Goal: Task Accomplishment & Management: Complete application form

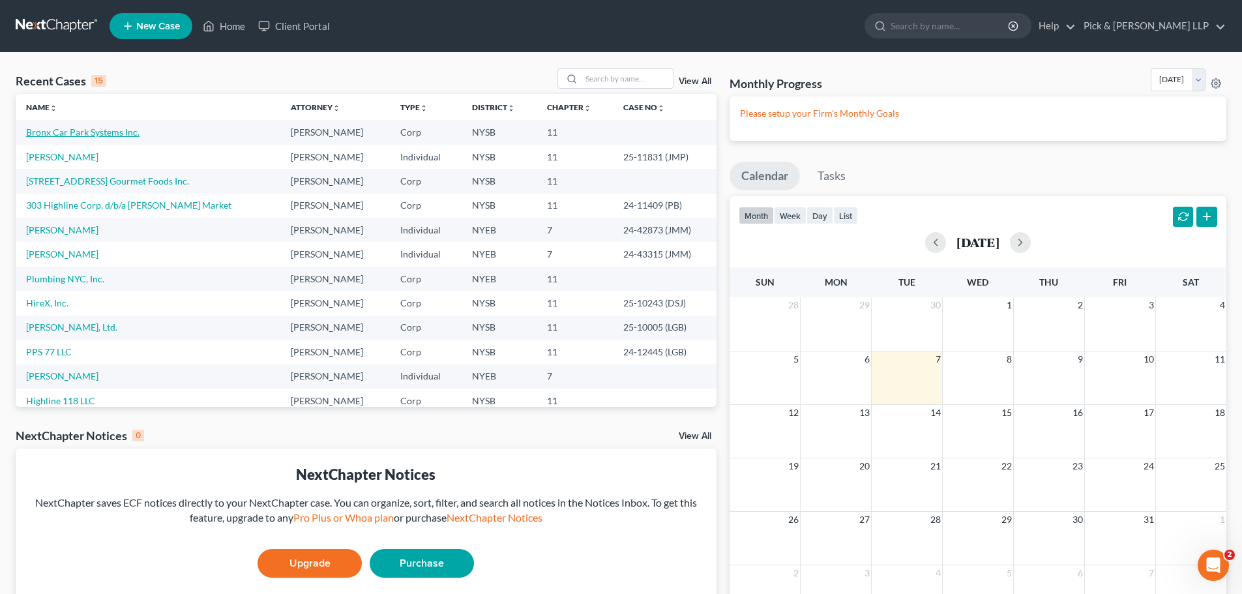
click at [85, 133] on link "Bronx Car Park Systems Inc." at bounding box center [82, 131] width 113 height 11
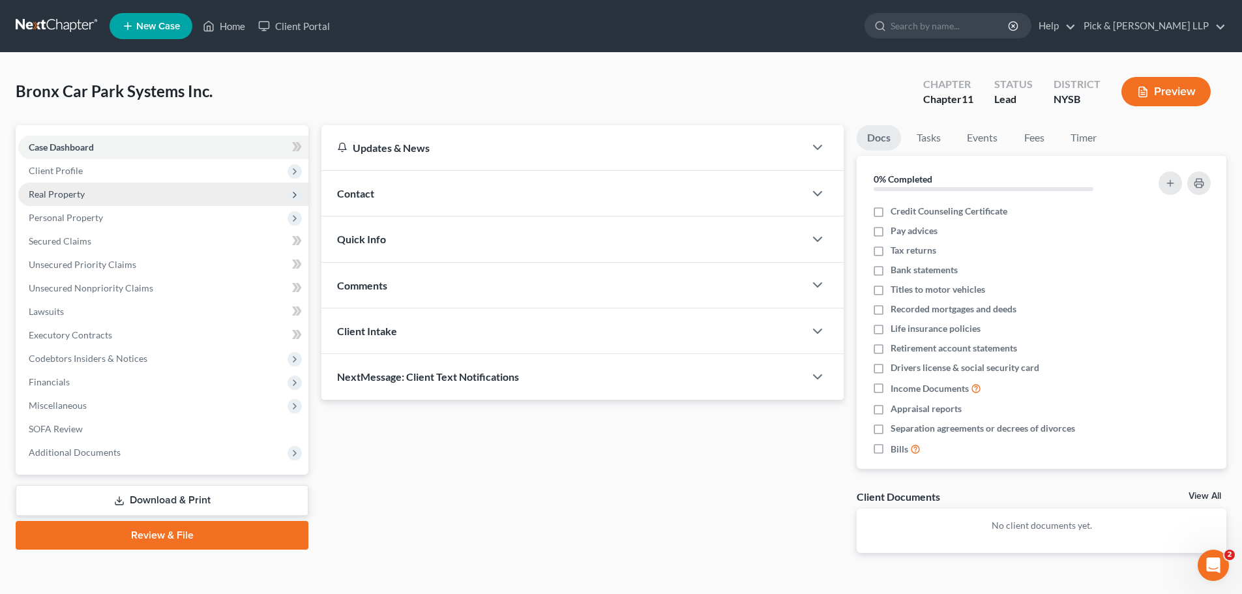
click at [85, 184] on span "Real Property" at bounding box center [163, 194] width 290 height 23
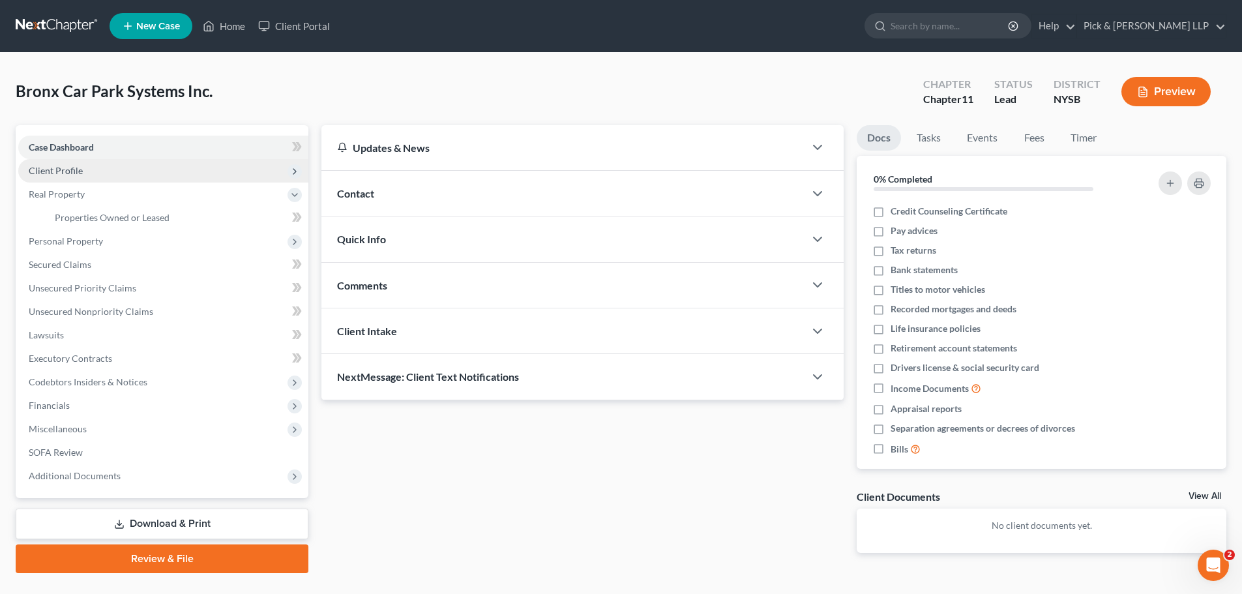
click at [80, 173] on span "Client Profile" at bounding box center [56, 170] width 54 height 11
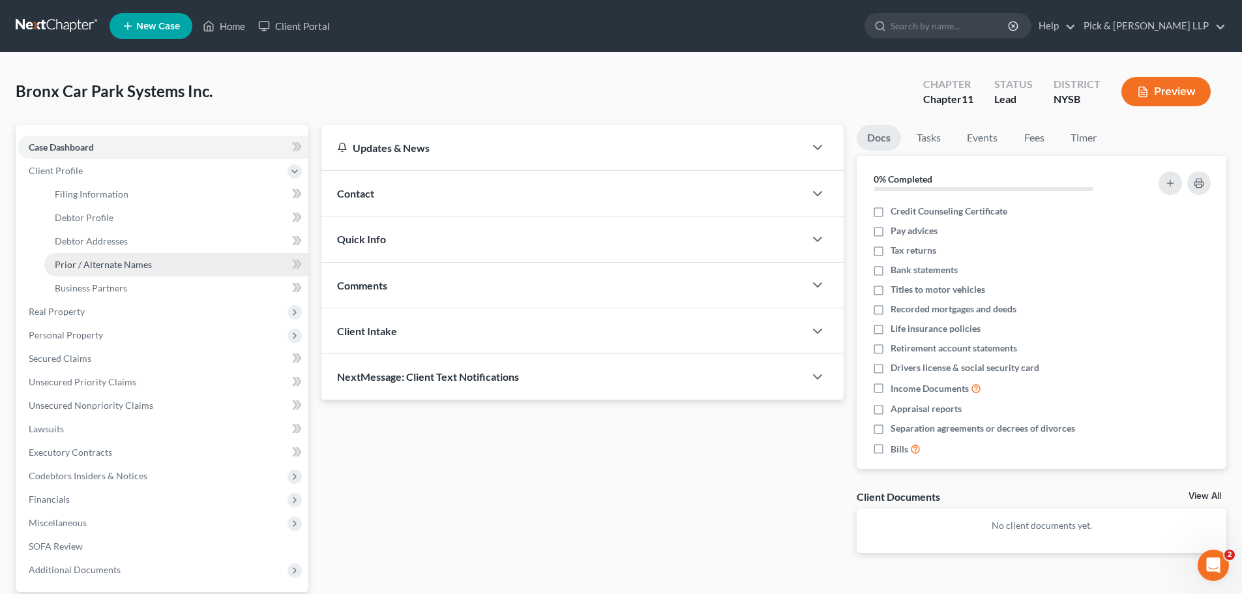
click at [116, 269] on span "Prior / Alternate Names" at bounding box center [103, 264] width 97 height 11
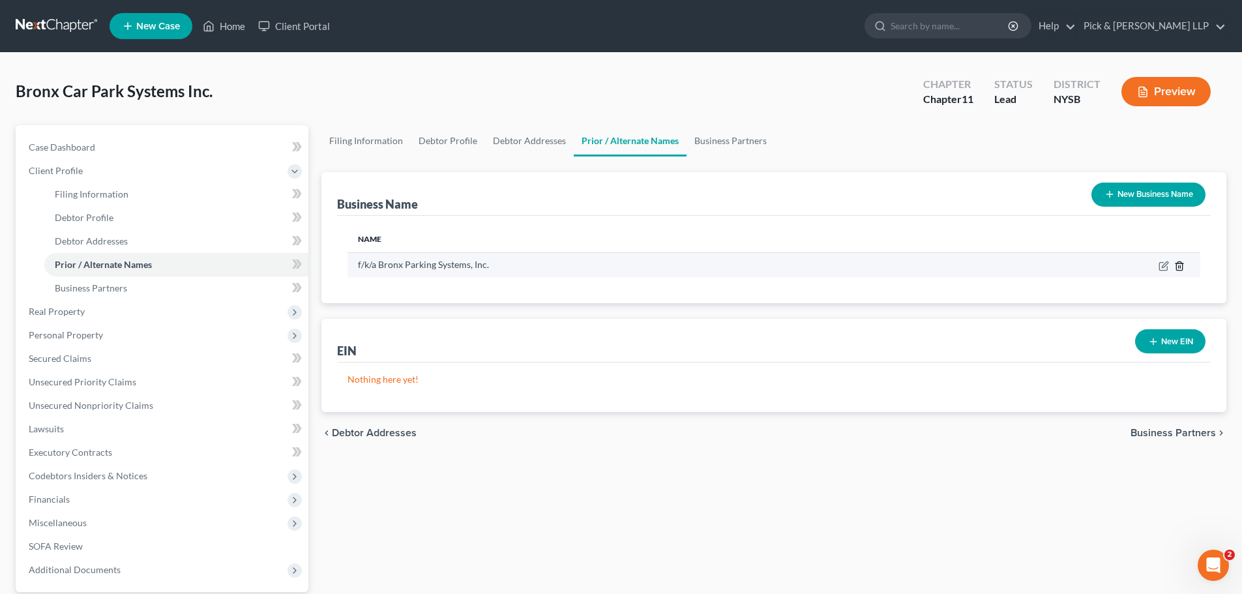
click at [1180, 270] on icon "button" at bounding box center [1179, 265] width 6 height 8
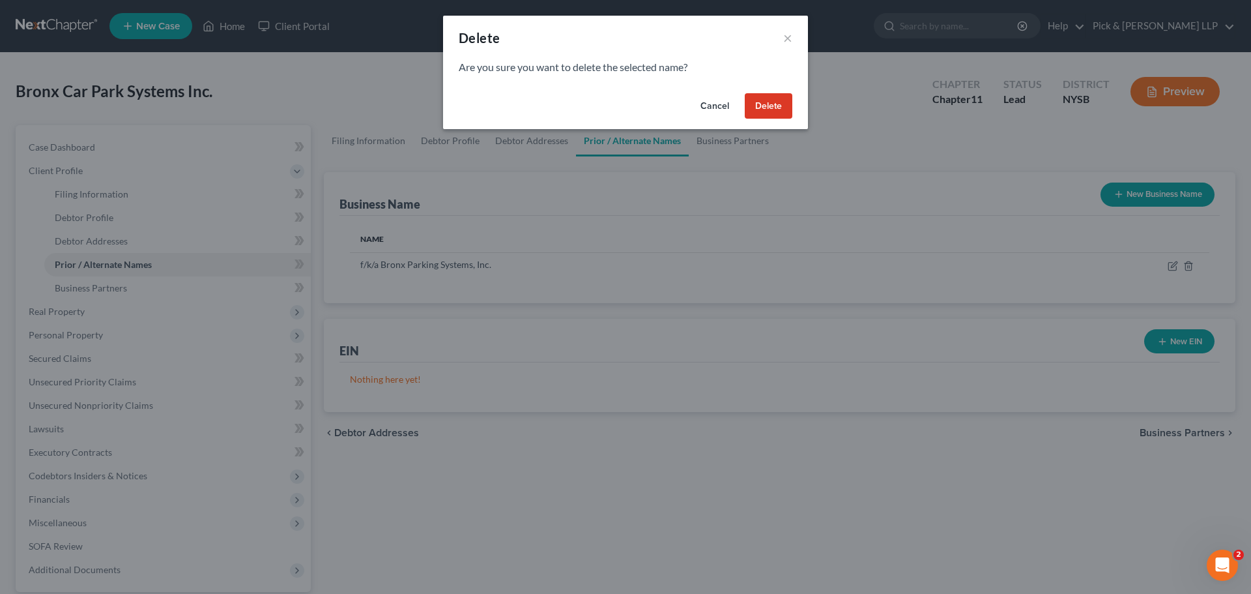
click at [773, 101] on button "Delete" at bounding box center [769, 106] width 48 height 26
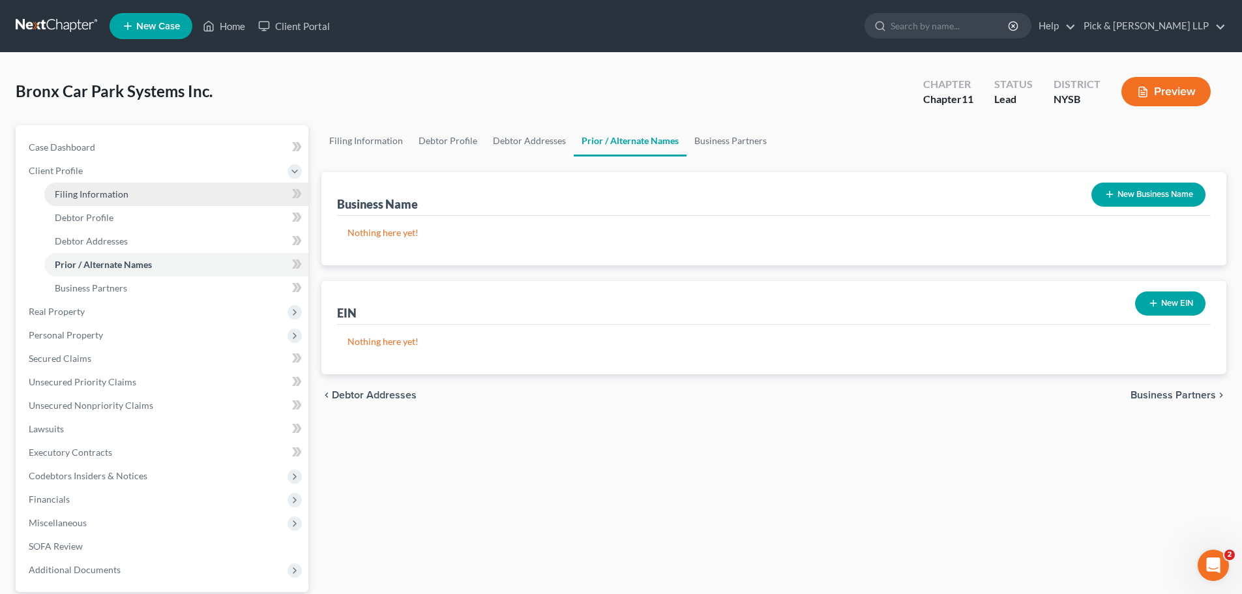
click at [105, 194] on span "Filing Information" at bounding box center [92, 193] width 74 height 11
select select "3"
select select "1"
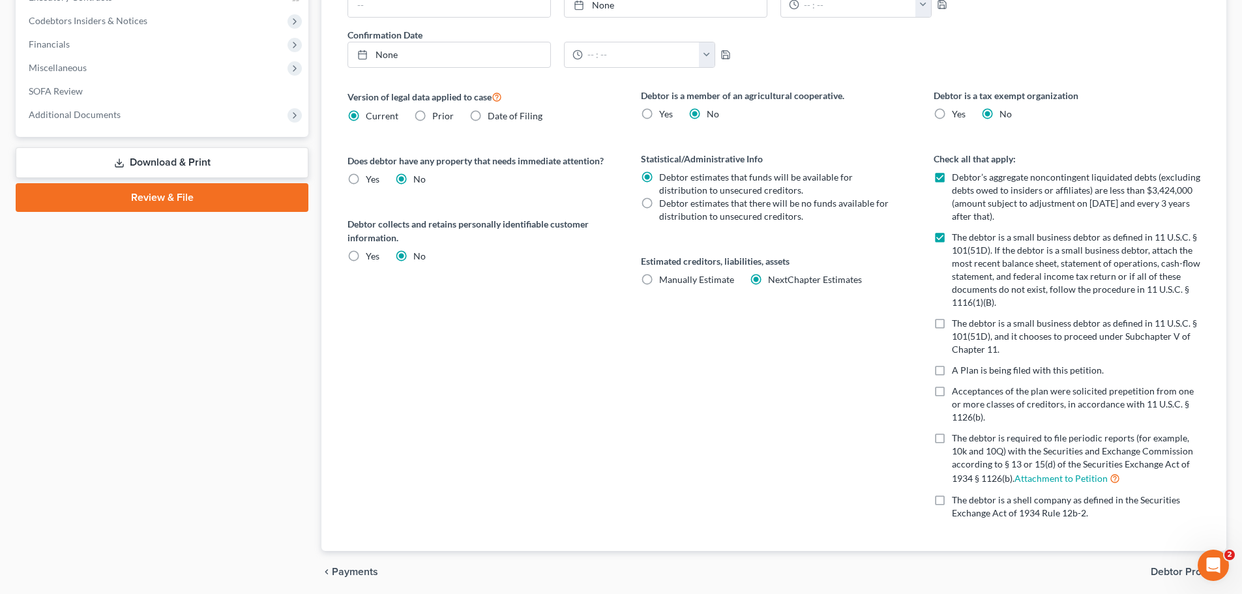
scroll to position [456, 0]
click at [952, 322] on label "The debtor is a small business debtor as defined in 11 U.S.C. § 101(51D), and i…" at bounding box center [1076, 334] width 248 height 39
click at [957, 322] on input "The debtor is a small business debtor as defined in 11 U.S.C. § 101(51D), and i…" at bounding box center [961, 319] width 8 height 8
checkbox input "true"
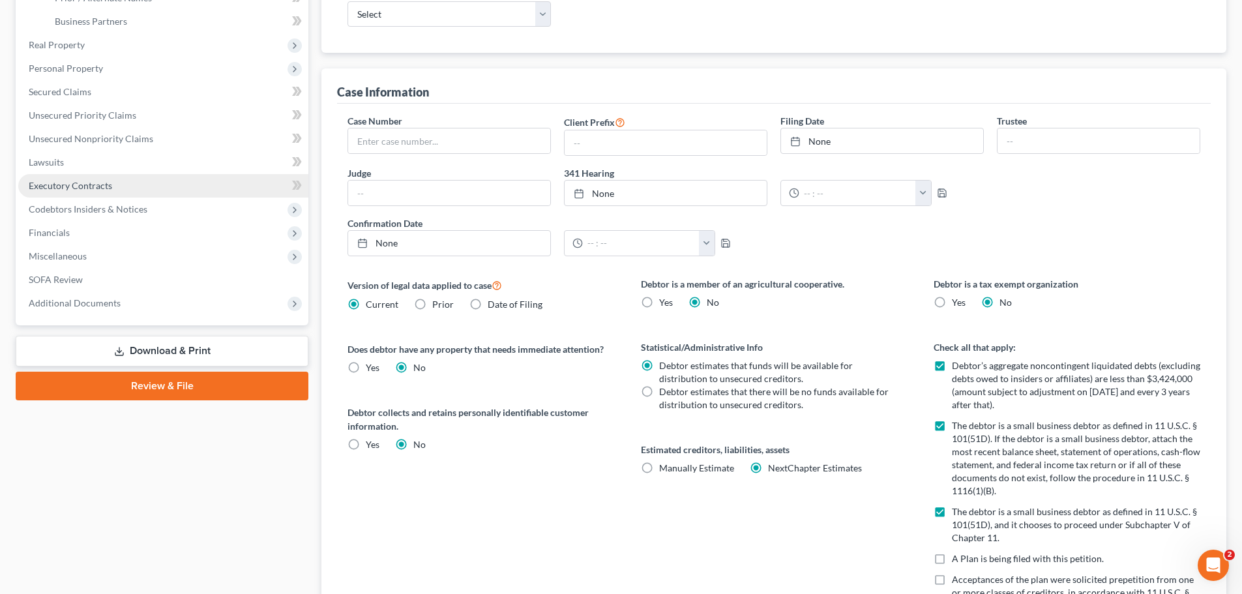
scroll to position [130, 0]
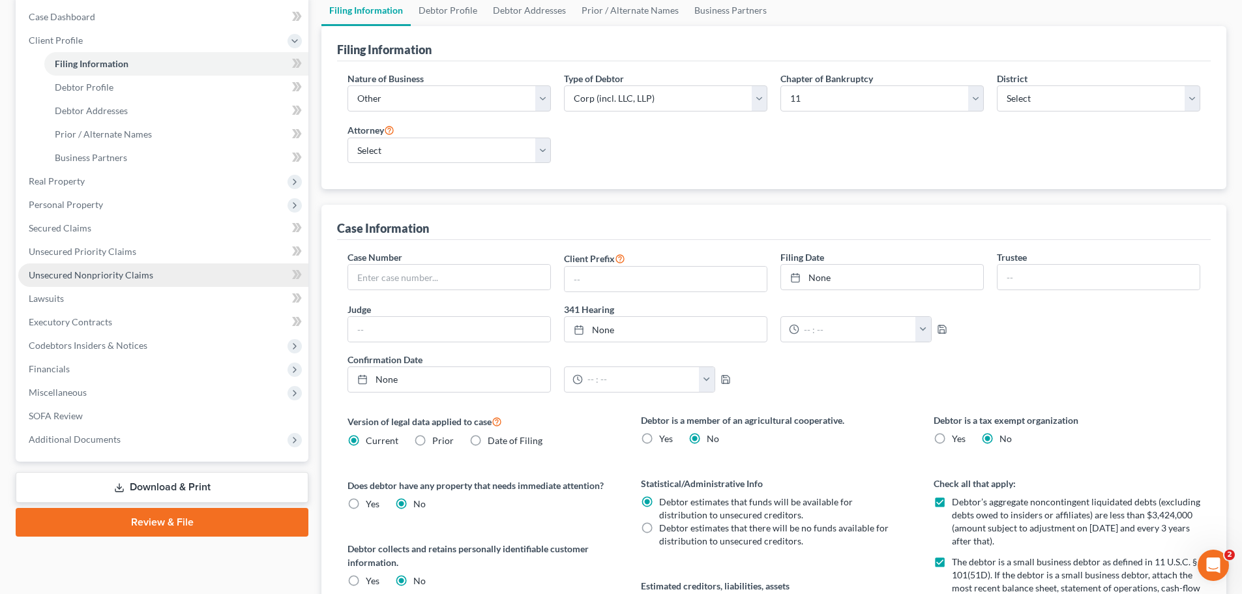
click at [100, 272] on span "Unsecured Nonpriority Claims" at bounding box center [91, 274] width 124 height 11
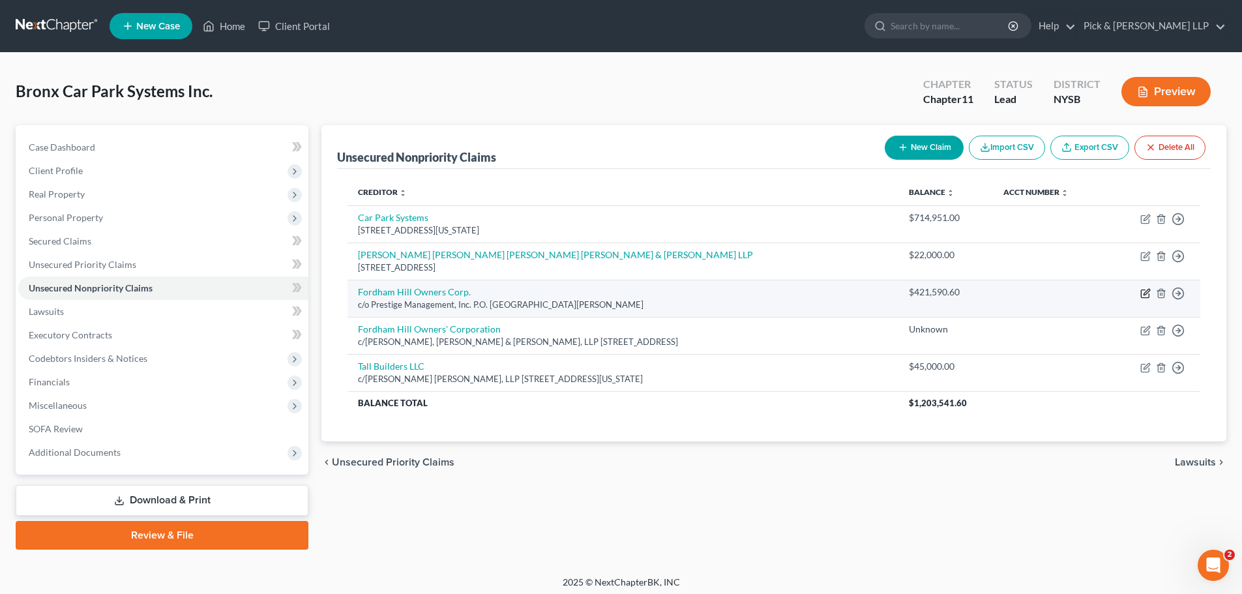
click at [1140, 295] on icon "button" at bounding box center [1145, 293] width 10 height 10
select select "33"
select select "11"
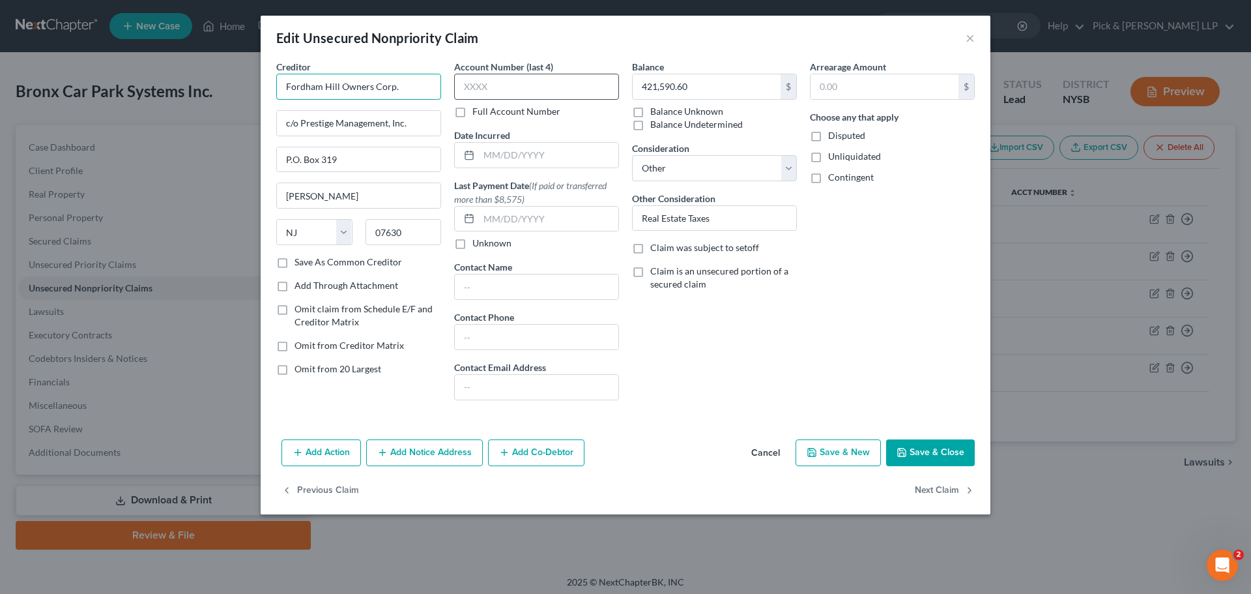
drag, startPoint x: 337, startPoint y: 87, endPoint x: 510, endPoint y: 83, distance: 172.8
click at [339, 87] on input "Fordham Hill Owners Corp." at bounding box center [358, 87] width 165 height 26
type input "Fordham Hill Garage Owners Corp."
drag, startPoint x: 301, startPoint y: 121, endPoint x: 428, endPoint y: 123, distance: 126.5
click at [428, 123] on input "c/o Prestige Management, Inc." at bounding box center [359, 123] width 164 height 25
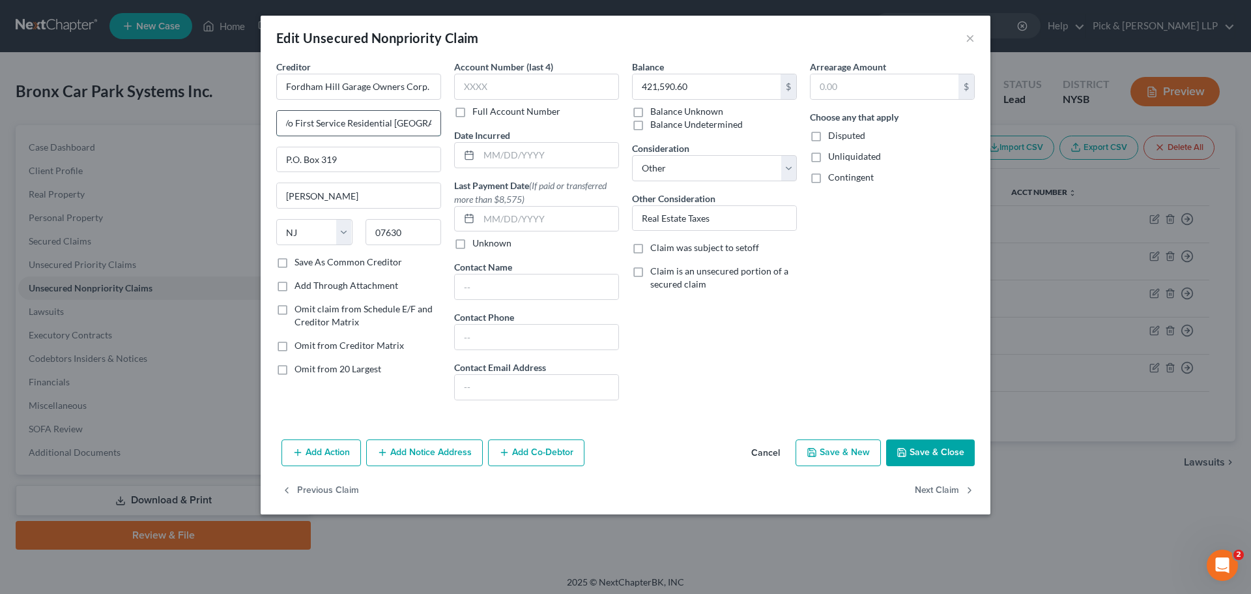
scroll to position [0, 10]
type input "c/o First Service Residential [GEOGRAPHIC_DATA]"
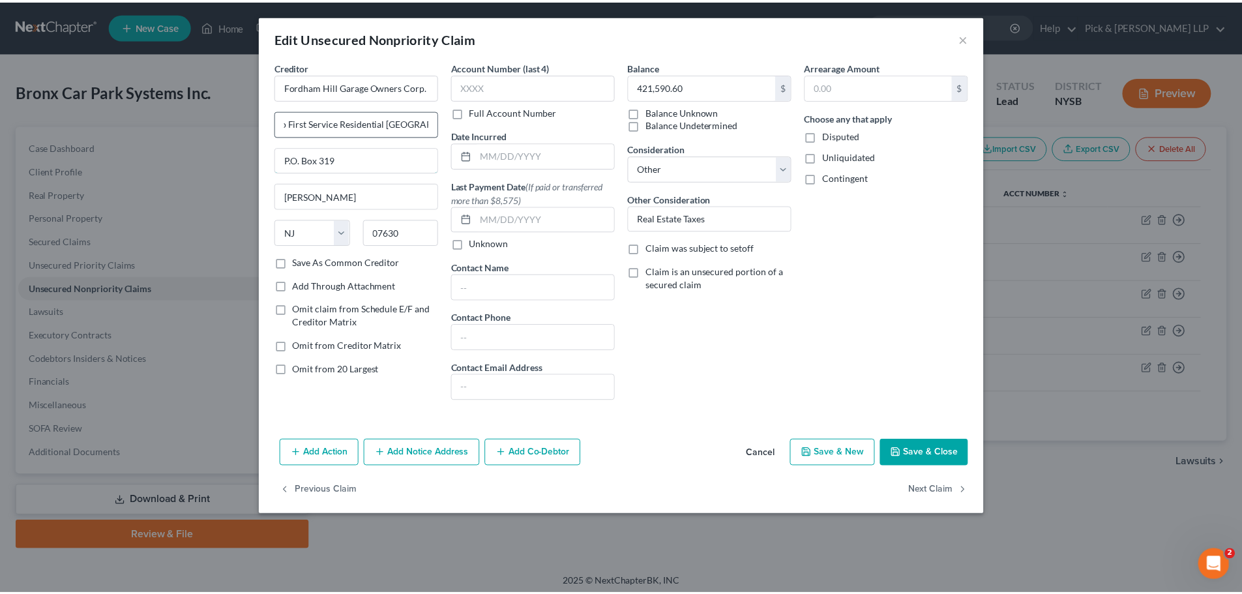
scroll to position [0, 0]
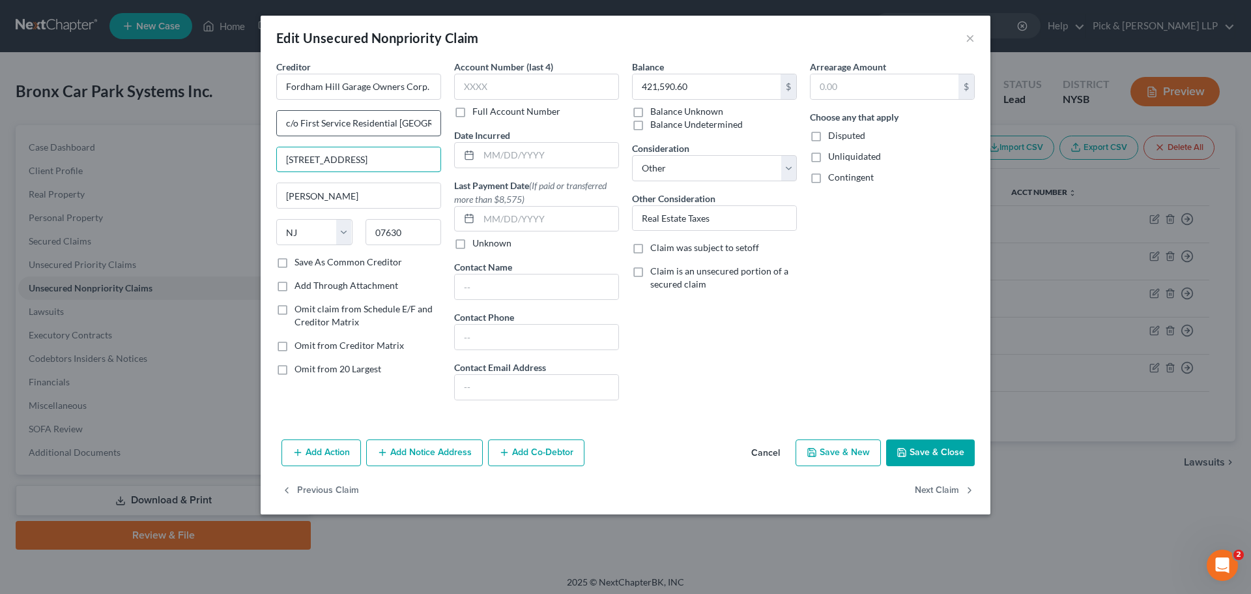
type input "[STREET_ADDRESS]"
drag, startPoint x: 405, startPoint y: 228, endPoint x: 235, endPoint y: 197, distance: 173.0
click at [241, 197] on div "Edit Unsecured Nonpriority Claim × Creditor * [GEOGRAPHIC_DATA] Garage Owners C…" at bounding box center [625, 297] width 1251 height 594
type input "10017"
type input "[US_STATE]"
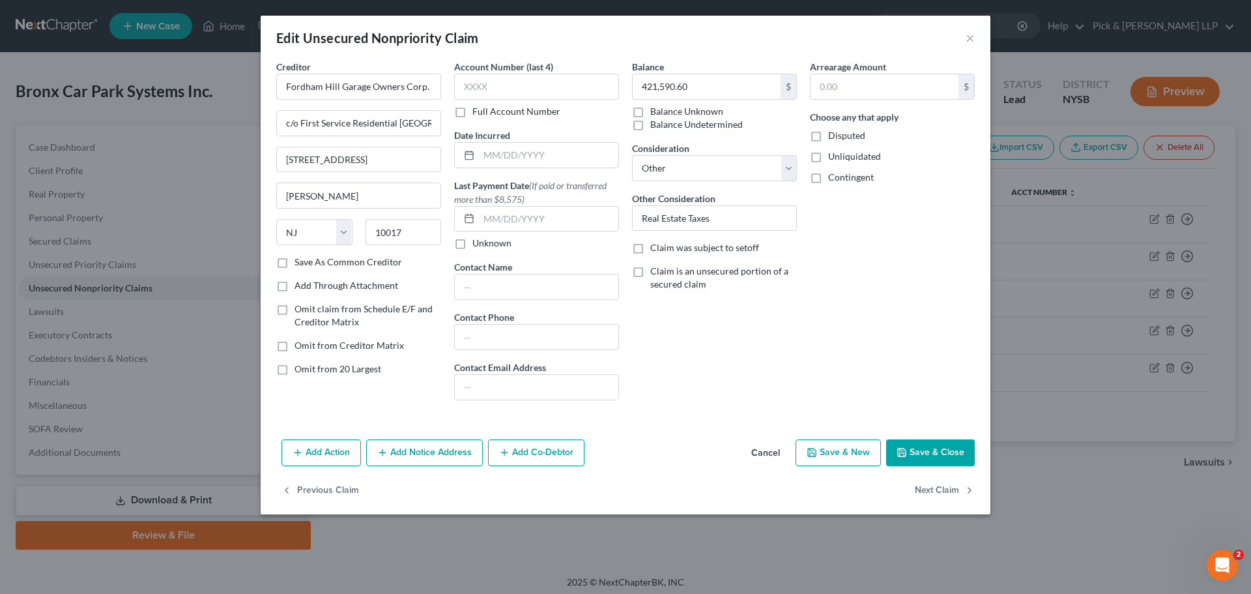
select select "35"
click at [828, 136] on label "Disputed" at bounding box center [846, 135] width 37 height 13
click at [834, 136] on input "Disputed" at bounding box center [838, 133] width 8 height 8
checkbox input "true"
click at [941, 448] on button "Save & Close" at bounding box center [930, 452] width 89 height 27
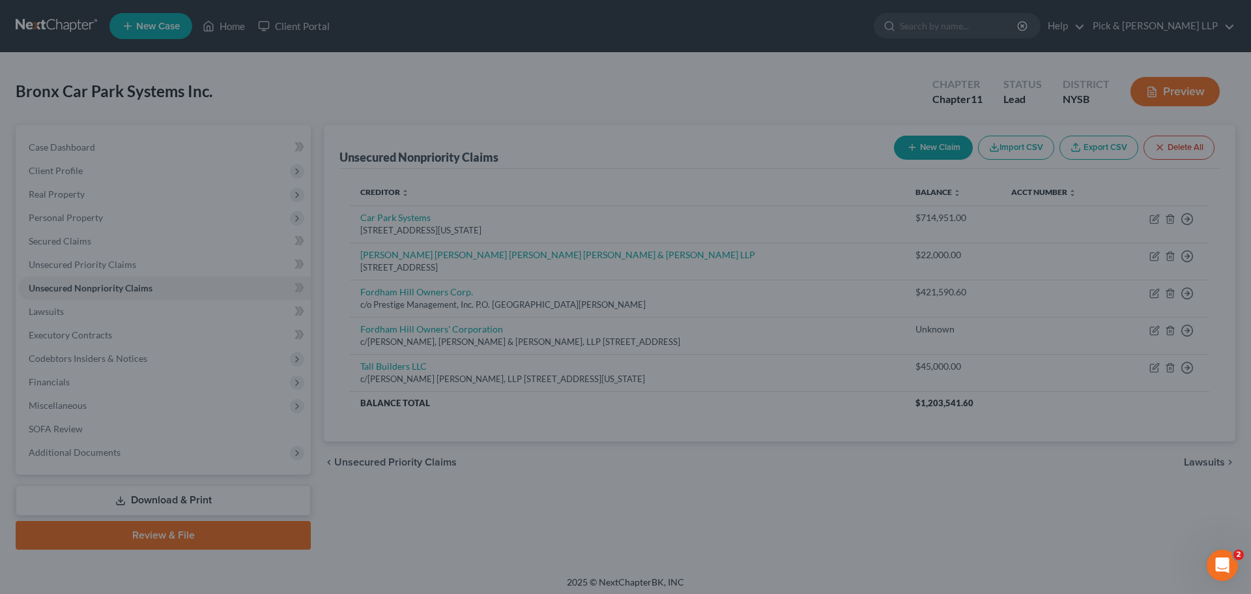
type input "0"
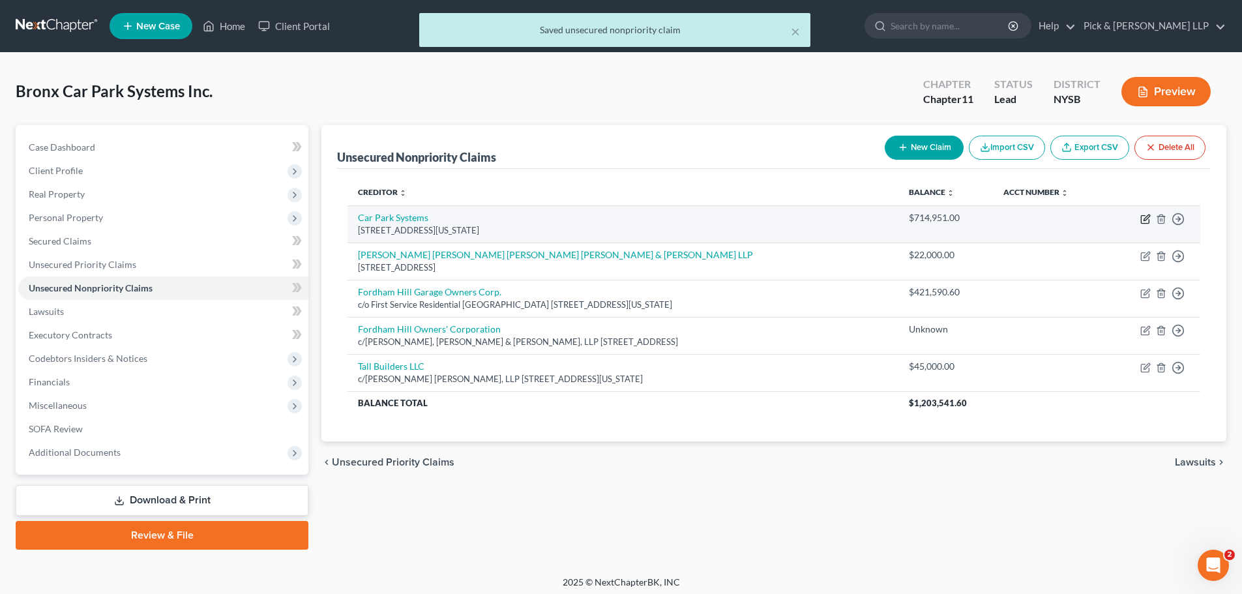
click at [1144, 220] on icon "button" at bounding box center [1146, 217] width 6 height 6
select select "35"
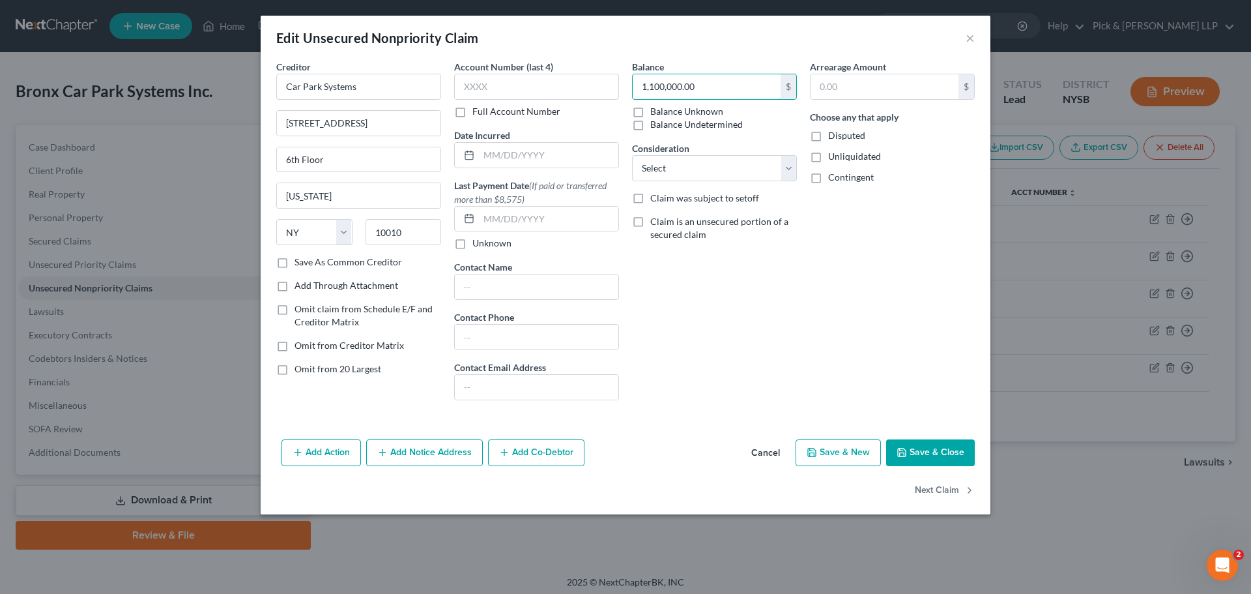
type input "1,100,000.00"
click at [695, 171] on select "Select Cable / Satellite Services Collection Agency Credit Card Debt Debt Couns…" at bounding box center [714, 168] width 165 height 26
select select "8"
click at [632, 155] on select "Select Cable / Satellite Services Collection Agency Credit Card Debt Debt Couns…" at bounding box center [714, 168] width 165 height 26
click at [919, 448] on button "Save & Close" at bounding box center [930, 452] width 89 height 27
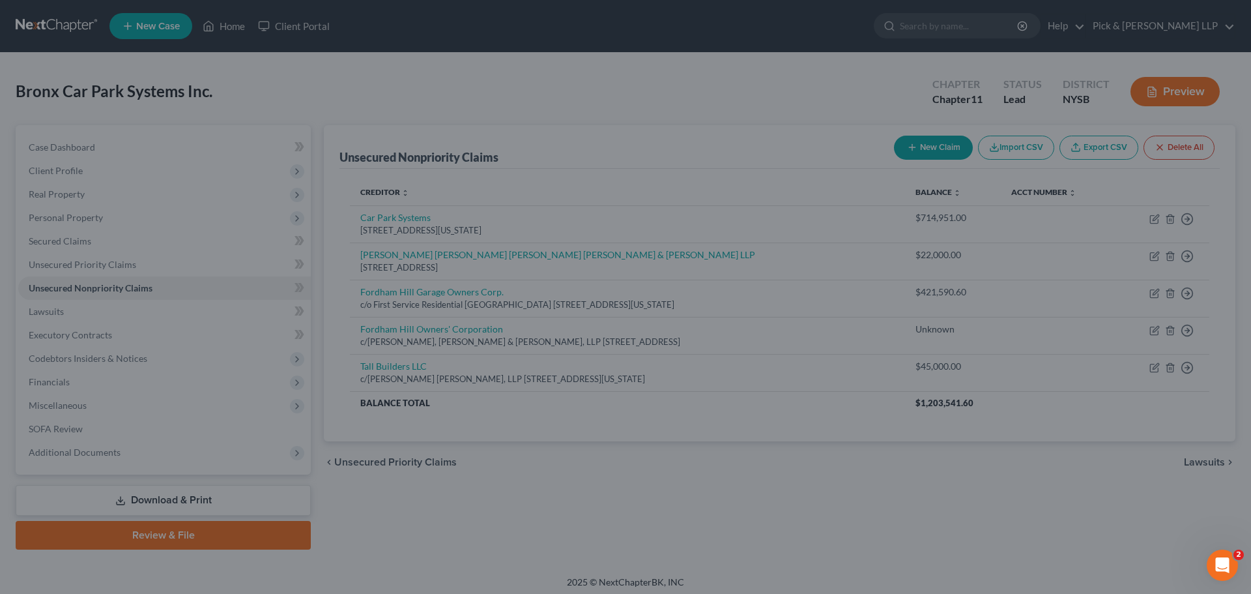
type input "0"
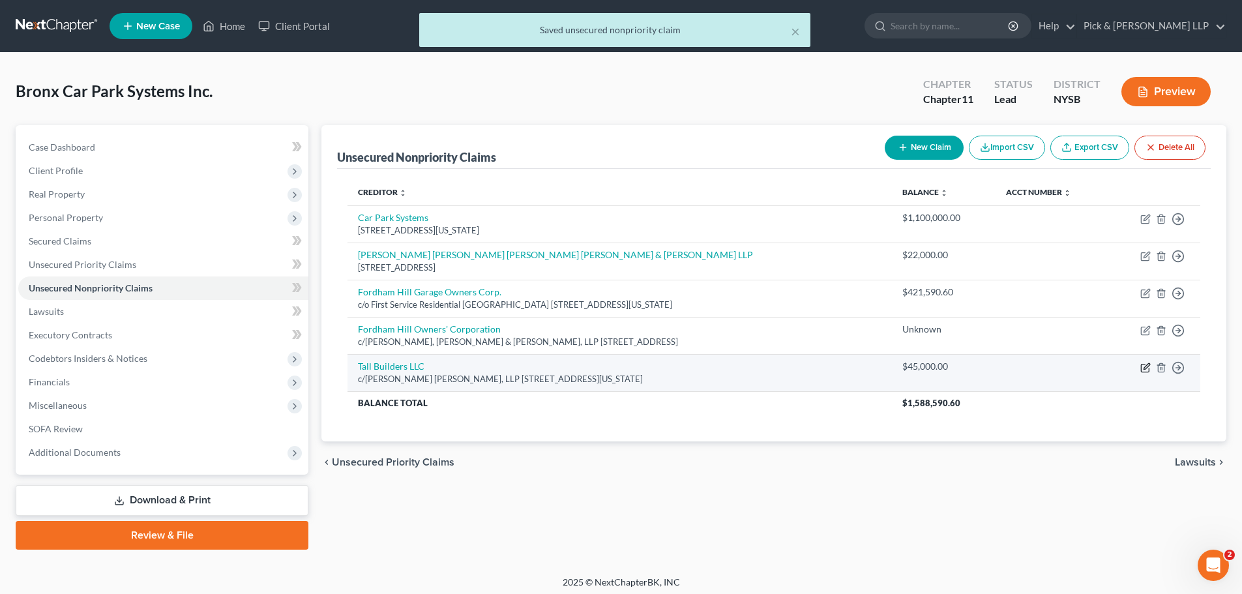
click at [1145, 372] on icon "button" at bounding box center [1145, 368] width 8 height 8
select select "35"
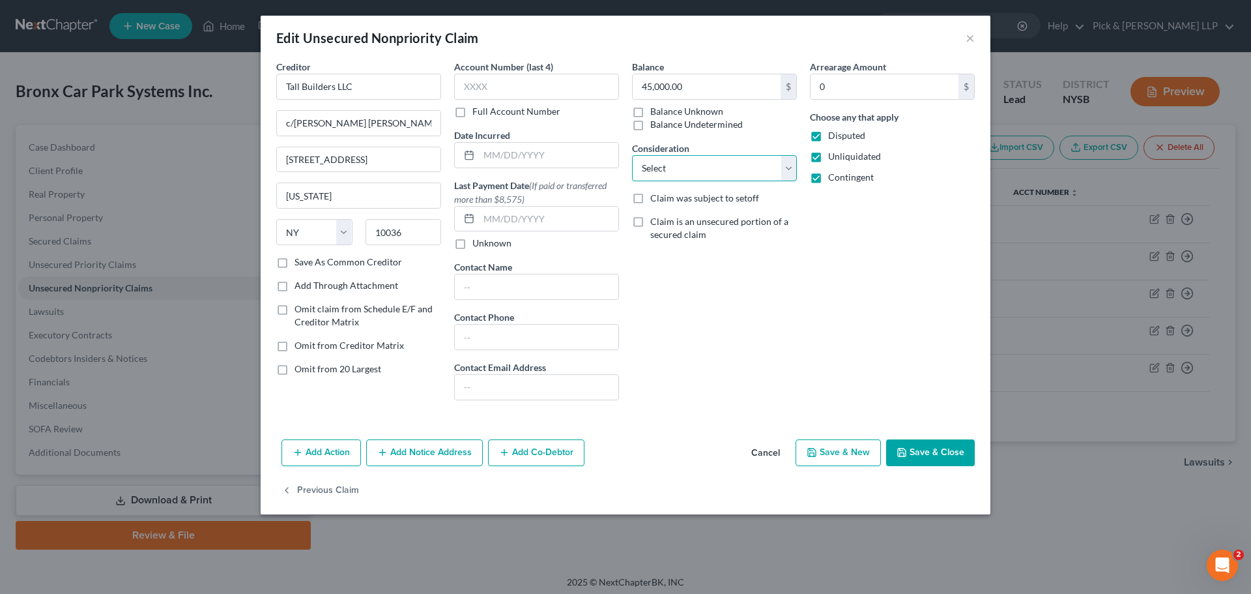
click at [702, 171] on select "Select Cable / Satellite Services Collection Agency Credit Card Debt Debt Couns…" at bounding box center [714, 168] width 165 height 26
select select "14"
click at [632, 155] on select "Select Cable / Satellite Services Collection Agency Credit Card Debt Debt Couns…" at bounding box center [714, 168] width 165 height 26
click at [963, 446] on button "Save & Close" at bounding box center [930, 452] width 89 height 27
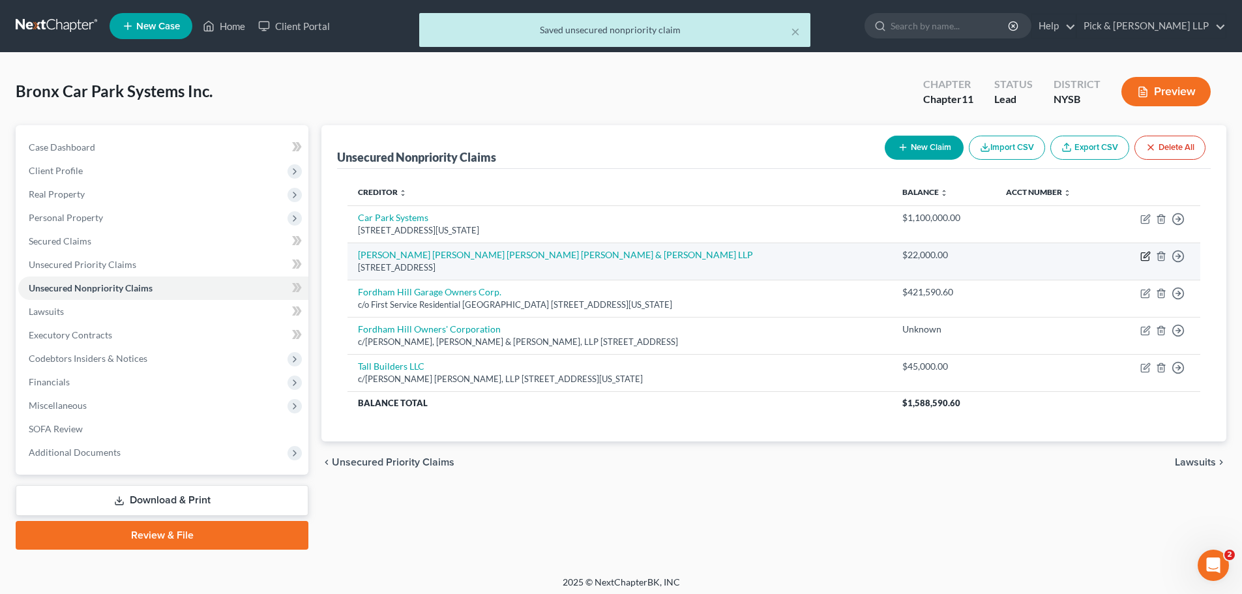
click at [1147, 254] on icon "button" at bounding box center [1145, 256] width 10 height 10
select select "35"
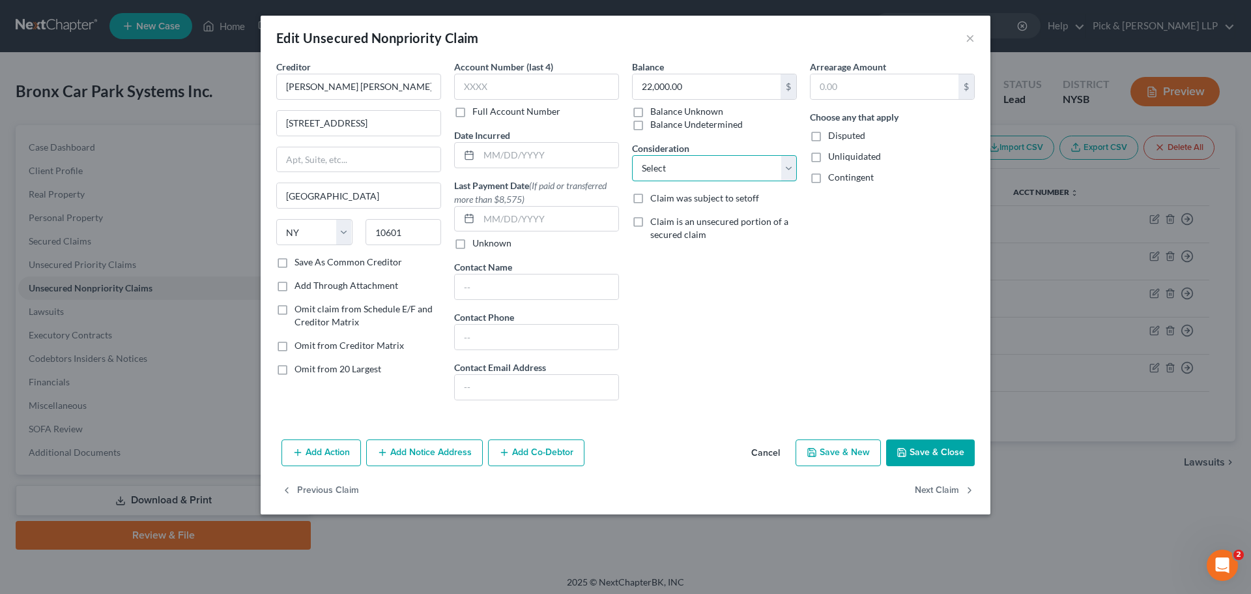
click at [699, 172] on select "Select Cable / Satellite Services Collection Agency Credit Card Debt Debt Couns…" at bounding box center [714, 168] width 165 height 26
click at [632, 155] on select "Select Cable / Satellite Services Collection Agency Credit Card Debt Debt Couns…" at bounding box center [714, 168] width 165 height 26
click at [673, 167] on select "Select Cable / Satellite Services Collection Agency Credit Card Debt Debt Couns…" at bounding box center [714, 168] width 165 height 26
select select "11"
click at [632, 155] on select "Select Cable / Satellite Services Collection Agency Credit Card Debt Debt Couns…" at bounding box center [714, 168] width 165 height 26
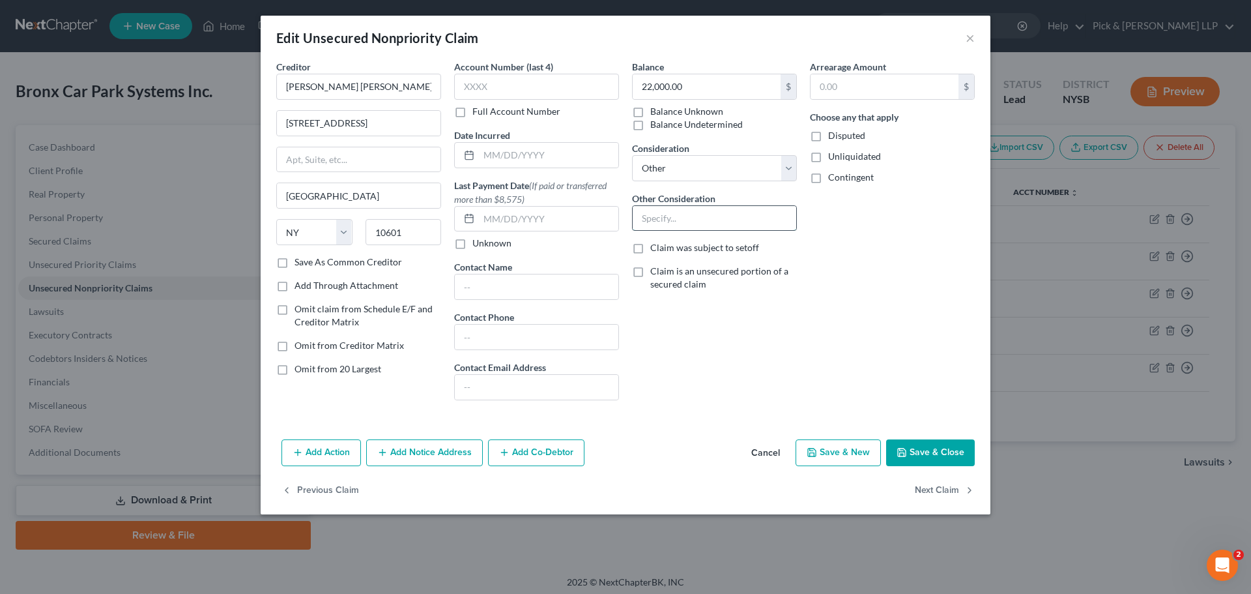
click at [698, 218] on input "text" at bounding box center [715, 218] width 164 height 25
type input "Legal Services"
click at [907, 446] on button "Save & Close" at bounding box center [930, 452] width 89 height 27
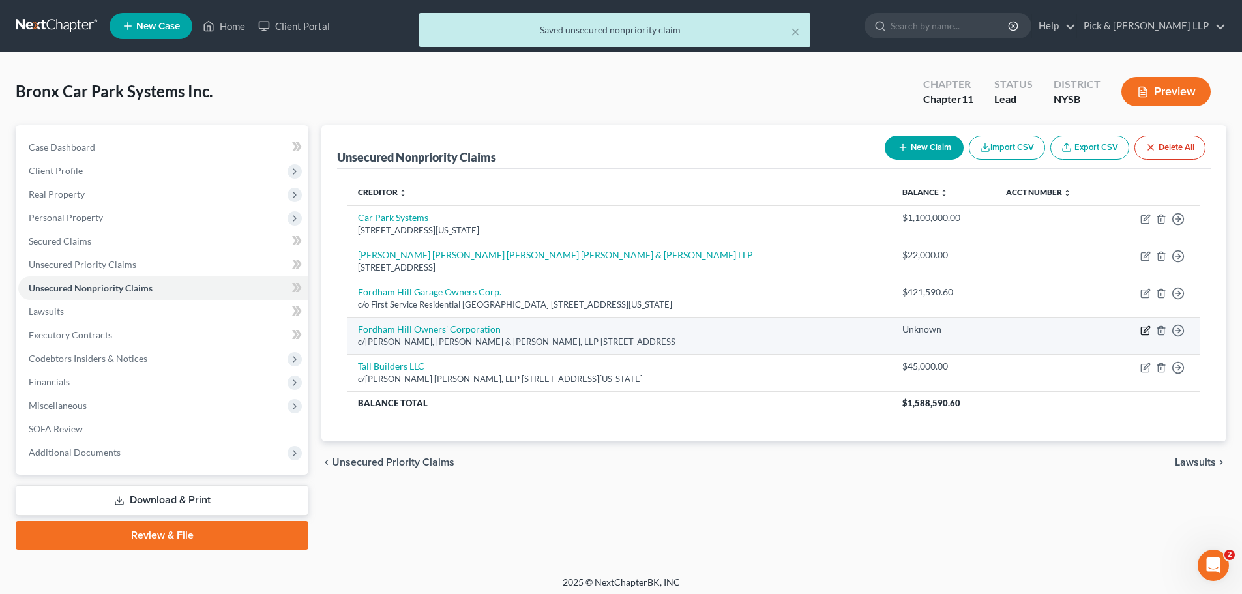
click at [1142, 334] on icon "button" at bounding box center [1145, 330] width 10 height 10
select select "35"
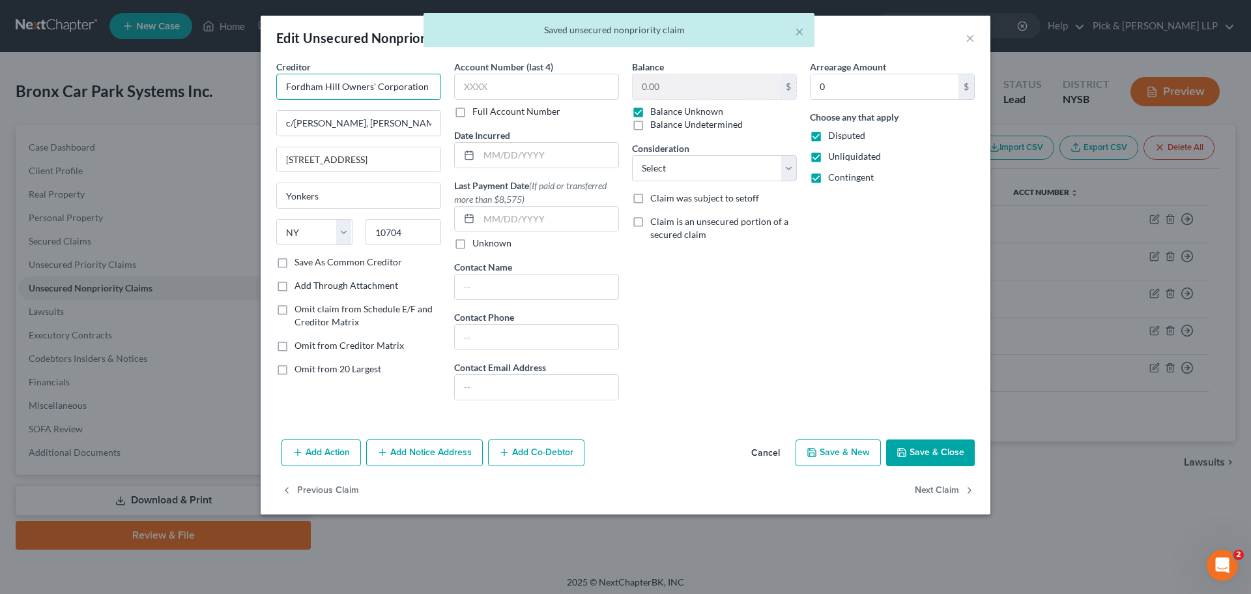
click at [342, 85] on input "Fordham Hill Owners' Corporation" at bounding box center [358, 87] width 165 height 26
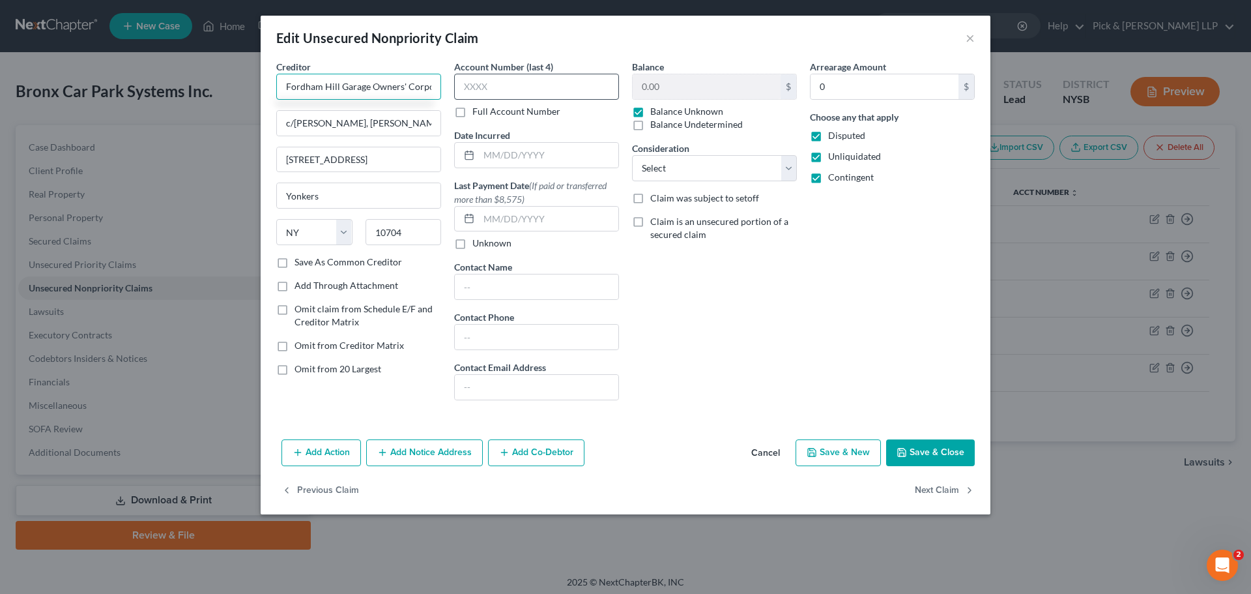
type input "Fordham Hill Garage Owners' Corporation"
click at [650, 112] on label "Balance Unknown" at bounding box center [686, 111] width 73 height 13
click at [656, 112] on input "Balance Unknown" at bounding box center [660, 109] width 8 height 8
checkbox input "false"
click at [715, 171] on select "Select Cable / Satellite Services Collection Agency Credit Card Debt Debt Couns…" at bounding box center [714, 168] width 165 height 26
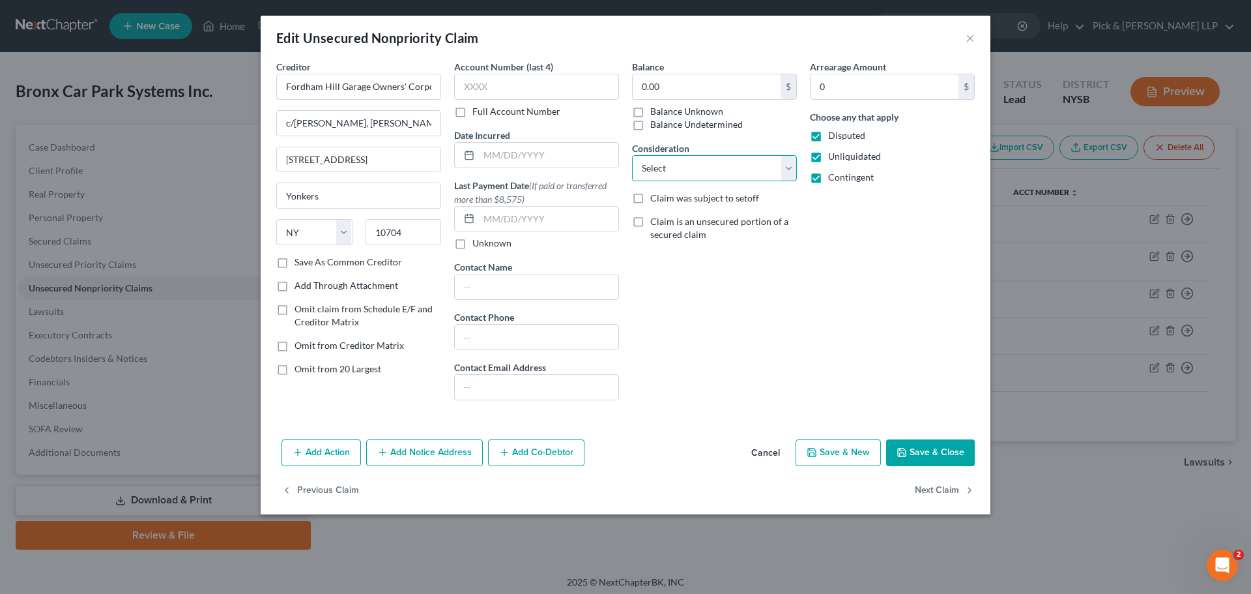
select select "11"
click at [632, 155] on select "Select Cable / Satellite Services Collection Agency Credit Card Debt Debt Couns…" at bounding box center [714, 168] width 165 height 26
click at [686, 220] on input "text" at bounding box center [715, 218] width 164 height 25
type input "Repairs, etc. under lease"
click at [954, 458] on button "Save & Close" at bounding box center [930, 452] width 89 height 27
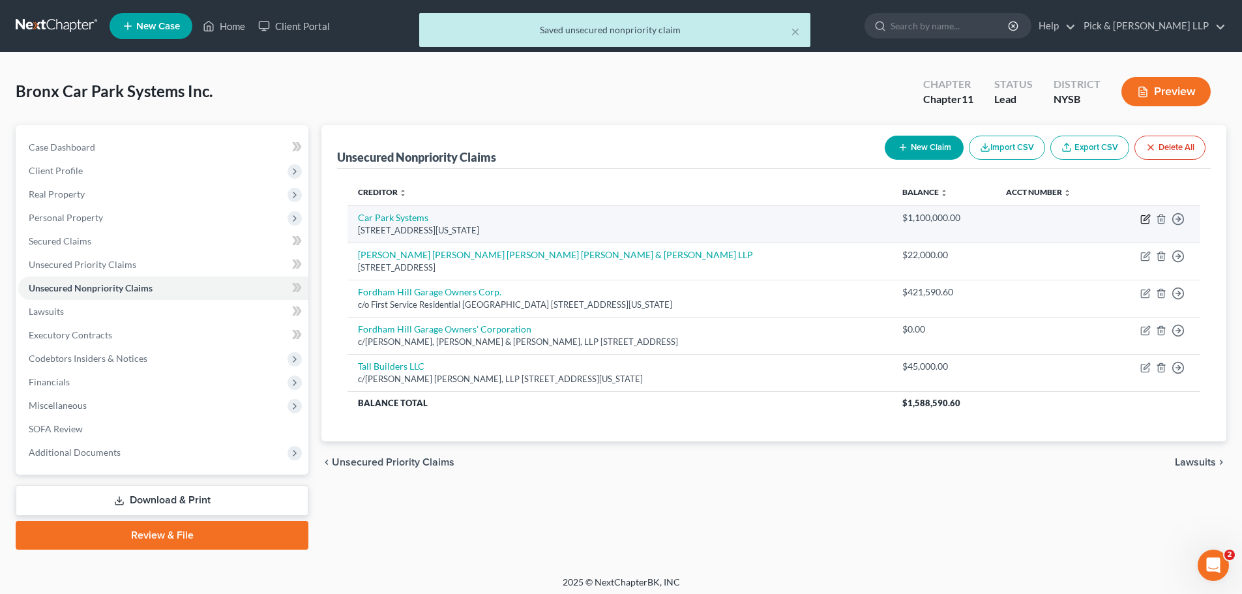
click at [1143, 219] on icon "button" at bounding box center [1145, 219] width 10 height 10
select select "35"
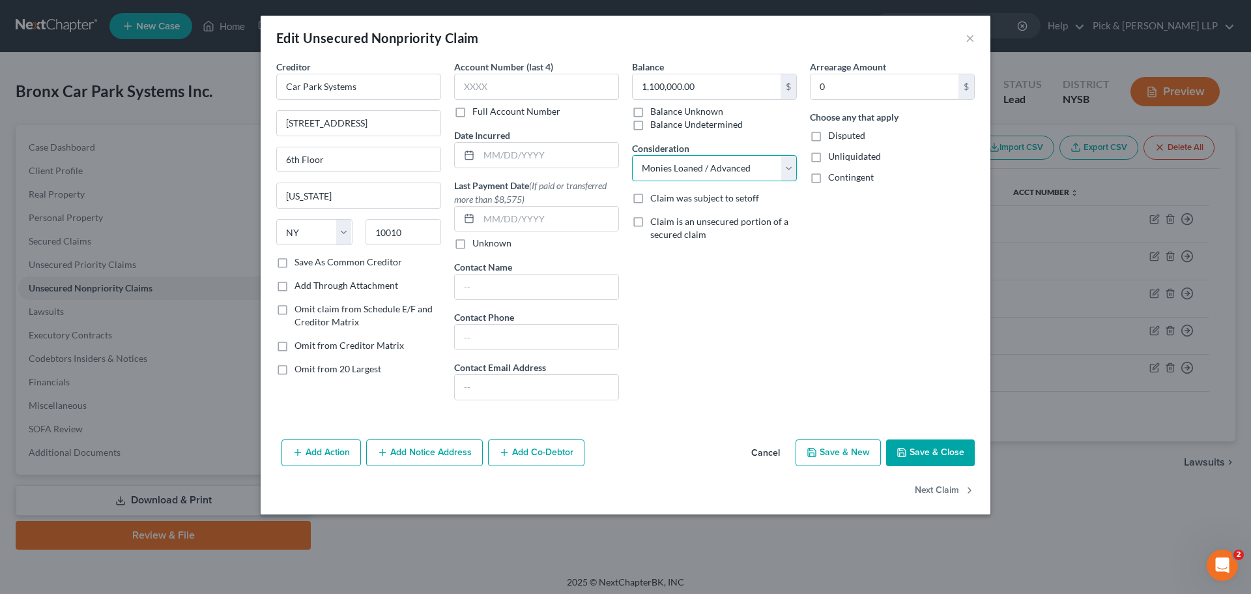
drag, startPoint x: 784, startPoint y: 163, endPoint x: 781, endPoint y: 175, distance: 12.2
click at [784, 163] on select "Select Cable / Satellite Services Collection Agency Credit Card Debt Debt Couns…" at bounding box center [714, 168] width 165 height 26
select select "11"
click at [632, 155] on select "Select Cable / Satellite Services Collection Agency Credit Card Debt Debt Couns…" at bounding box center [714, 168] width 165 height 26
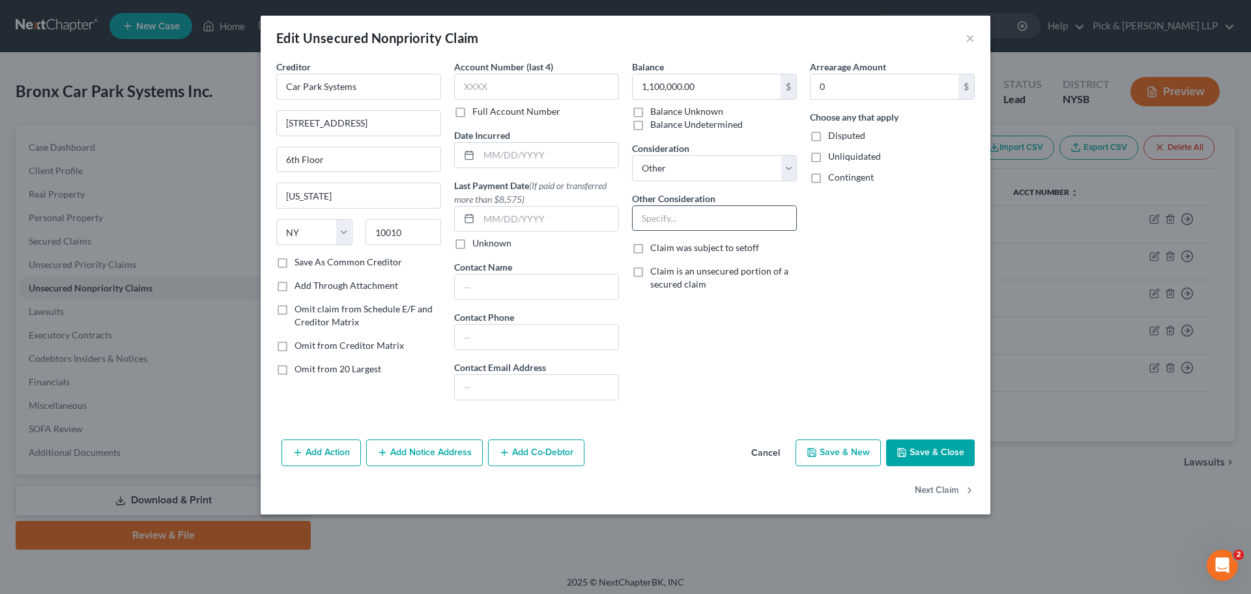
click at [675, 216] on input "text" at bounding box center [715, 218] width 164 height 25
type input "Loans"
click at [941, 451] on button "Save & Close" at bounding box center [930, 452] width 89 height 27
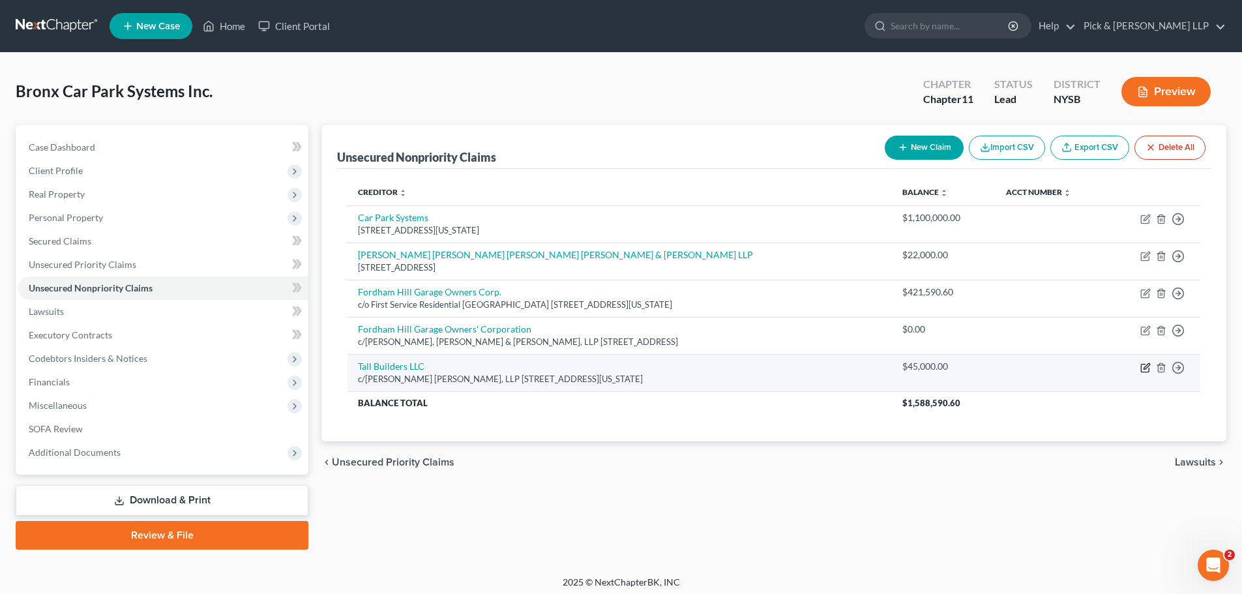
click at [1143, 370] on icon "button" at bounding box center [1145, 367] width 10 height 10
select select "35"
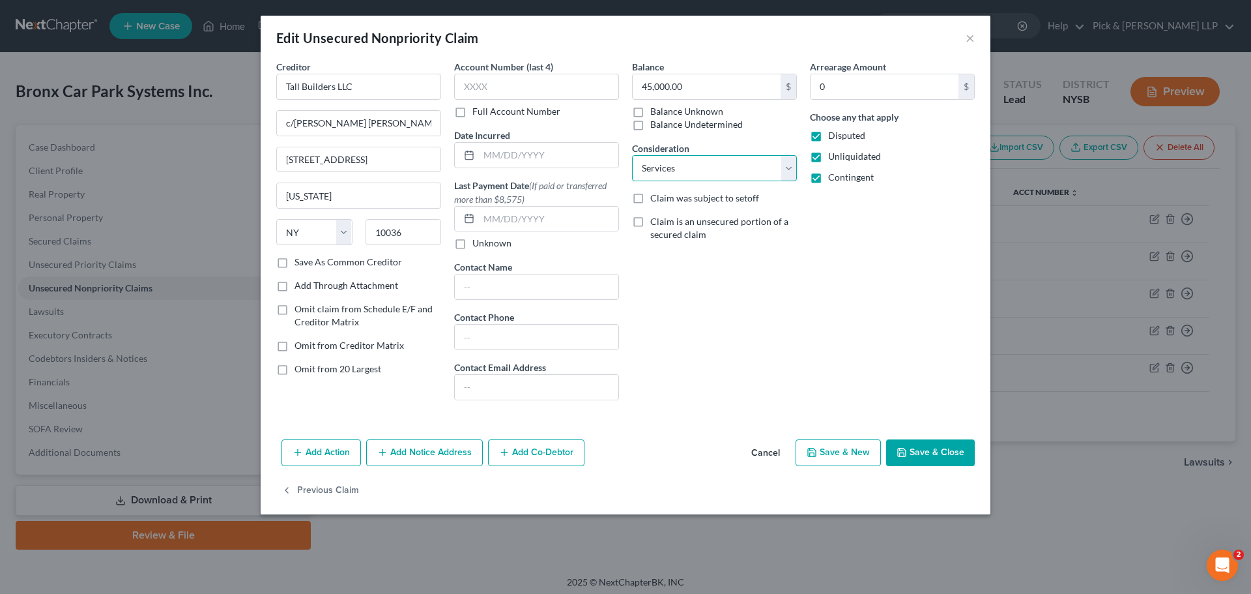
click at [708, 171] on select "Select Cable / Satellite Services Collection Agency Credit Card Debt Debt Couns…" at bounding box center [714, 168] width 165 height 26
select select "11"
click at [632, 155] on select "Select Cable / Satellite Services Collection Agency Credit Card Debt Debt Couns…" at bounding box center [714, 168] width 165 height 26
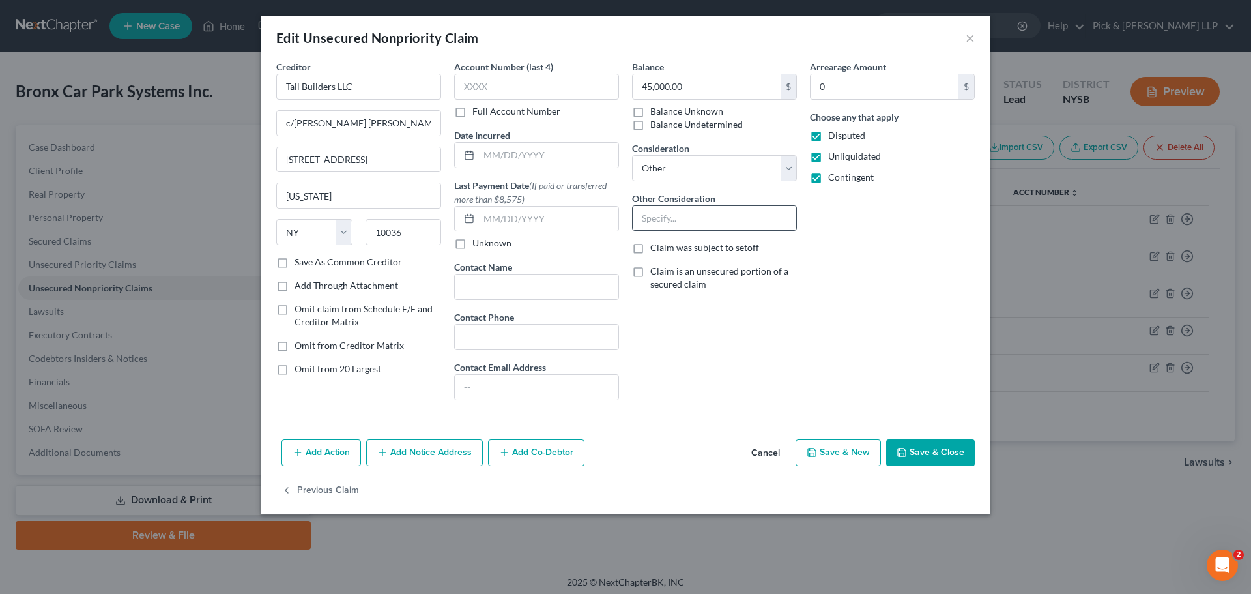
click at [680, 212] on input "text" at bounding box center [715, 218] width 164 height 25
click at [715, 217] on input "Services" at bounding box center [715, 218] width 164 height 25
type input "Services Rendered"
click at [932, 449] on button "Save & Close" at bounding box center [930, 452] width 89 height 27
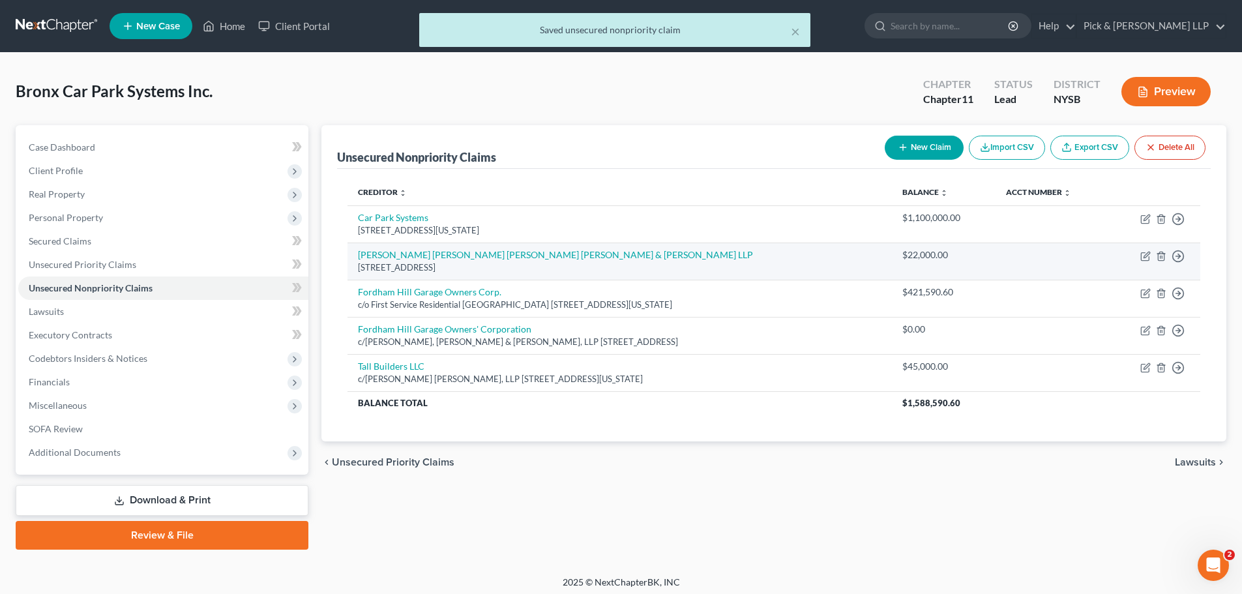
click at [1139, 254] on td "Move to D Move to E Move to G Move to Notice Only" at bounding box center [1154, 260] width 92 height 37
click at [1141, 254] on icon "button" at bounding box center [1145, 257] width 8 height 8
select select "35"
select select "11"
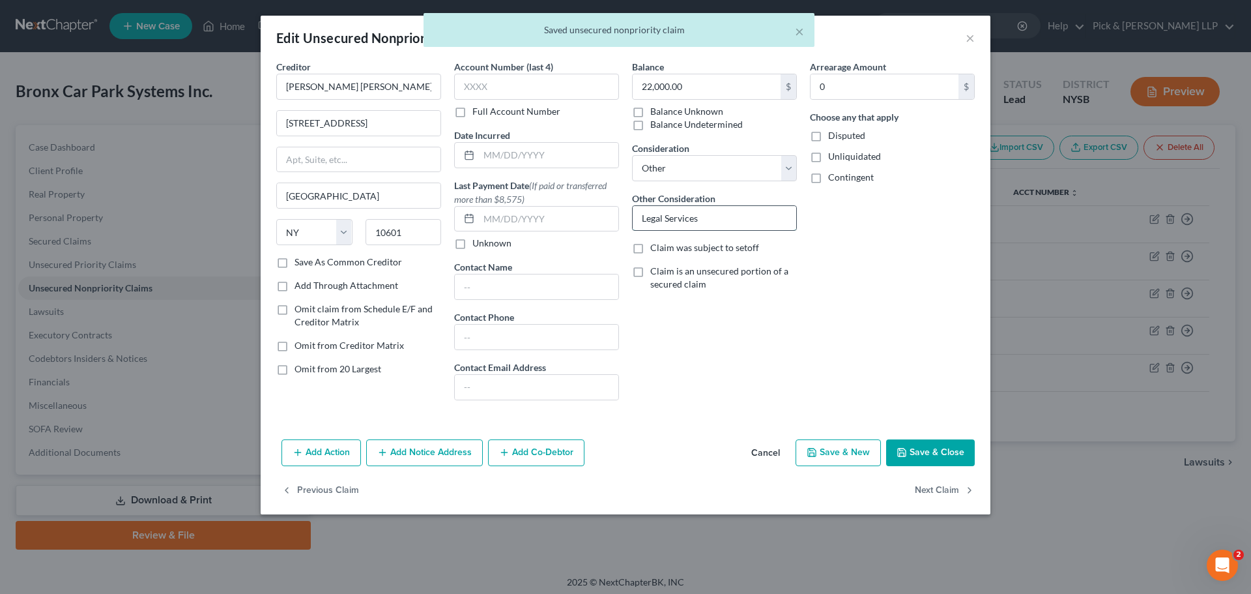
click at [688, 218] on input "Legal Services" at bounding box center [715, 218] width 164 height 25
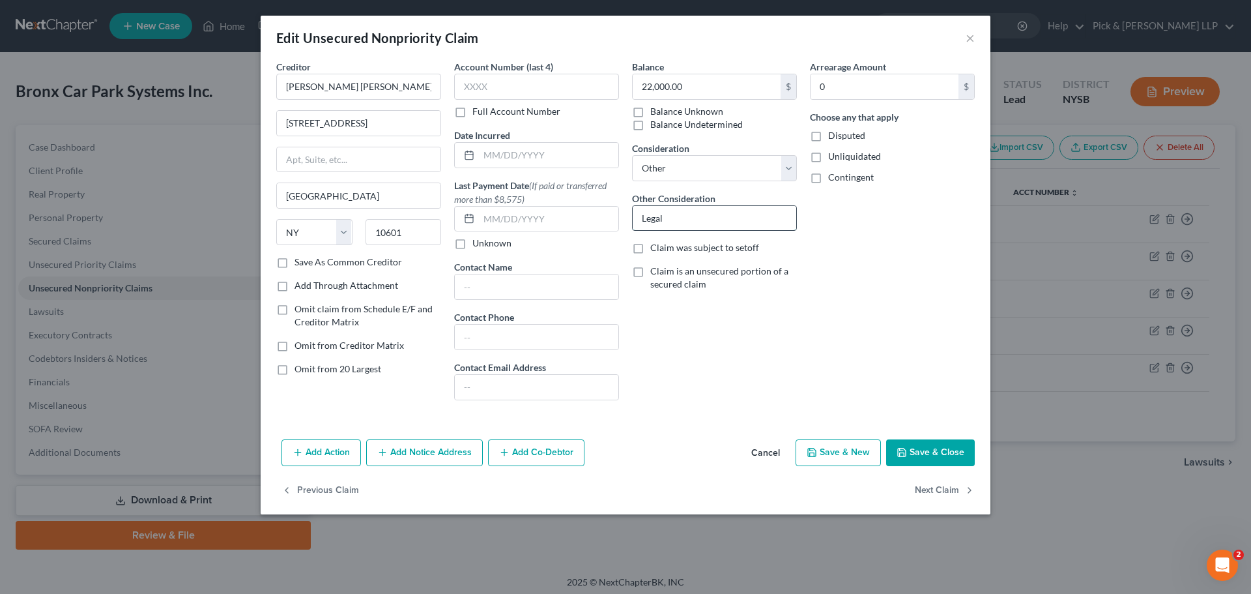
type input "Legal"
click at [942, 450] on button "Save & Close" at bounding box center [930, 452] width 89 height 27
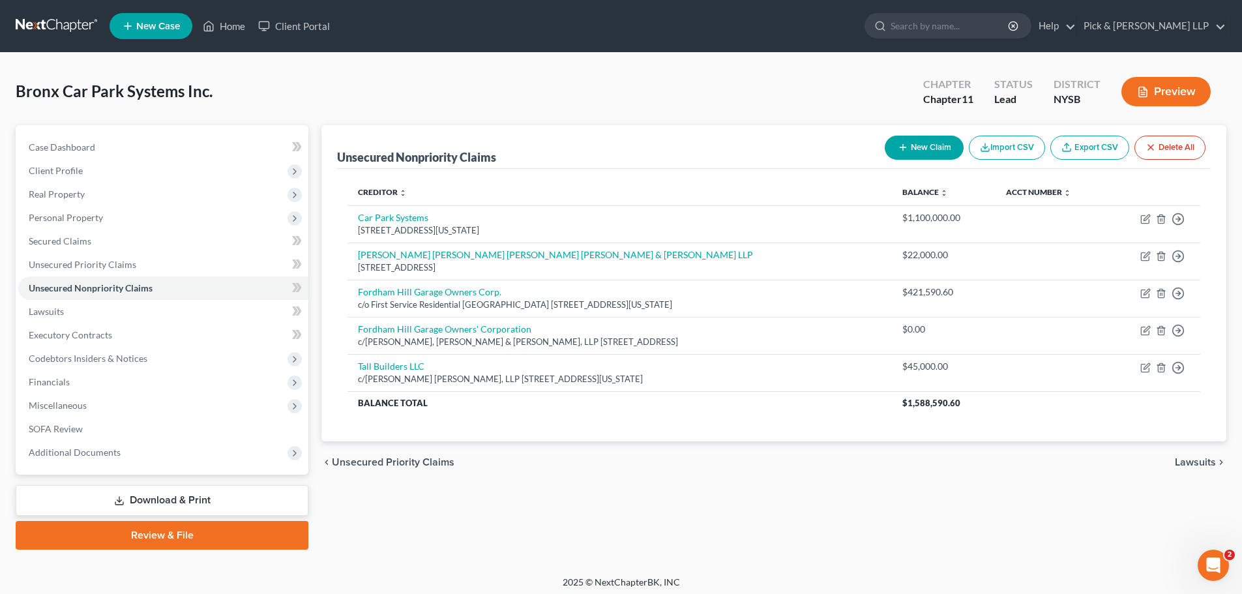
click at [929, 148] on button "New Claim" at bounding box center [923, 148] width 79 height 24
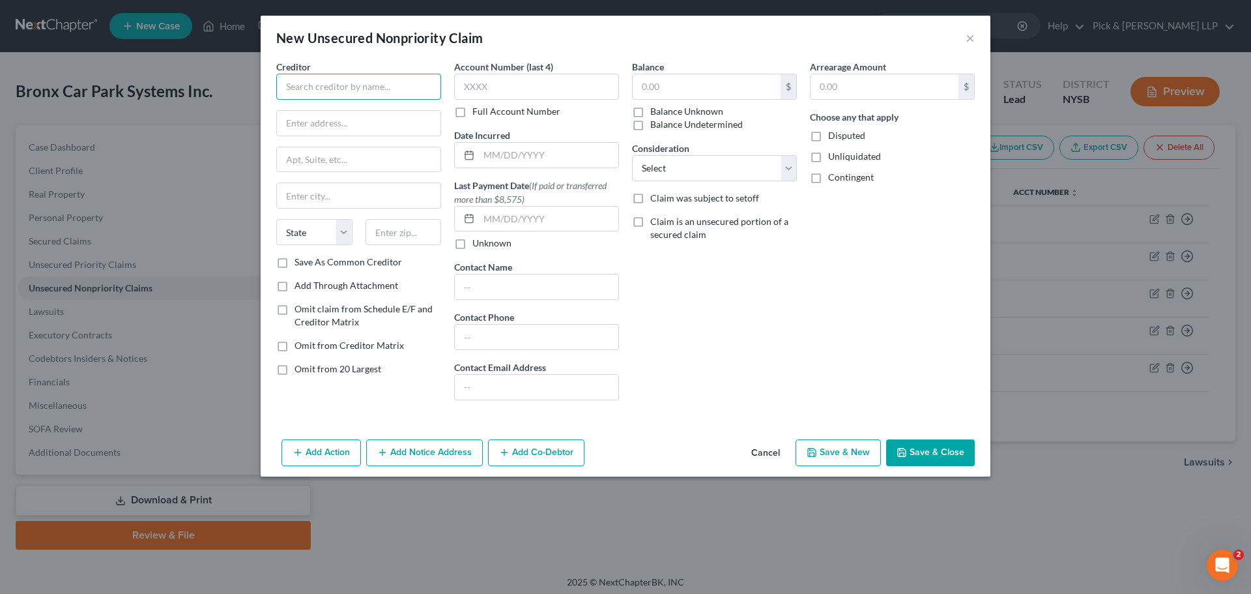
click at [355, 86] on input "text" at bounding box center [358, 87] width 165 height 26
type input "NYC Water Board"
click at [650, 118] on label "Balance Undetermined" at bounding box center [696, 124] width 93 height 13
click at [656, 118] on input "Balance Undetermined" at bounding box center [660, 122] width 8 height 8
checkbox input "true"
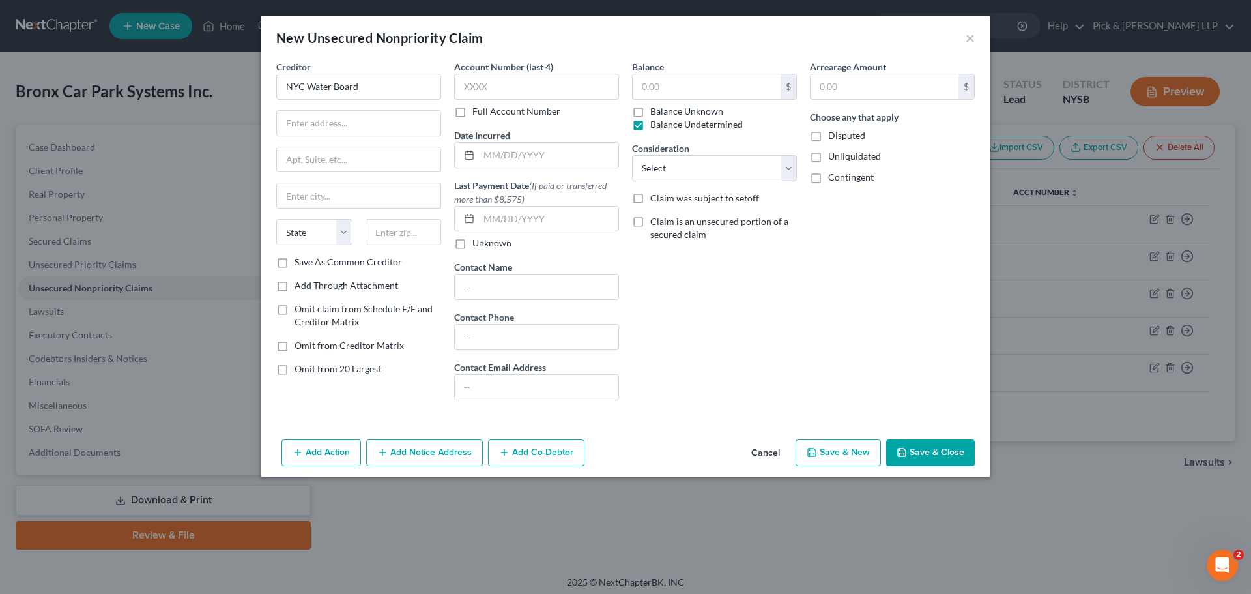
type input "0.00"
click at [650, 126] on label "Balance Undetermined" at bounding box center [696, 124] width 93 height 13
click at [656, 126] on input "Balance Undetermined" at bounding box center [660, 122] width 8 height 8
click at [650, 118] on label "Balance Undetermined" at bounding box center [696, 124] width 93 height 13
click at [656, 118] on input "Balance Undetermined" at bounding box center [660, 122] width 8 height 8
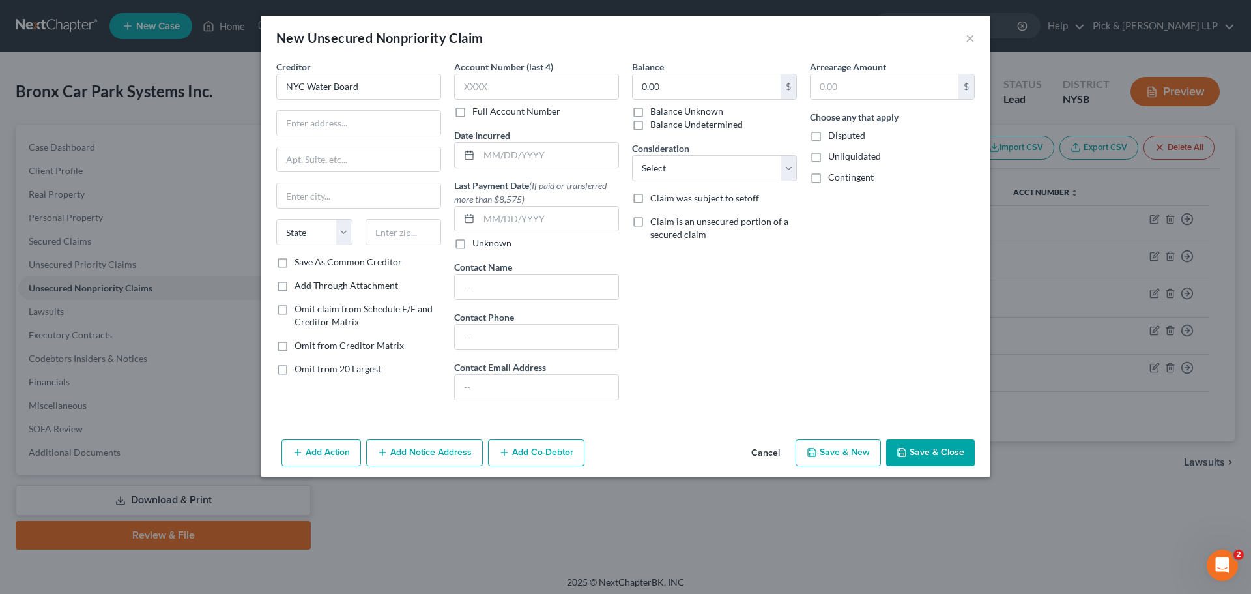
checkbox input "true"
click at [650, 107] on label "Balance Unknown" at bounding box center [686, 111] width 73 height 13
click at [656, 107] on input "Balance Unknown" at bounding box center [660, 109] width 8 height 8
checkbox input "true"
checkbox input "false"
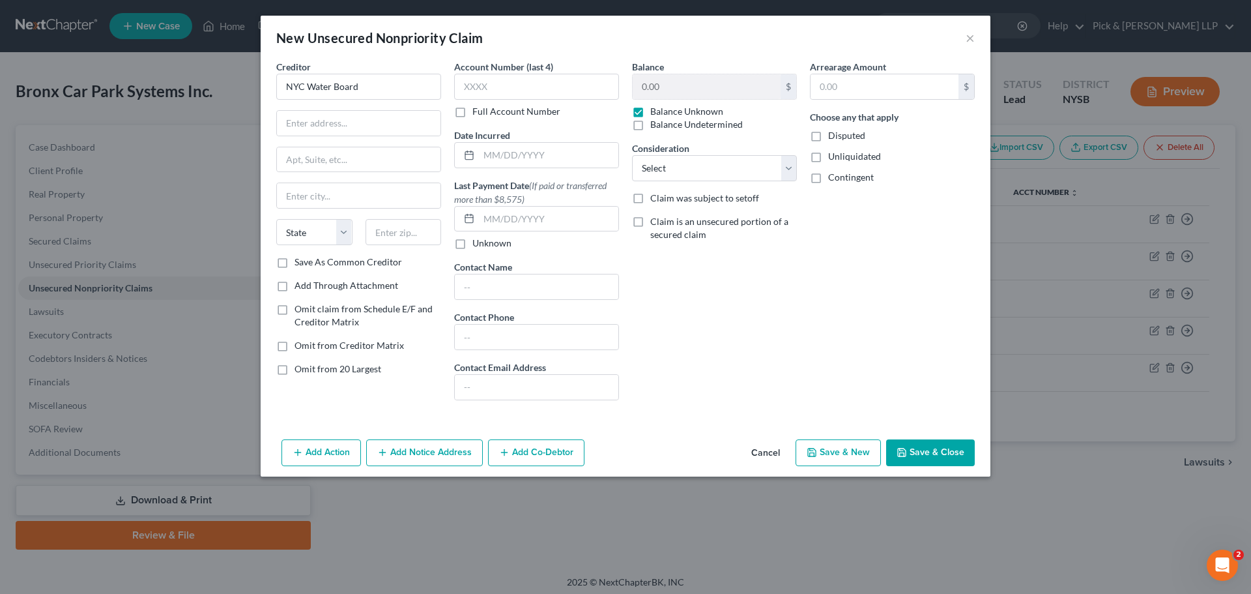
click at [910, 452] on button "Save & Close" at bounding box center [930, 452] width 89 height 27
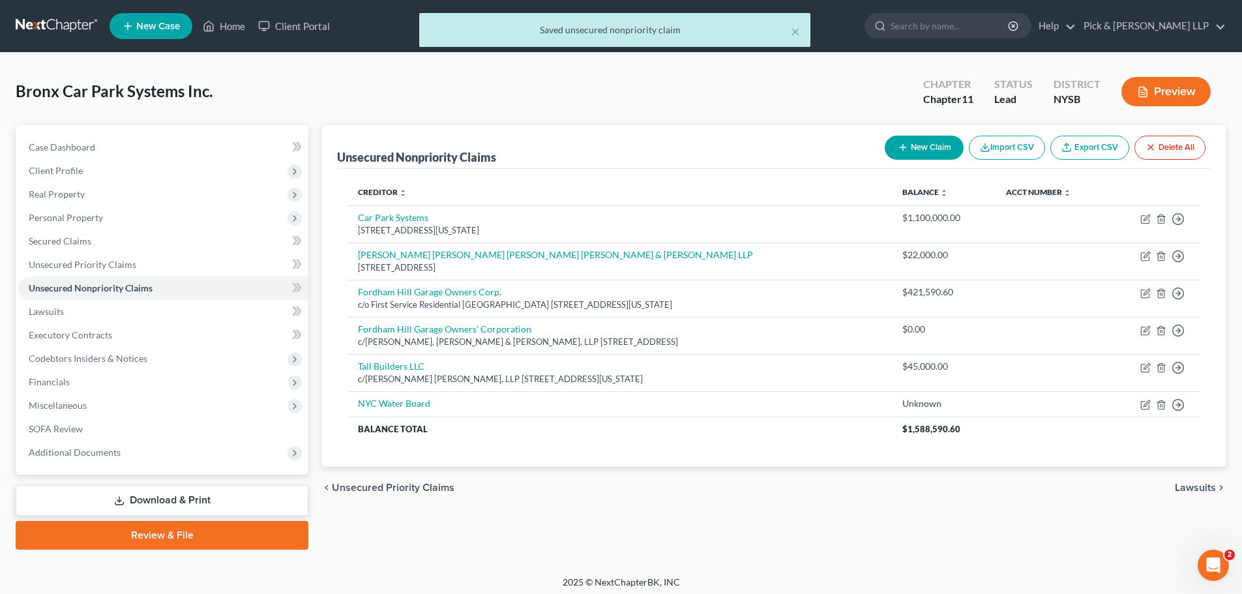
click at [1167, 96] on button "Preview" at bounding box center [1165, 91] width 89 height 29
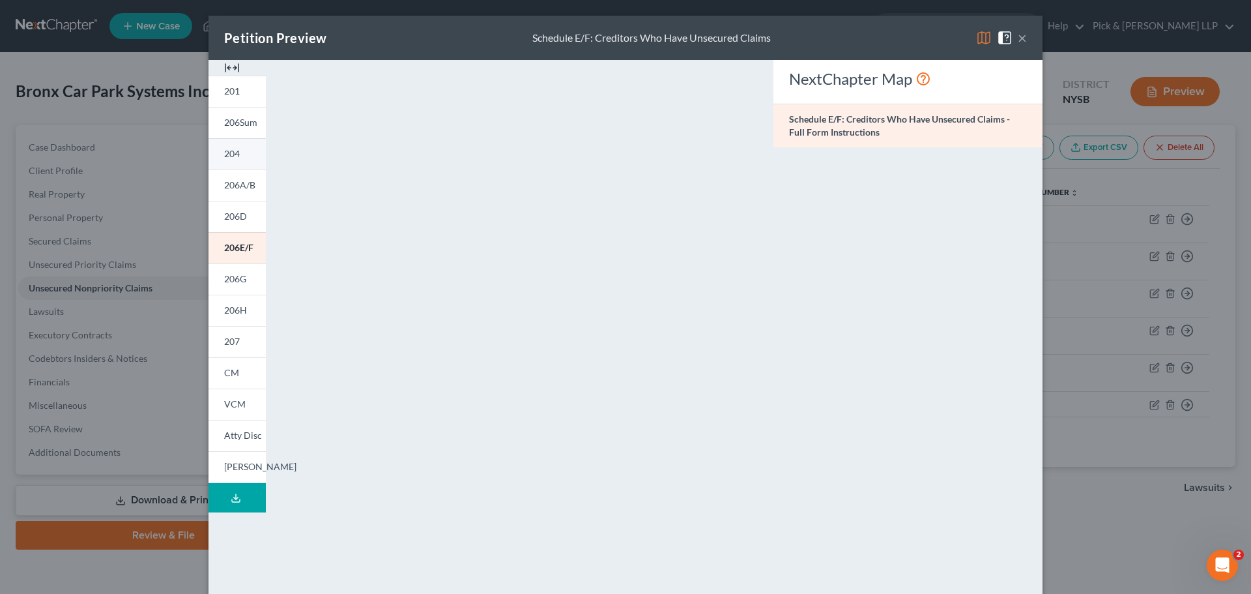
click at [231, 156] on span "204" at bounding box center [232, 153] width 16 height 11
click at [1020, 35] on button "×" at bounding box center [1022, 38] width 9 height 16
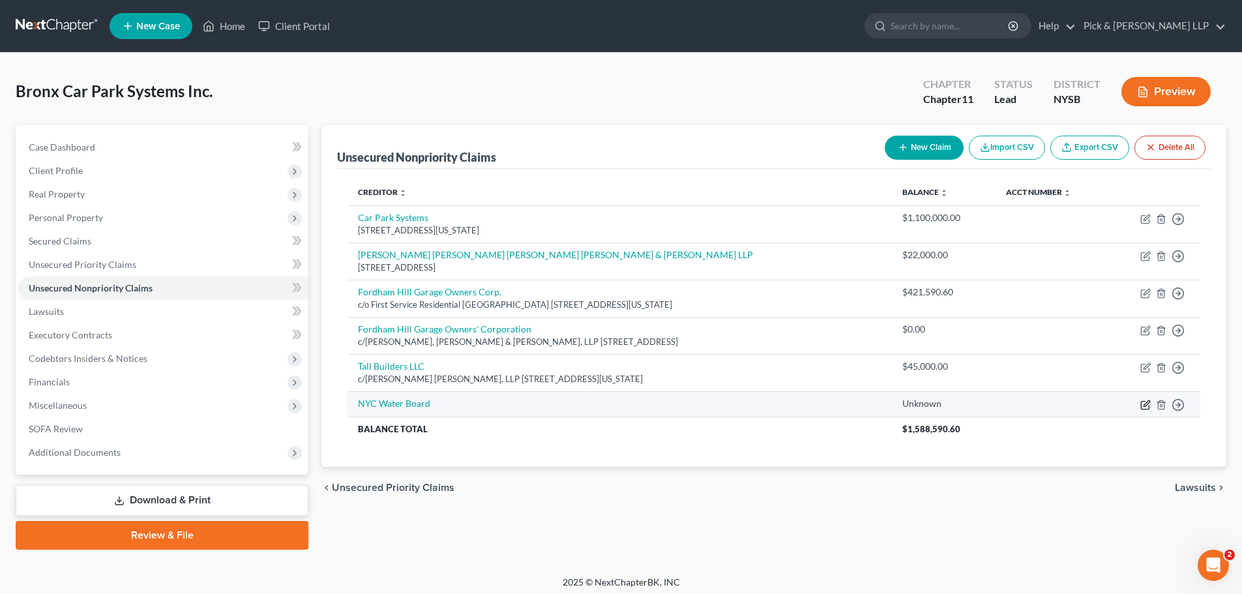
click at [1147, 404] on icon "button" at bounding box center [1146, 403] width 6 height 6
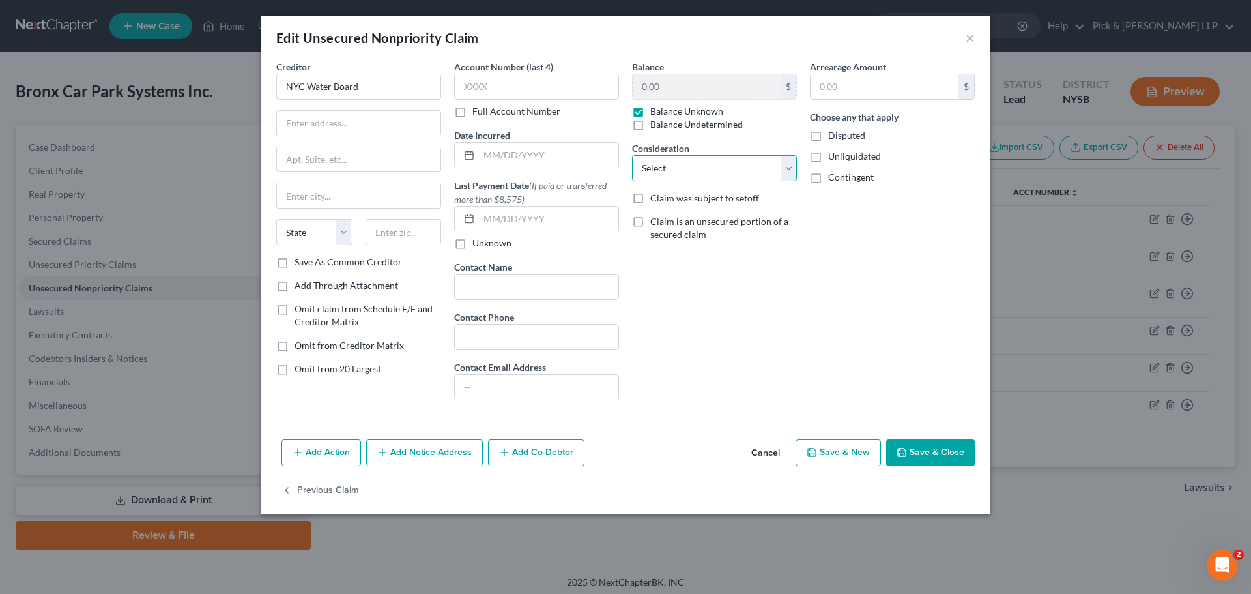
click at [687, 172] on select "Select Cable / Satellite Services Collection Agency Credit Card Debt Debt Couns…" at bounding box center [714, 168] width 165 height 26
select select "11"
click at [632, 155] on select "Select Cable / Satellite Services Collection Agency Credit Card Debt Debt Couns…" at bounding box center [714, 168] width 165 height 26
click at [684, 218] on input "text" at bounding box center [715, 218] width 164 height 25
type input "Water & Sewer Charges"
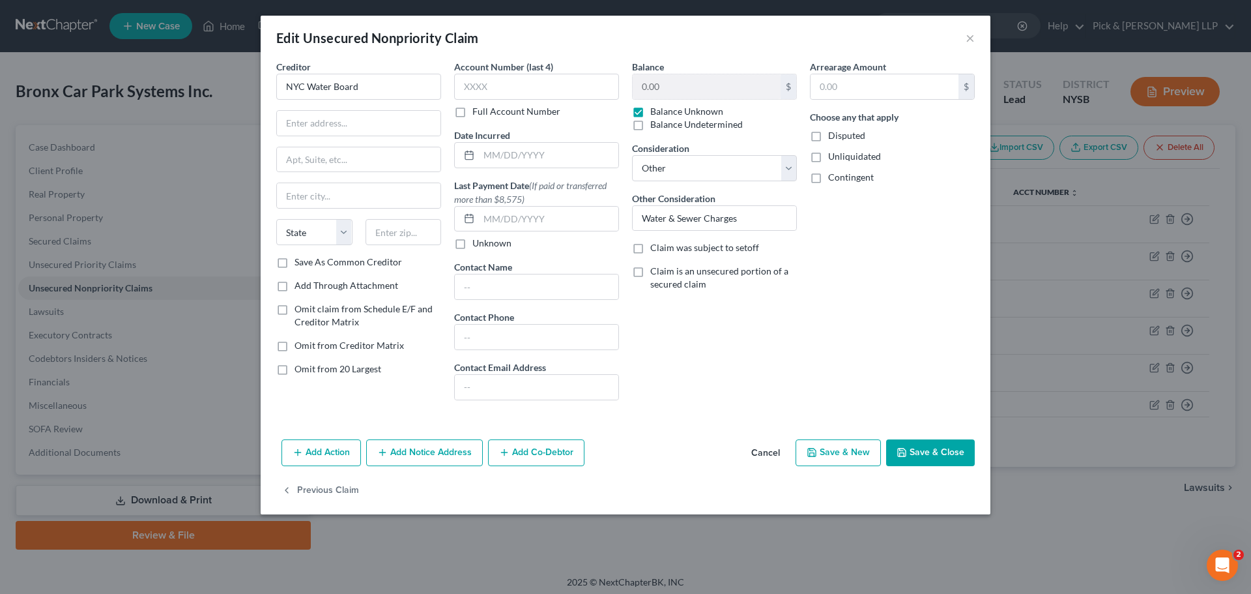
click at [914, 451] on button "Save & Close" at bounding box center [930, 452] width 89 height 27
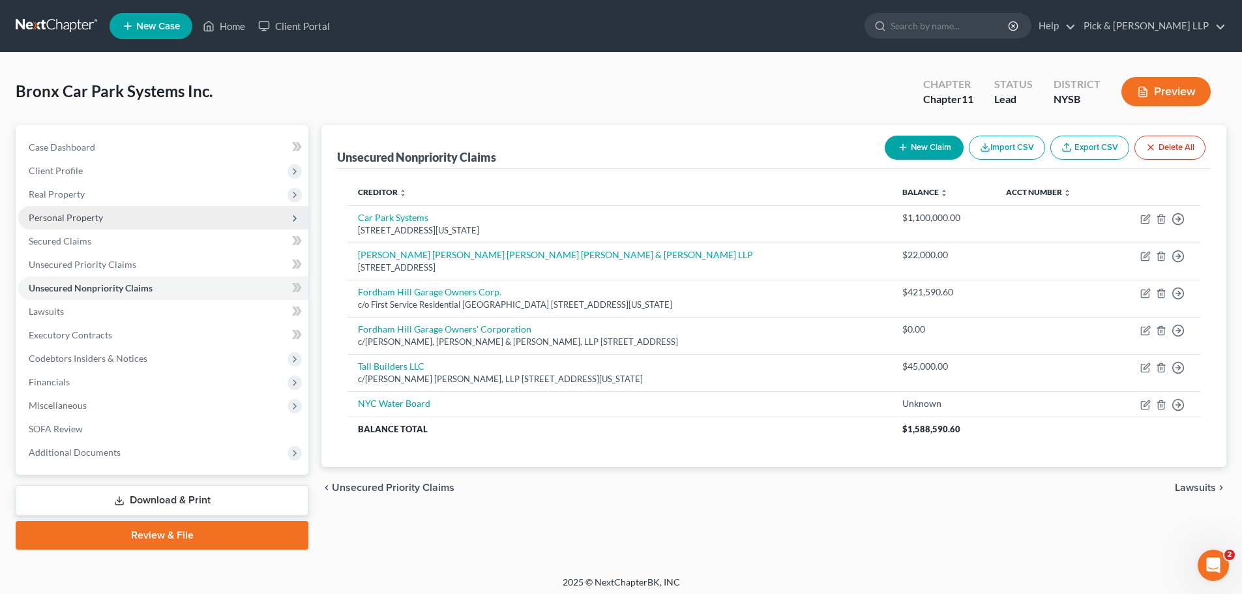
click at [85, 220] on span "Personal Property" at bounding box center [66, 217] width 74 height 11
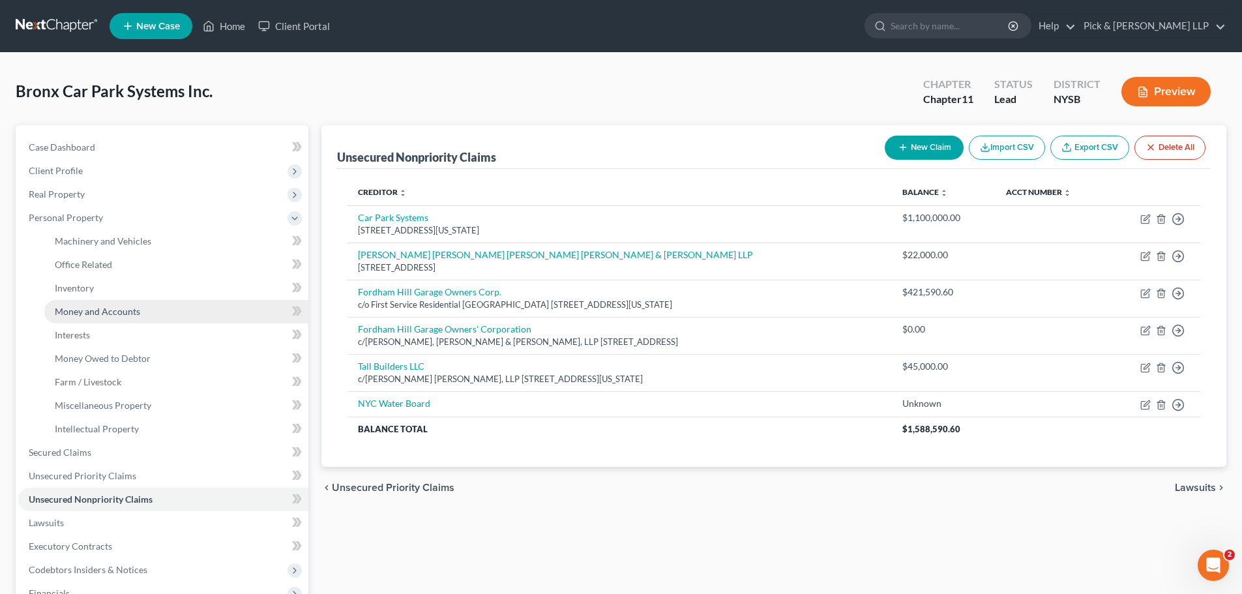
click at [106, 318] on link "Money and Accounts" at bounding box center [176, 311] width 264 height 23
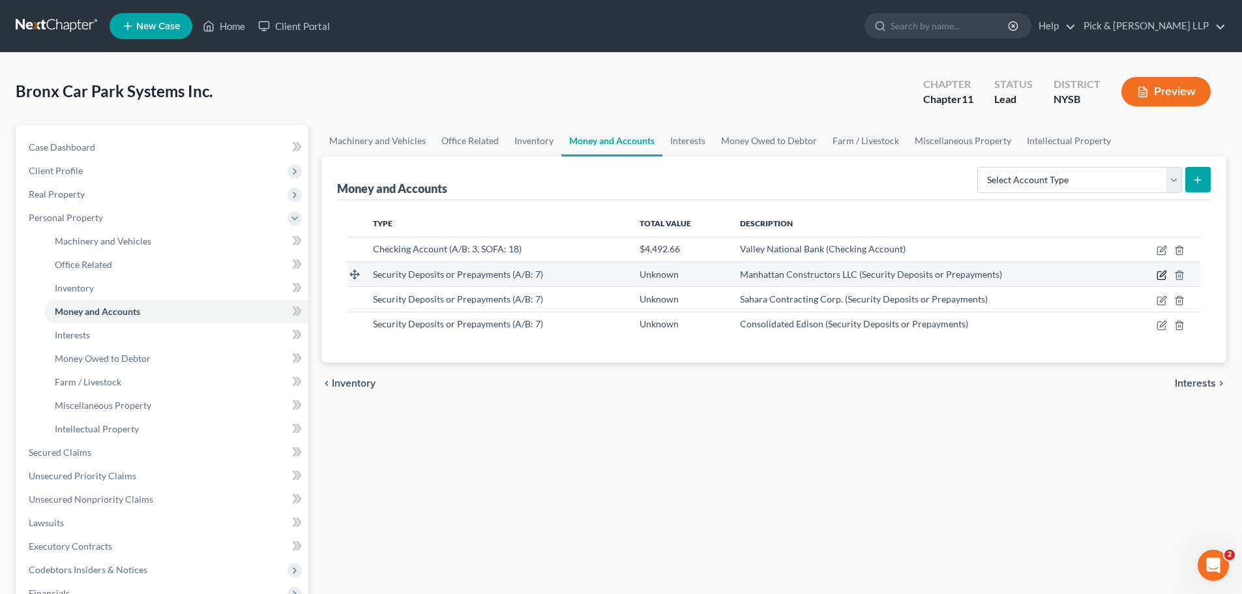
click at [1161, 270] on icon "button" at bounding box center [1161, 275] width 10 height 10
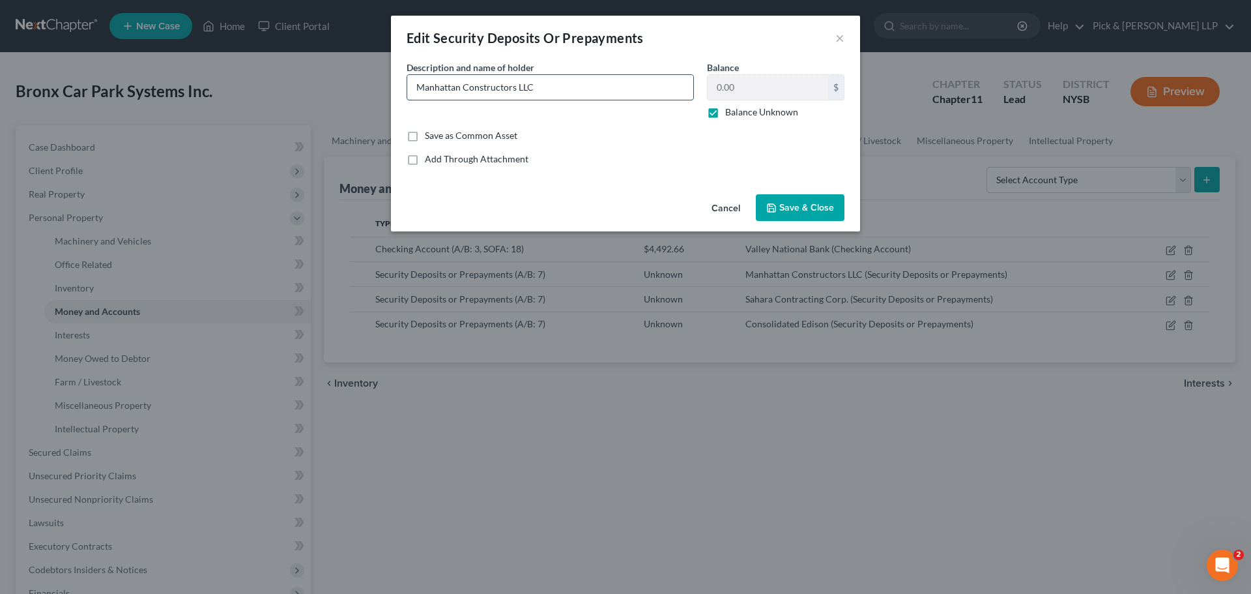
click at [596, 89] on input "Manhattan Constructors LLC" at bounding box center [550, 87] width 286 height 25
type input "Manhattan Constructors LLC (Facade Work)"
click at [731, 106] on input "Balance Unknown" at bounding box center [735, 110] width 8 height 8
checkbox input "false"
click at [748, 89] on input "0.00" at bounding box center [768, 87] width 121 height 25
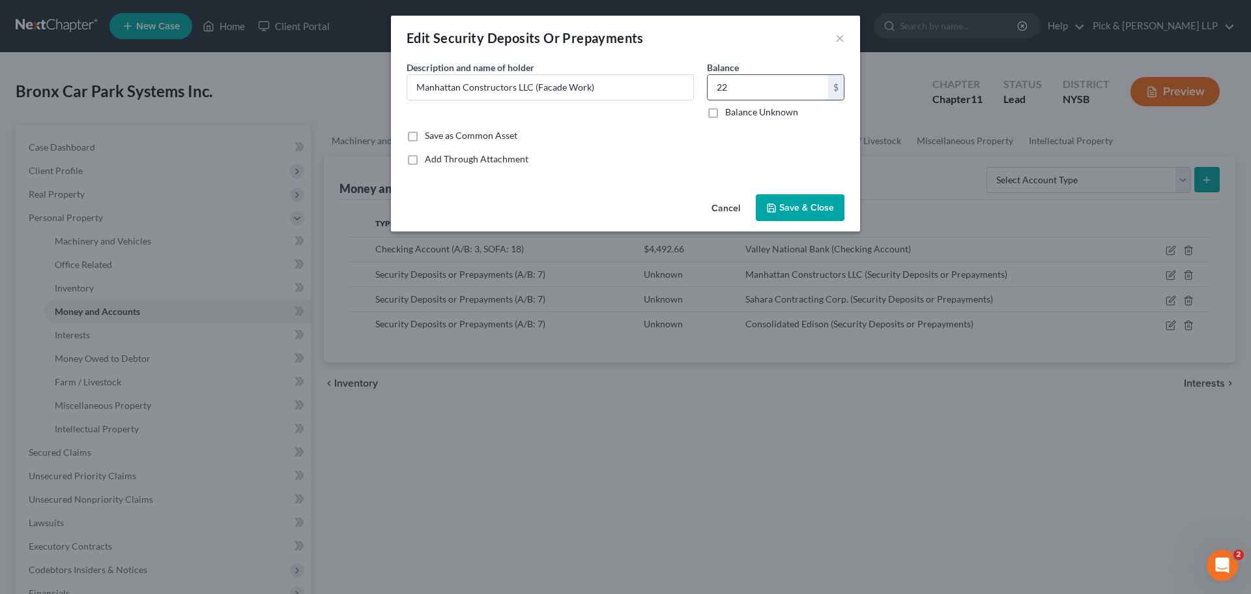
type input "2"
type input "242,250"
click at [796, 207] on span "Save & Close" at bounding box center [807, 207] width 55 height 11
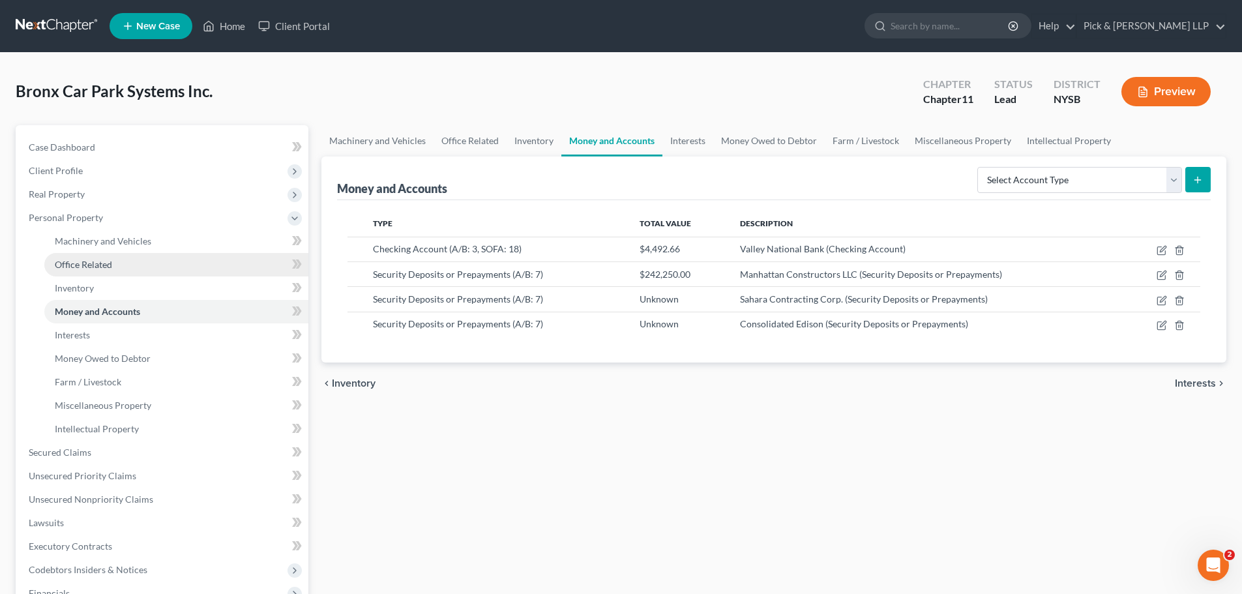
click at [83, 267] on span "Office Related" at bounding box center [83, 264] width 57 height 11
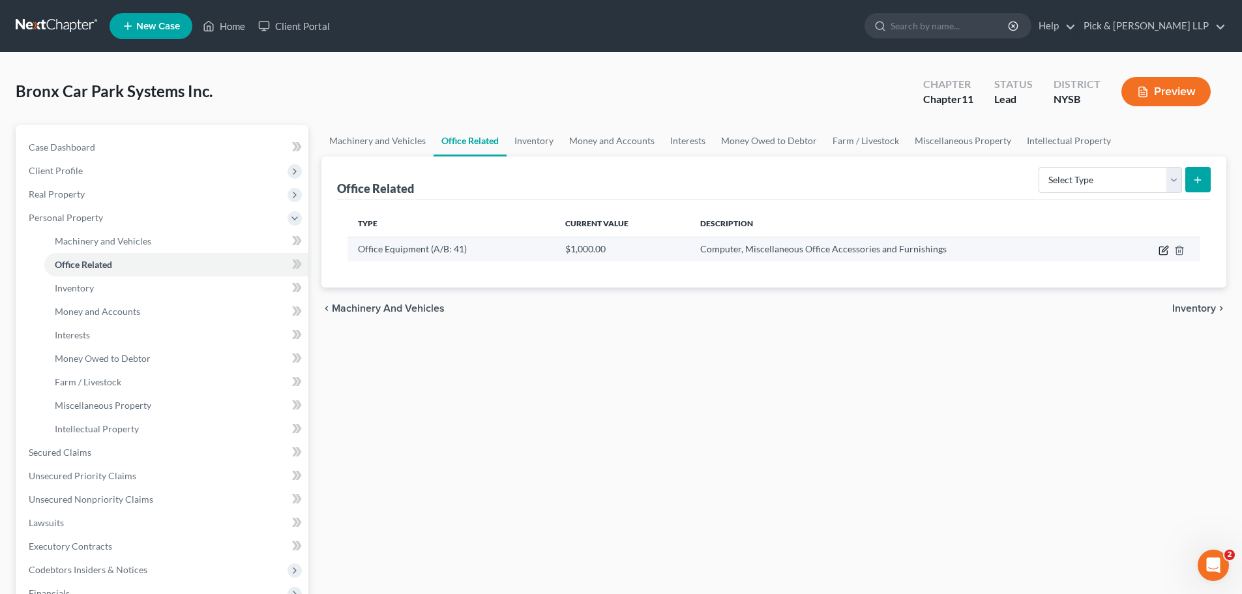
click at [1165, 252] on icon "button" at bounding box center [1163, 250] width 10 height 10
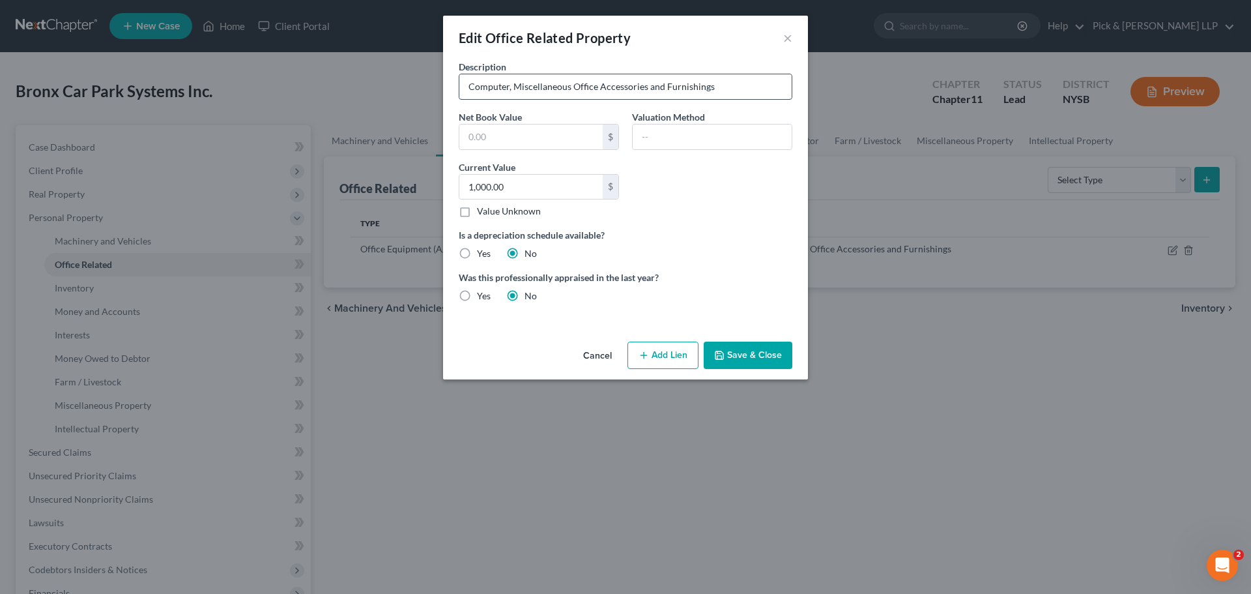
click at [688, 87] on input "Computer, Miscellaneous Office Accessories and Furnishings" at bounding box center [626, 86] width 332 height 25
type input "Computer, Miscellaneous Office Accessories and Equipment"
click at [750, 356] on button "Save & Close" at bounding box center [748, 355] width 89 height 27
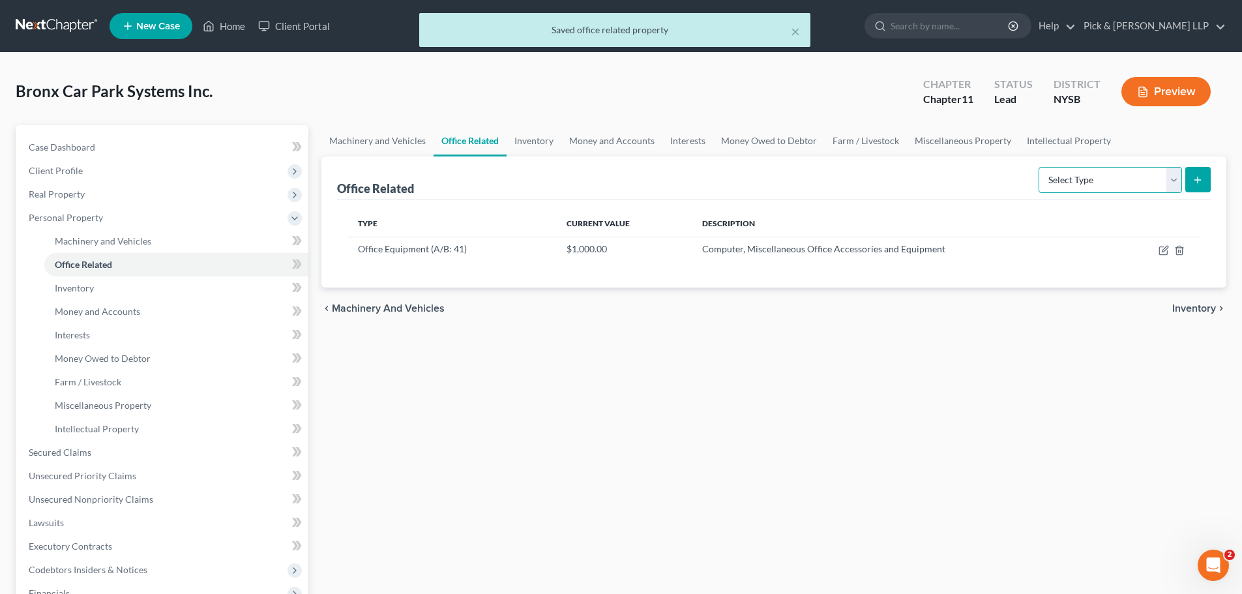
click at [1175, 179] on select "Select Type Collectibles (A/B: 42) Office Equipment (A/B: 41) Office Fixtures (…" at bounding box center [1109, 180] width 143 height 26
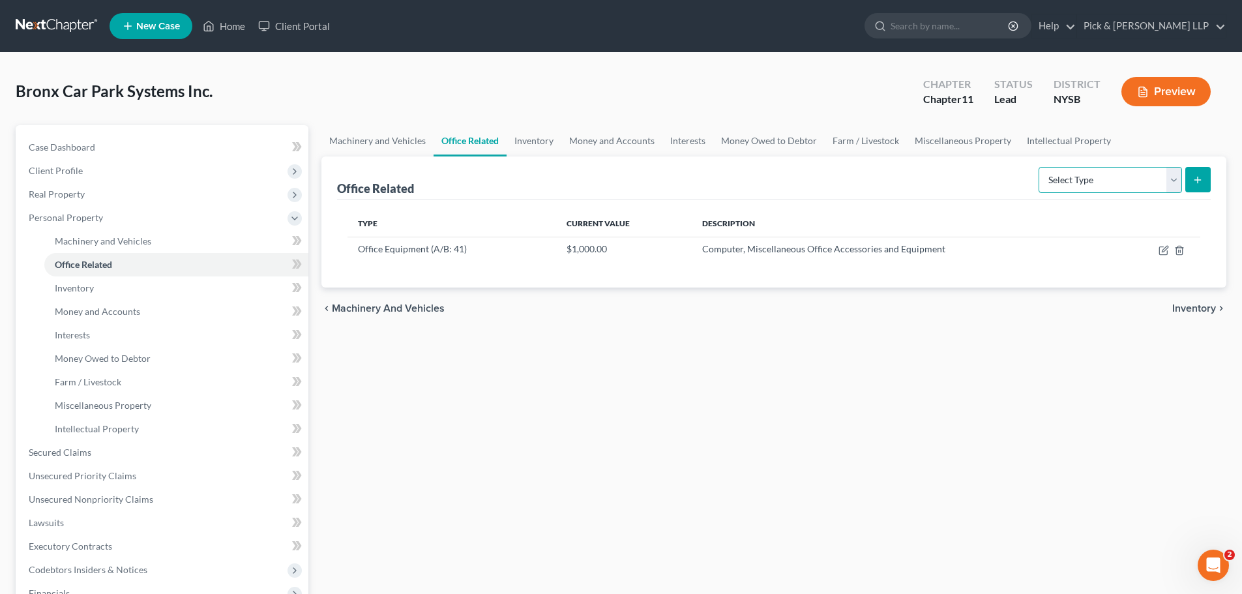
select select "furniture"
click at [1039, 167] on select "Select Type Collectibles (A/B: 42) Office Equipment (A/B: 41) Office Fixtures (…" at bounding box center [1109, 180] width 143 height 26
click at [1195, 177] on icon "submit" at bounding box center [1197, 180] width 10 height 10
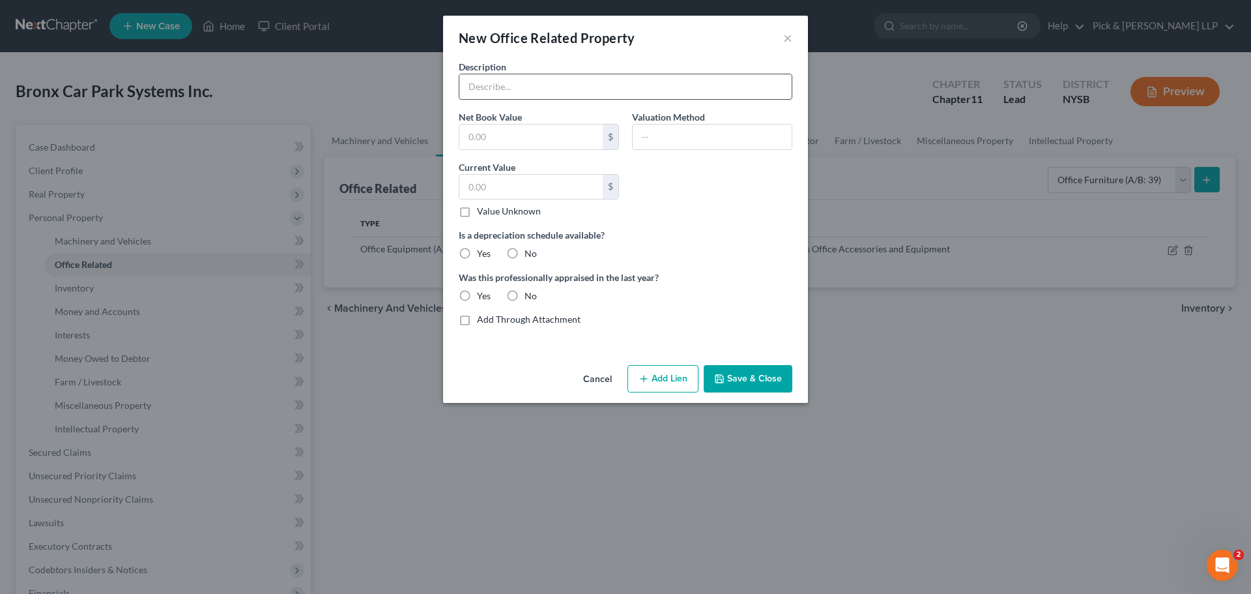
click at [504, 76] on input "text" at bounding box center [626, 86] width 332 height 25
type input "Office furnishings"
click at [510, 181] on input "text" at bounding box center [531, 187] width 143 height 25
type input "100.00"
click at [530, 247] on input "No" at bounding box center [534, 251] width 8 height 8
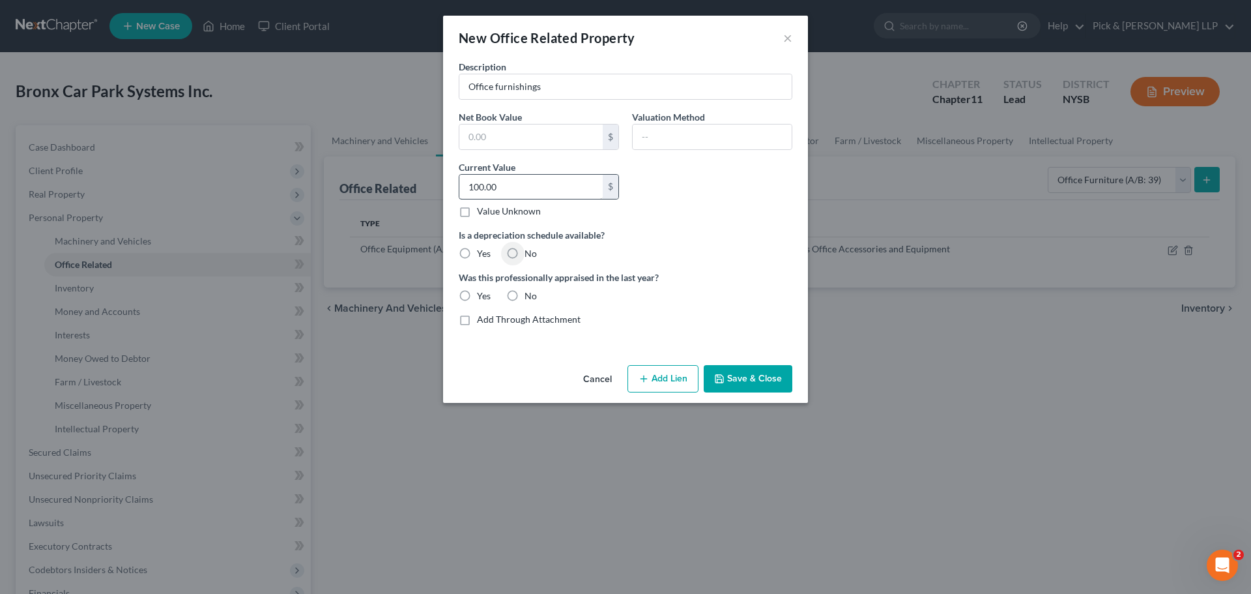
radio input "true"
click at [530, 289] on input "No" at bounding box center [534, 293] width 8 height 8
radio input "true"
click at [733, 373] on button "Save & Close" at bounding box center [748, 378] width 89 height 27
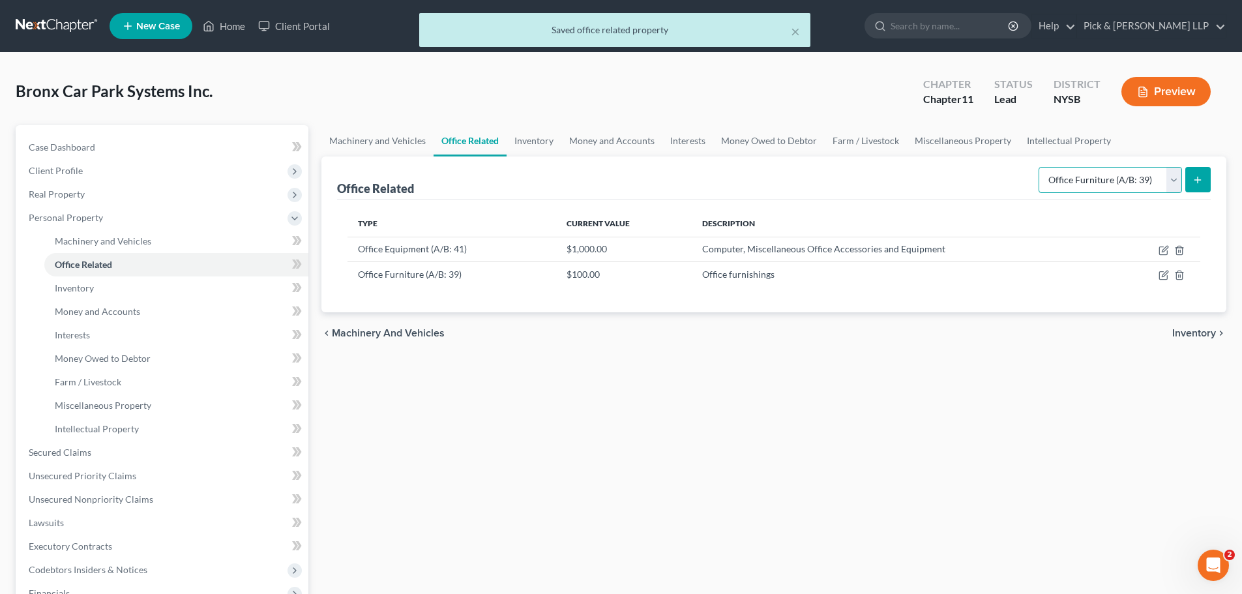
click at [1173, 181] on select "Select Type Collectibles (A/B: 42) Office Equipment (A/B: 41) Office Fixtures (…" at bounding box center [1109, 180] width 143 height 26
select select "fixtures"
click at [1039, 167] on select "Select Type Collectibles (A/B: 42) Office Equipment (A/B: 41) Office Fixtures (…" at bounding box center [1109, 180] width 143 height 26
click at [1200, 179] on icon "submit" at bounding box center [1197, 180] width 10 height 10
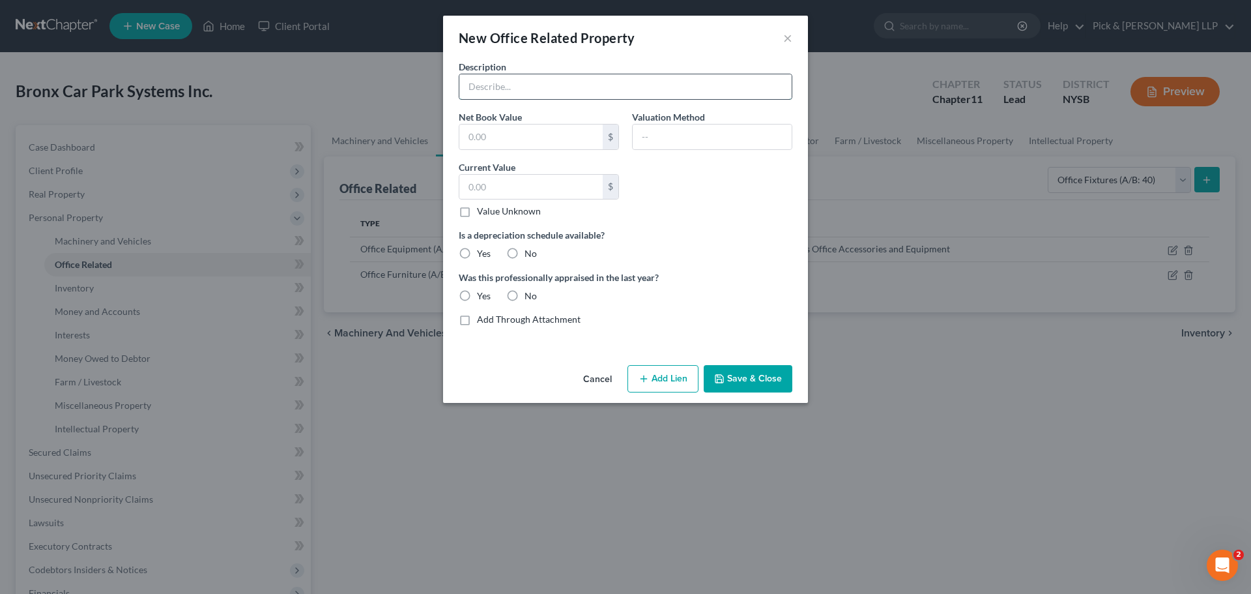
click at [538, 88] on input "text" at bounding box center [626, 86] width 332 height 25
click at [540, 83] on input "text" at bounding box center [626, 86] width 332 height 25
type input "Office fixtures"
type input "1,000.00"
click at [525, 250] on label "No" at bounding box center [531, 253] width 12 height 13
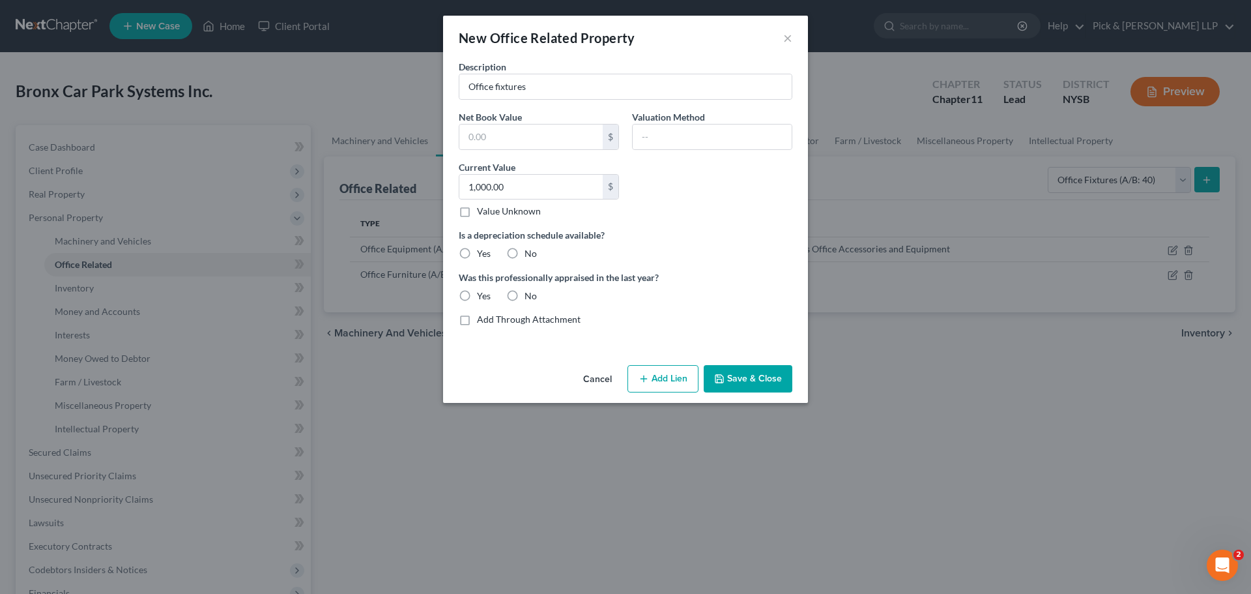
click at [530, 250] on input "No" at bounding box center [534, 251] width 8 height 8
radio input "true"
click at [525, 296] on label "No" at bounding box center [531, 295] width 12 height 13
click at [530, 296] on input "No" at bounding box center [534, 293] width 8 height 8
radio input "true"
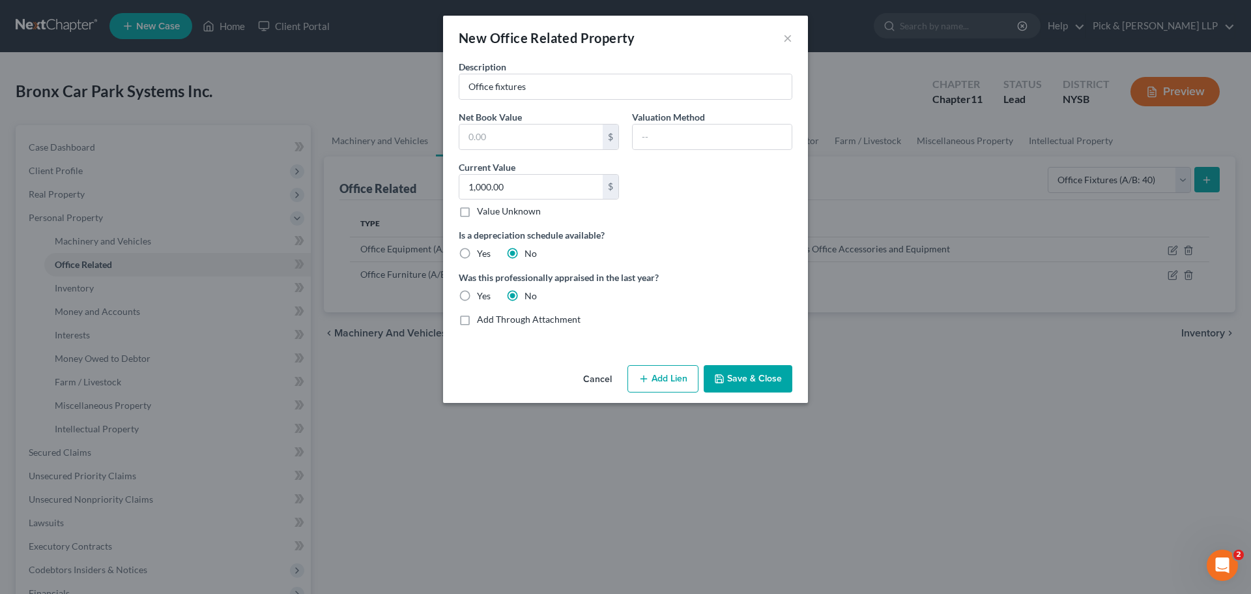
click at [748, 379] on button "Save & Close" at bounding box center [748, 378] width 89 height 27
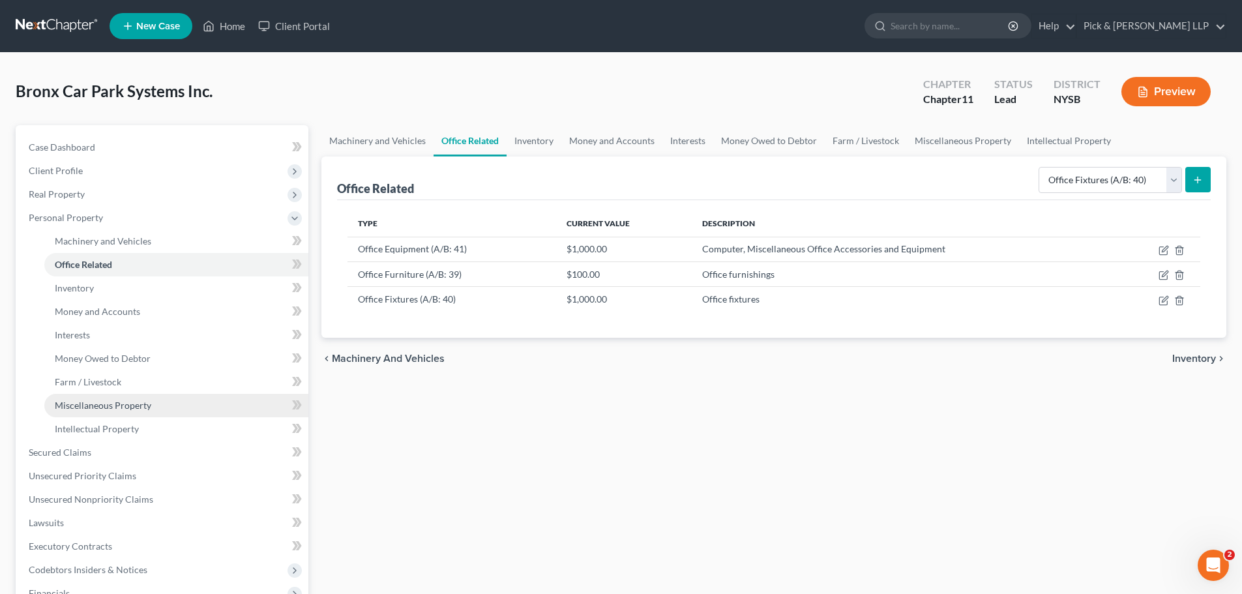
click at [244, 400] on link "Miscellaneous Property" at bounding box center [176, 405] width 264 height 23
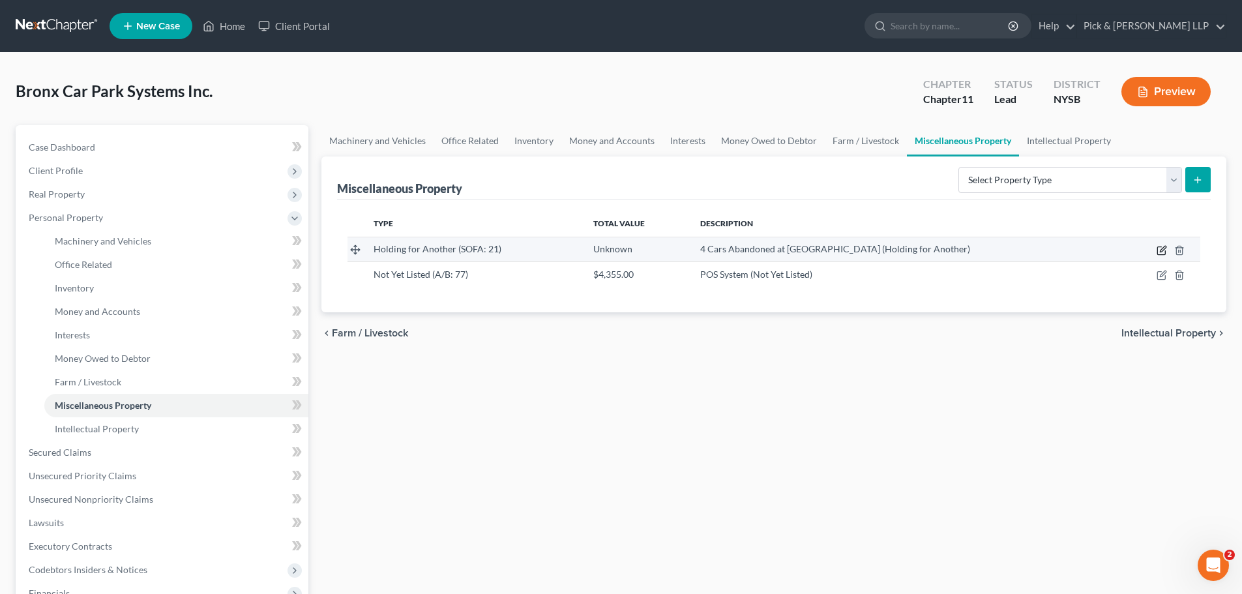
click at [1163, 252] on icon "button" at bounding box center [1161, 250] width 10 height 10
select select "35"
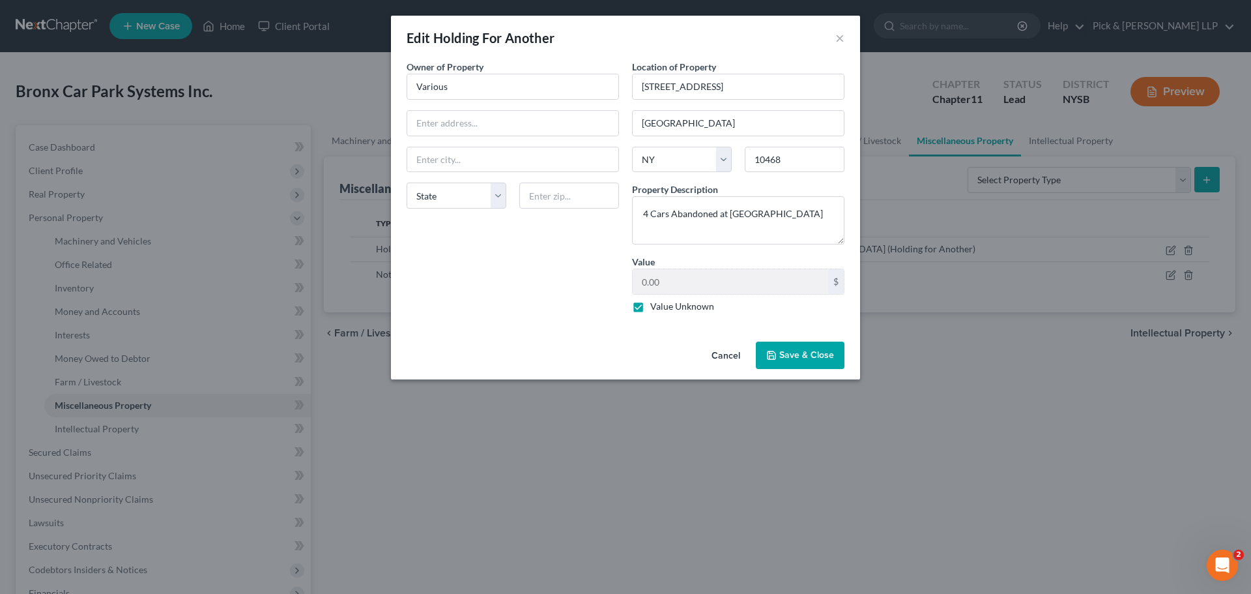
click at [817, 359] on span "Save & Close" at bounding box center [807, 354] width 55 height 11
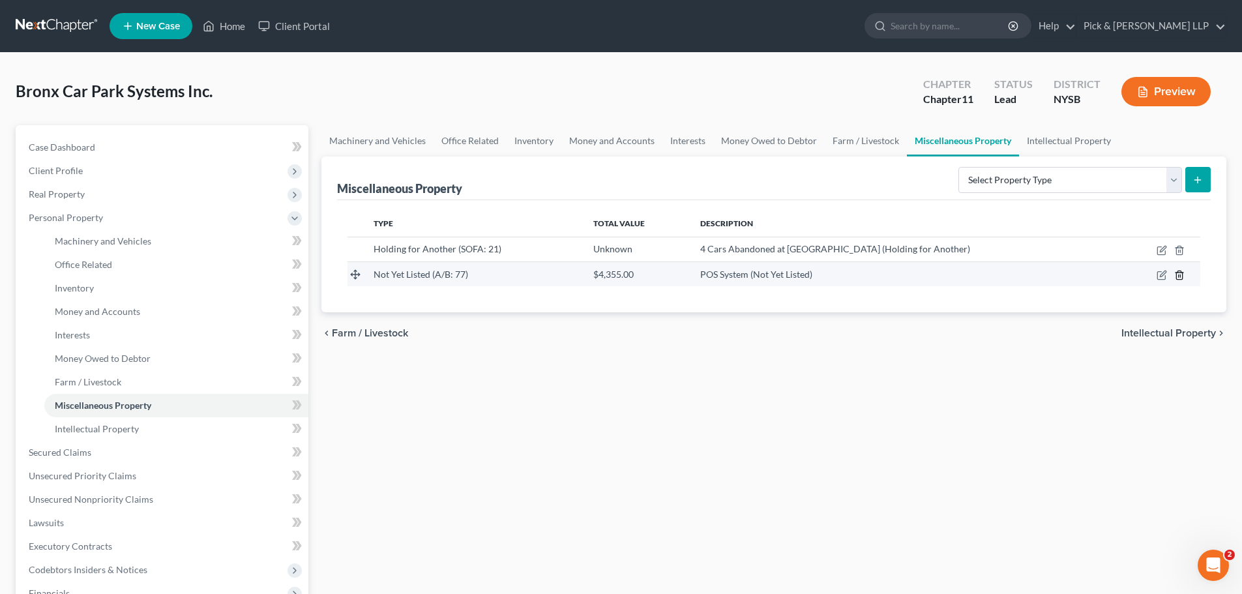
click at [1182, 275] on icon "button" at bounding box center [1179, 274] width 6 height 8
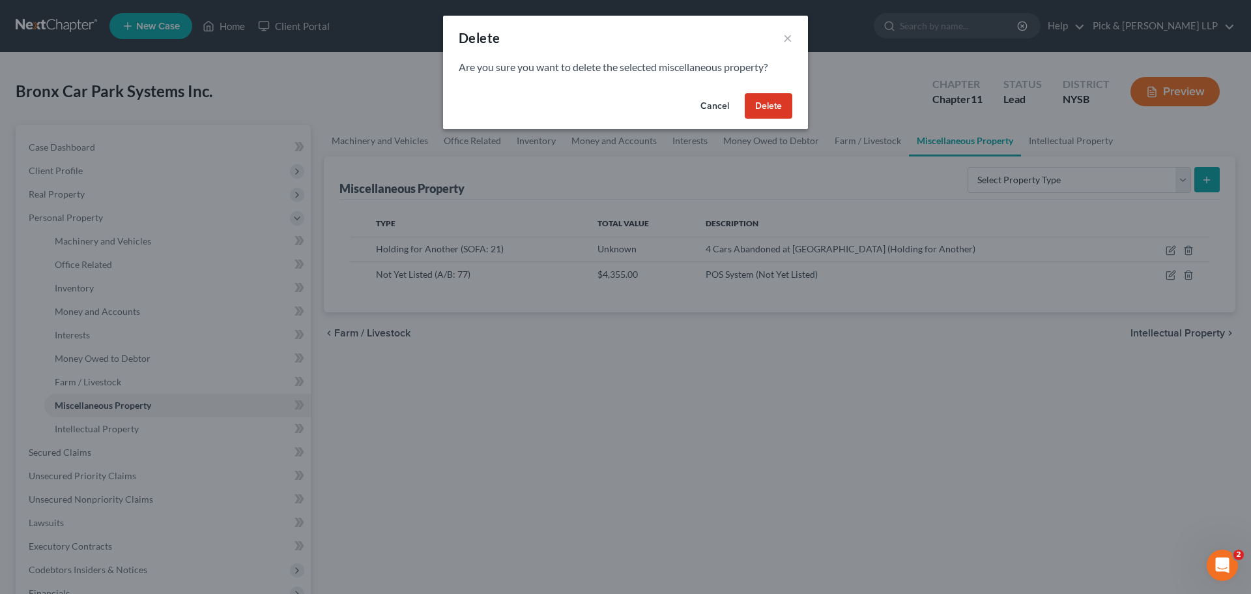
click at [783, 105] on button "Delete" at bounding box center [769, 106] width 48 height 26
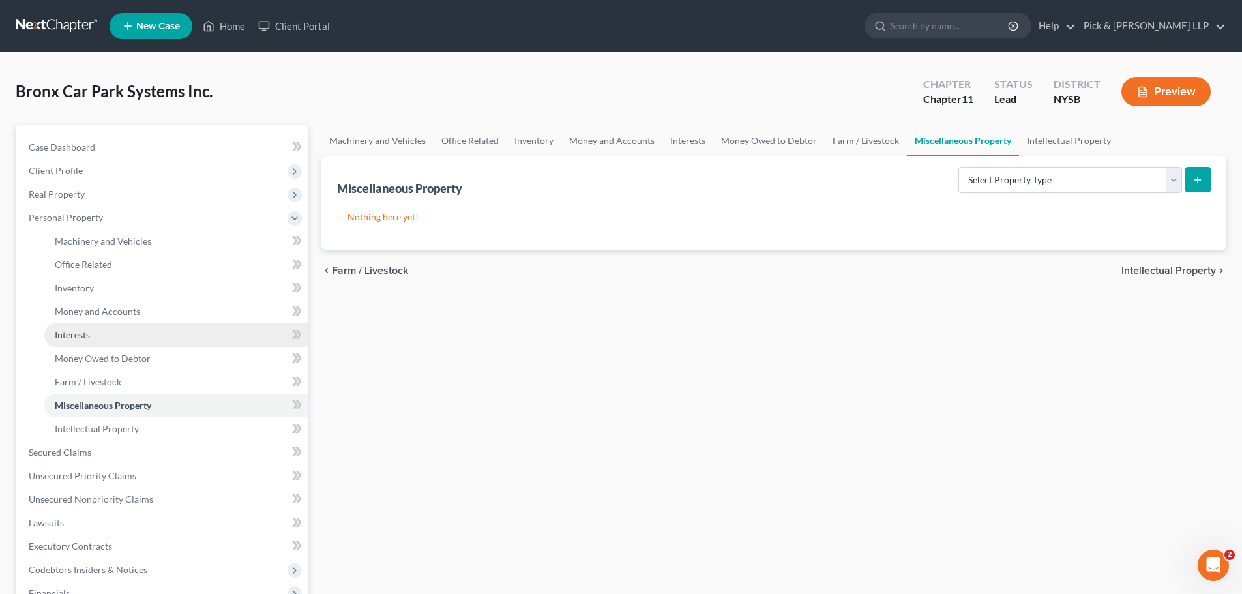
click at [98, 338] on link "Interests" at bounding box center [176, 334] width 264 height 23
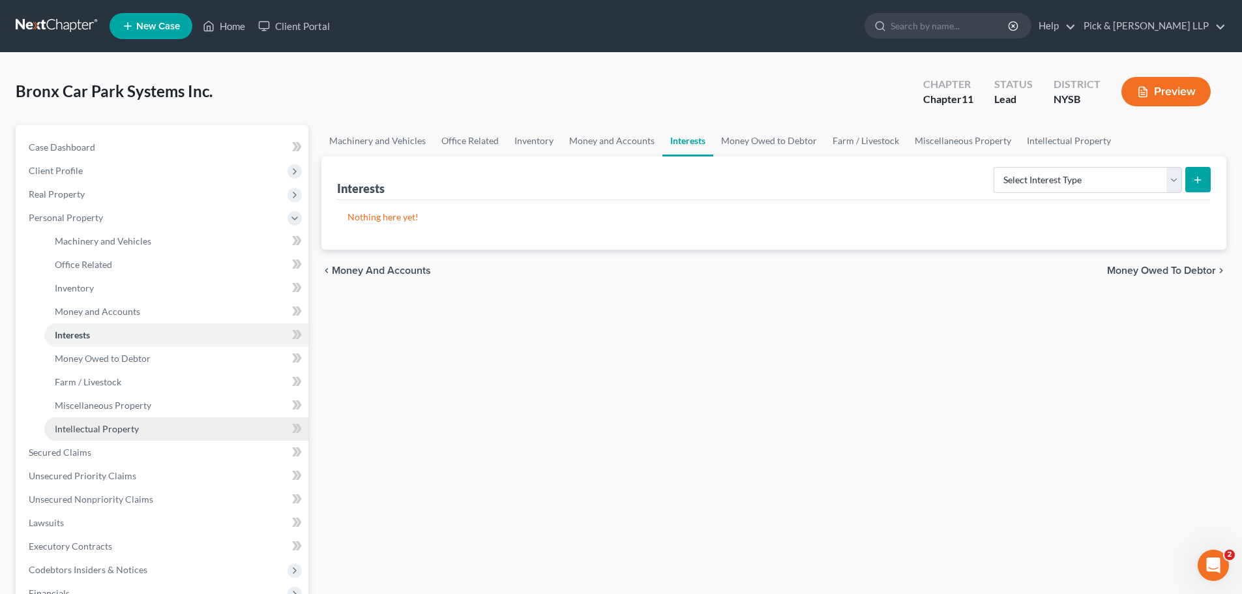
click at [115, 426] on span "Intellectual Property" at bounding box center [97, 428] width 84 height 11
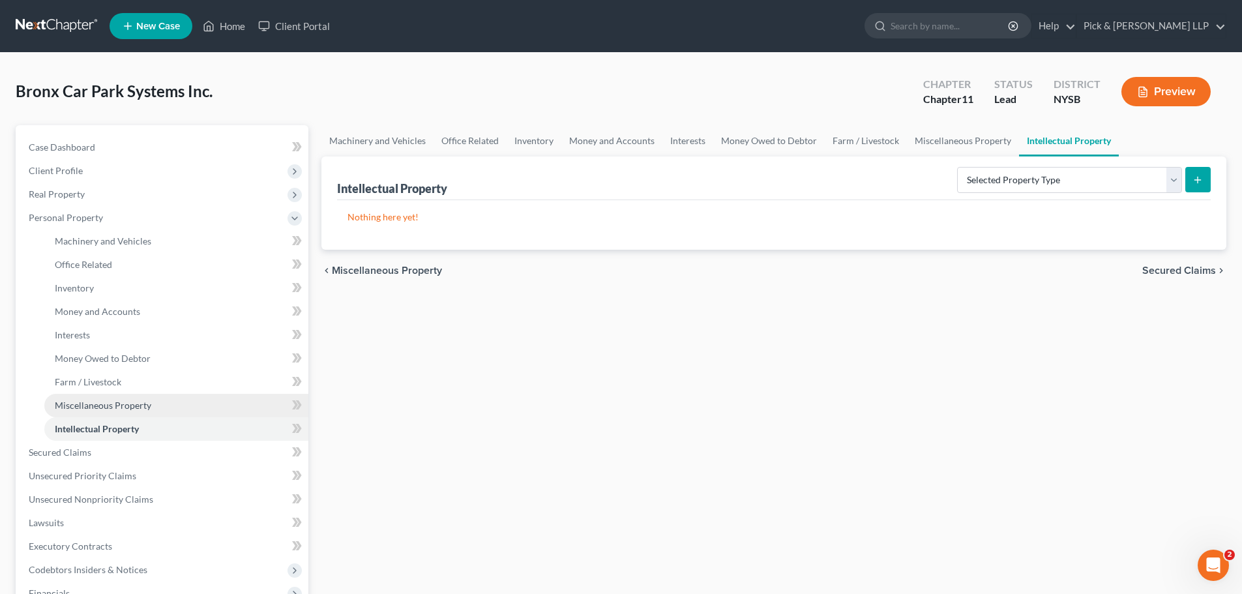
click at [116, 405] on span "Miscellaneous Property" at bounding box center [103, 405] width 96 height 11
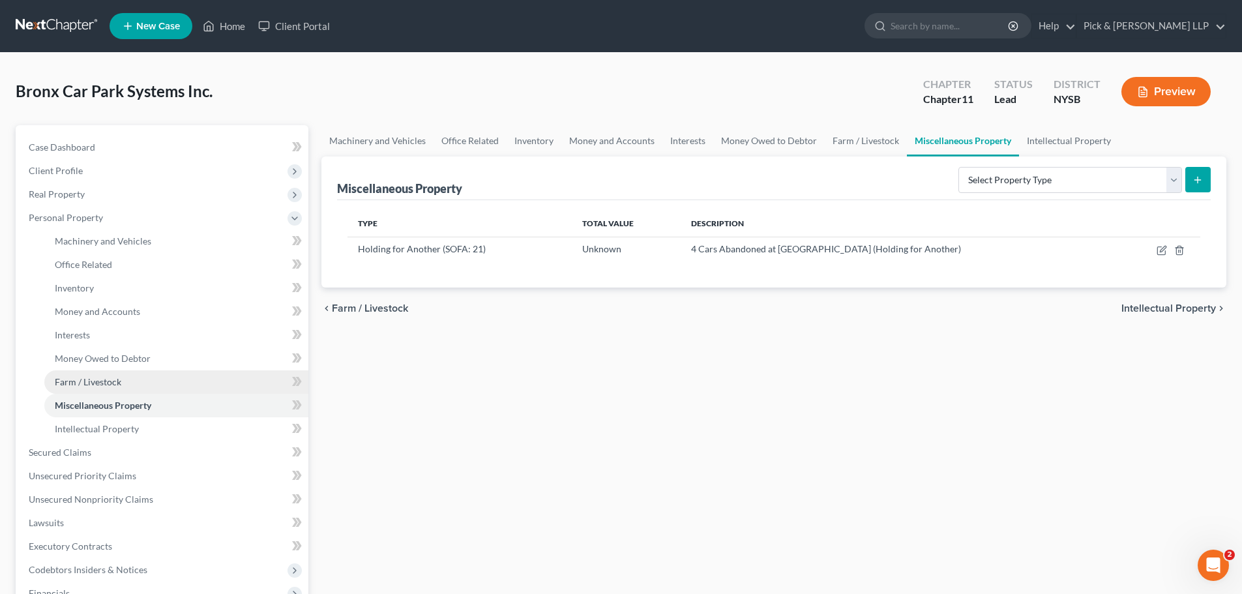
click at [116, 383] on span "Farm / Livestock" at bounding box center [88, 381] width 66 height 11
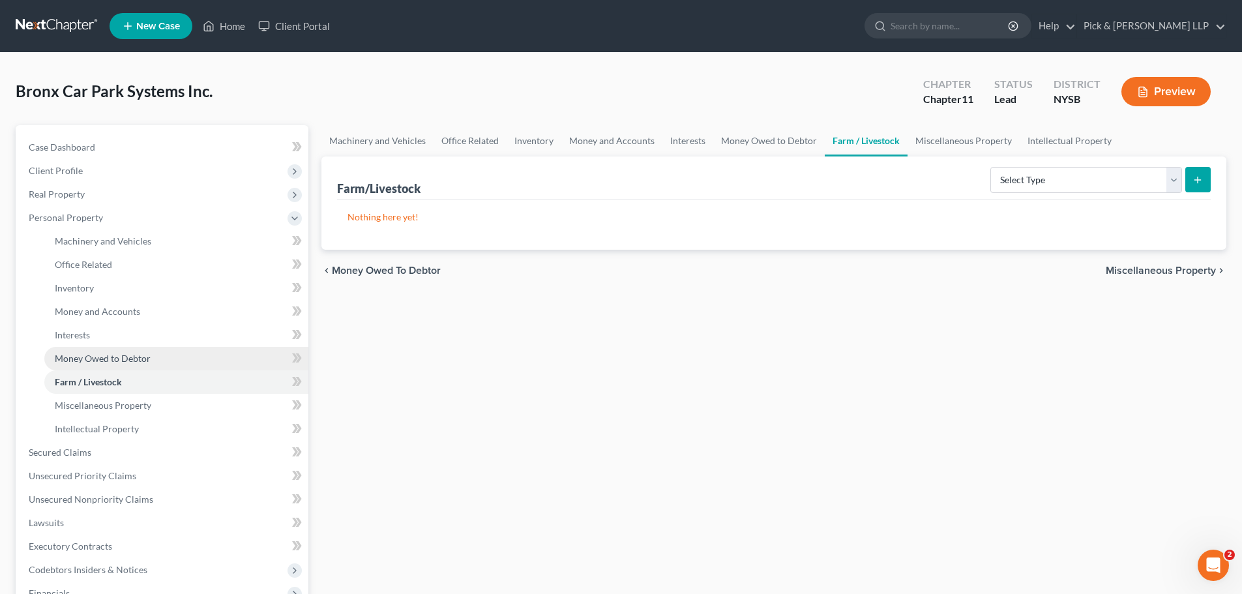
click at [115, 357] on span "Money Owed to Debtor" at bounding box center [103, 358] width 96 height 11
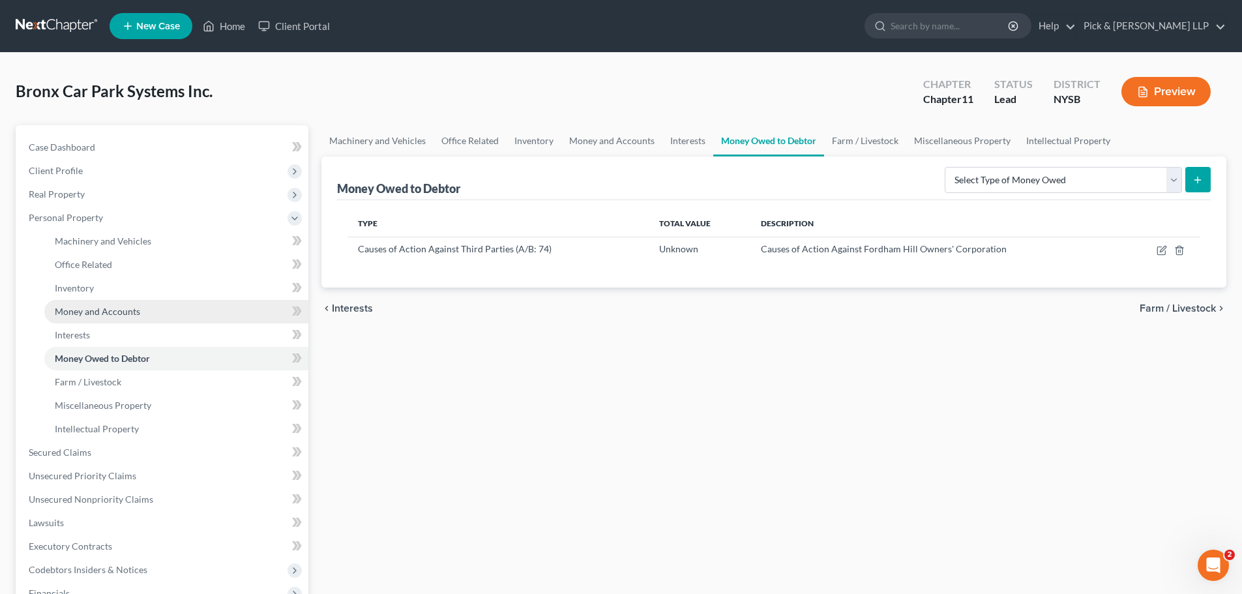
click at [97, 310] on span "Money and Accounts" at bounding box center [97, 311] width 85 height 11
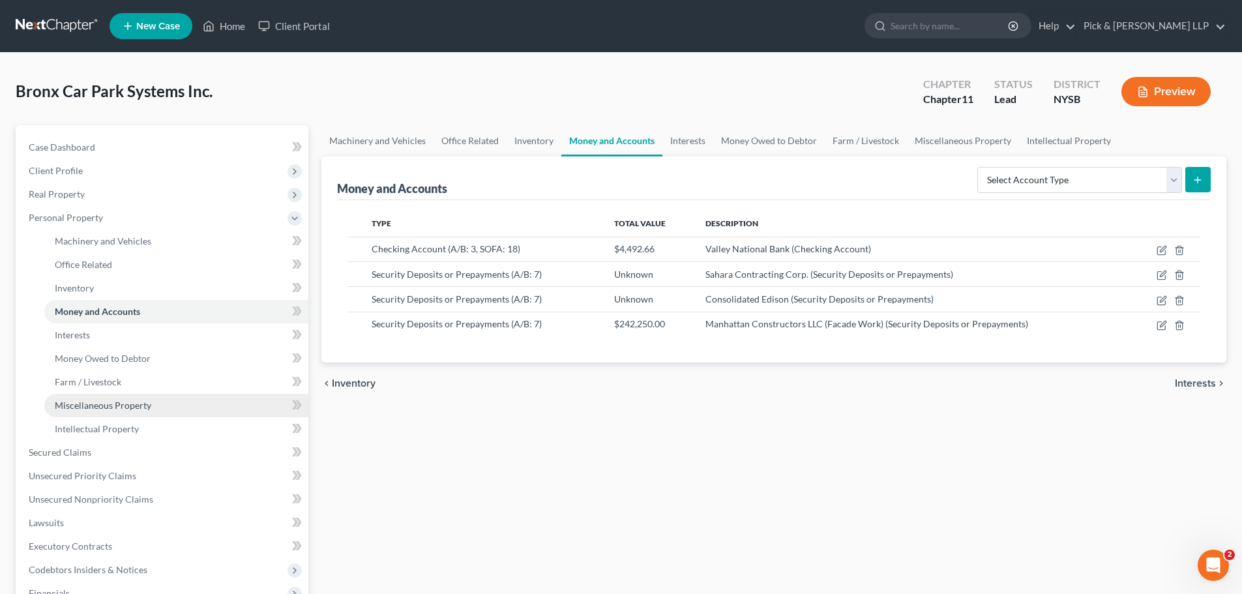
click at [110, 412] on link "Miscellaneous Property" at bounding box center [176, 405] width 264 height 23
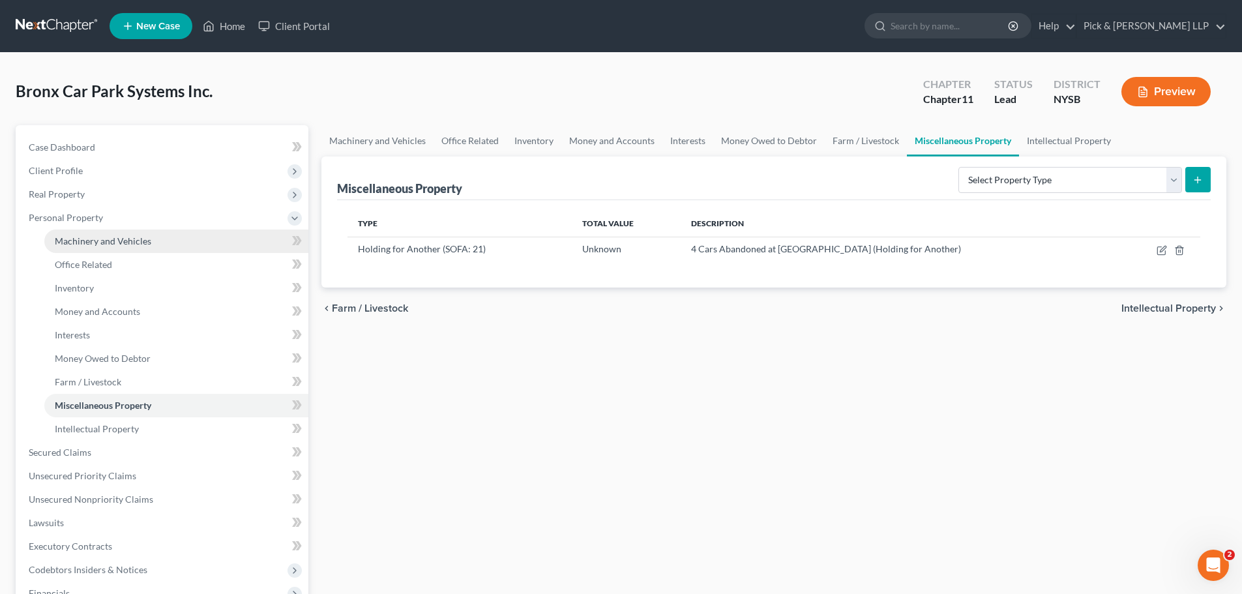
click at [128, 242] on span "Machinery and Vehicles" at bounding box center [103, 240] width 96 height 11
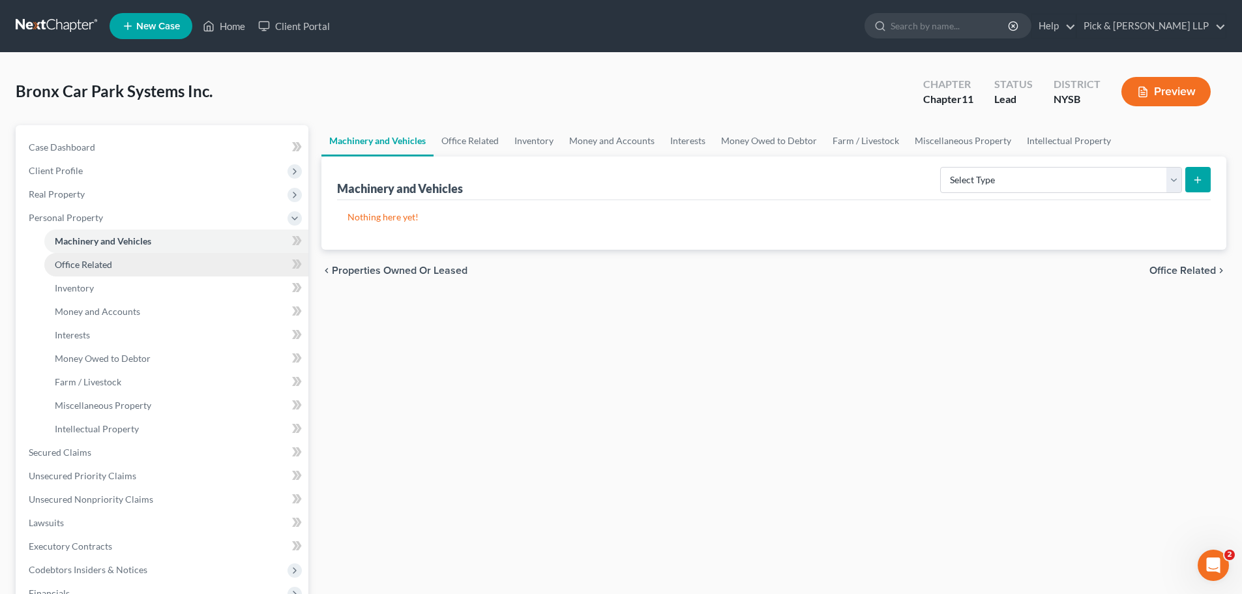
click at [121, 261] on link "Office Related" at bounding box center [176, 264] width 264 height 23
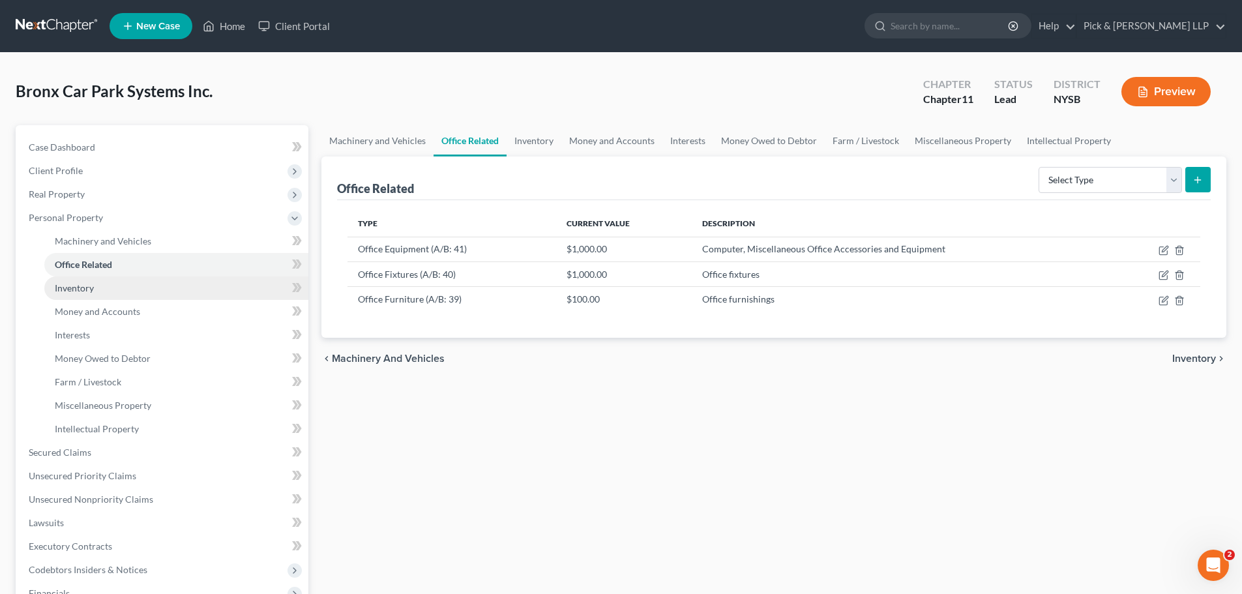
click at [121, 297] on link "Inventory" at bounding box center [176, 287] width 264 height 23
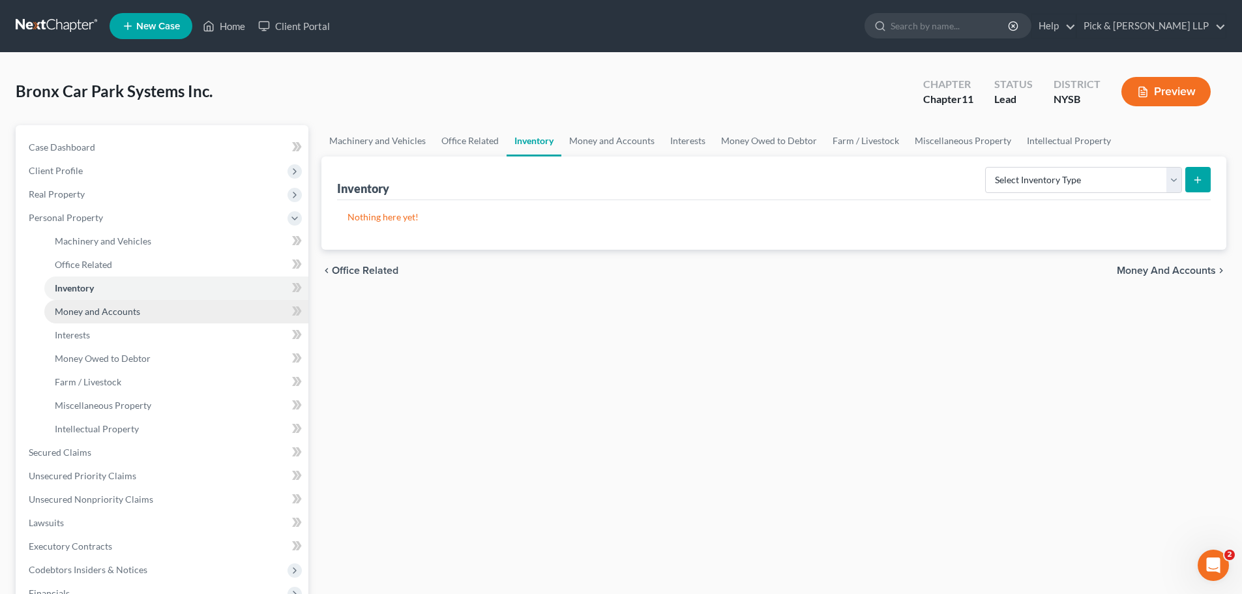
click at [124, 317] on link "Money and Accounts" at bounding box center [176, 311] width 264 height 23
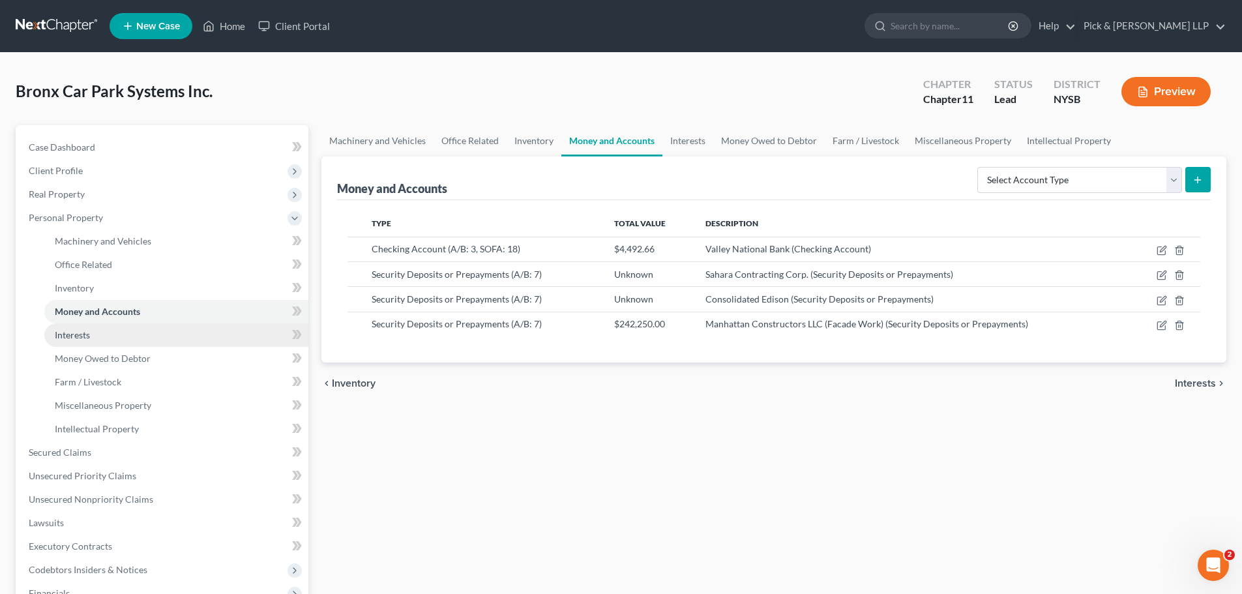
click at [113, 335] on link "Interests" at bounding box center [176, 334] width 264 height 23
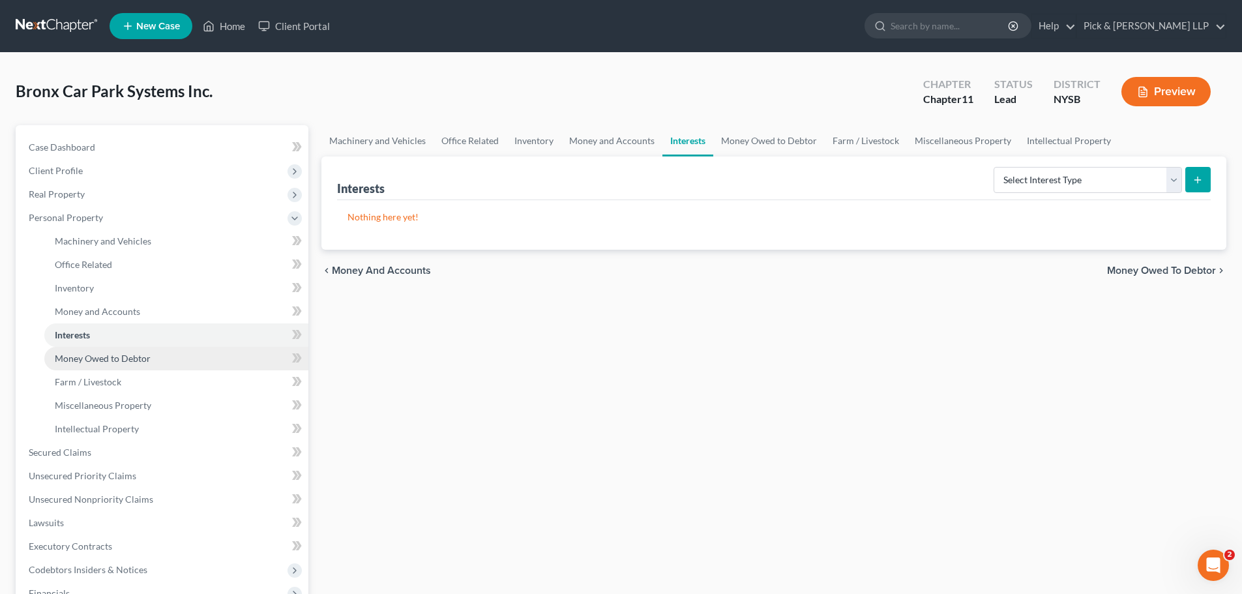
click at [110, 362] on span "Money Owed to Debtor" at bounding box center [103, 358] width 96 height 11
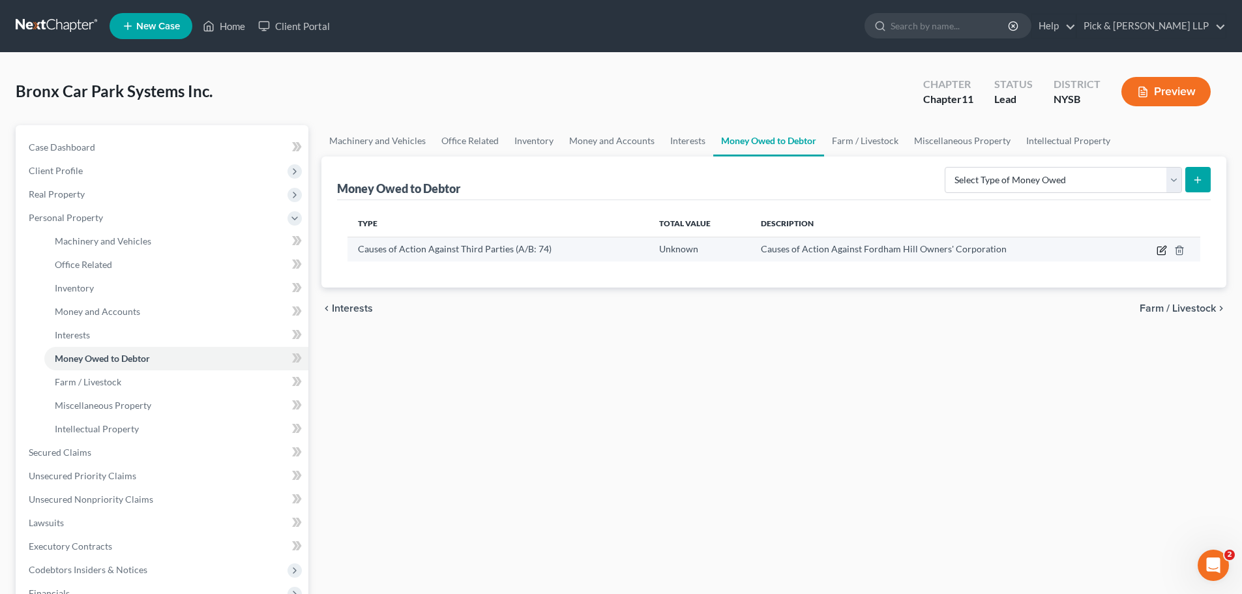
click at [1163, 250] on icon "button" at bounding box center [1161, 250] width 10 height 10
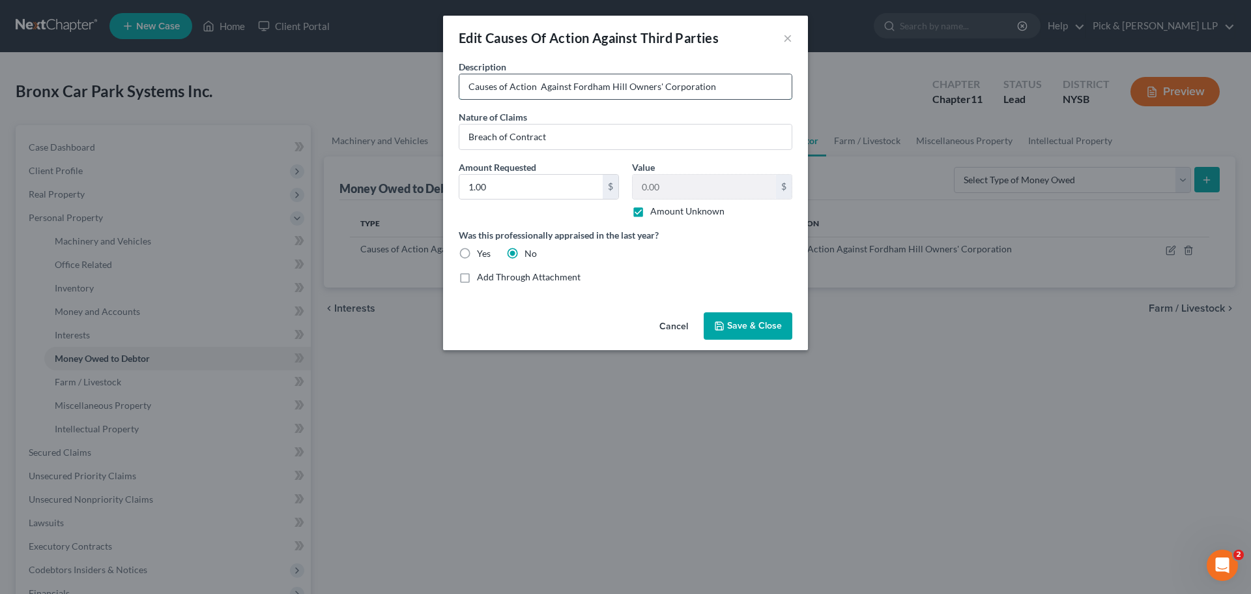
drag, startPoint x: 626, startPoint y: 84, endPoint x: 665, endPoint y: 92, distance: 39.9
click at [626, 85] on input "Causes of Action Against Fordham Hill Owners' Corporation" at bounding box center [626, 86] width 332 height 25
type input "Causes of Action Against Fordham Hill Garage Owners' Corporation"
click at [733, 324] on span "Save & Close" at bounding box center [754, 325] width 55 height 11
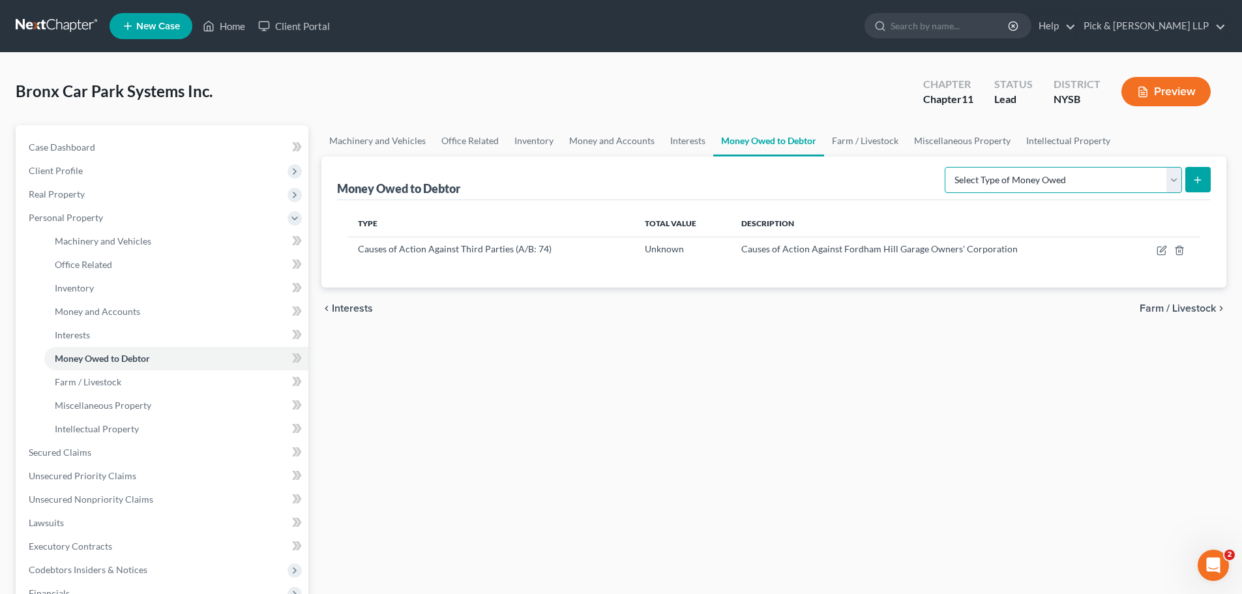
click at [1172, 177] on select "Select Type of Money Owed Accounts Receivable (A/B: 11) Causes of Action Agains…" at bounding box center [1062, 180] width 237 height 26
select select "causes_of_action_against_third_parties"
click at [947, 167] on select "Select Type of Money Owed Accounts Receivable (A/B: 11) Causes of Action Agains…" at bounding box center [1062, 180] width 237 height 26
click at [1196, 179] on icon "submit" at bounding box center [1197, 180] width 10 height 10
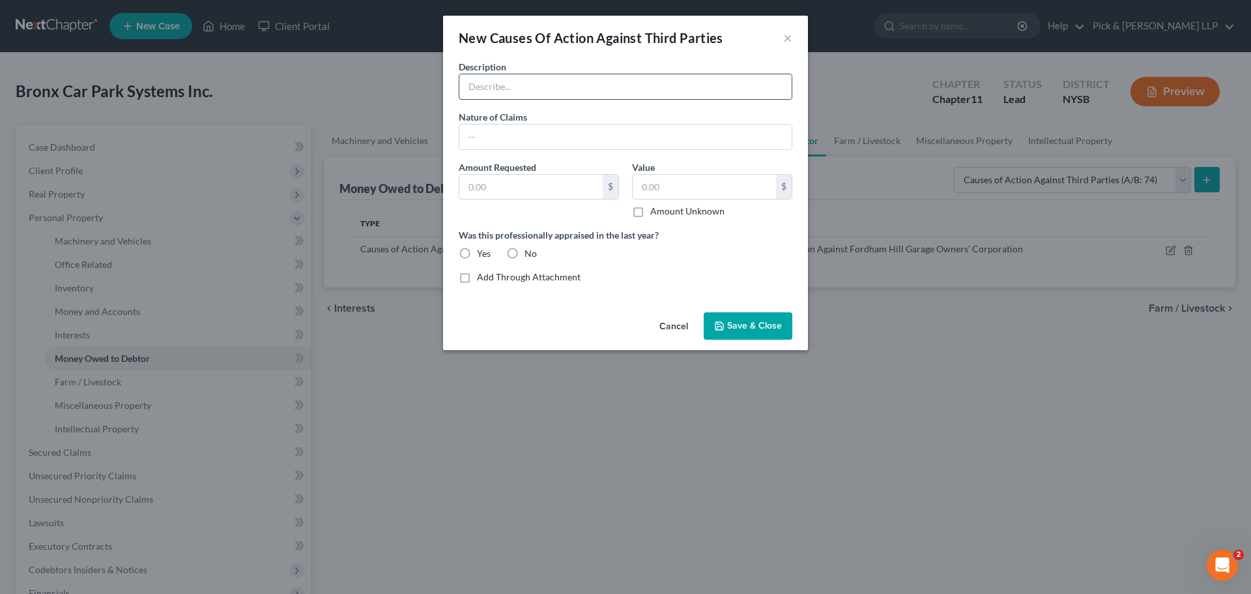
click at [503, 89] on input "text" at bounding box center [626, 86] width 332 height 25
type input "Causes of Action Against Fordham Hill Owners' Corporation"
click at [551, 180] on input "text" at bounding box center [531, 187] width 143 height 25
type input "1.00"
click at [650, 211] on label "Amount Unknown" at bounding box center [687, 211] width 74 height 13
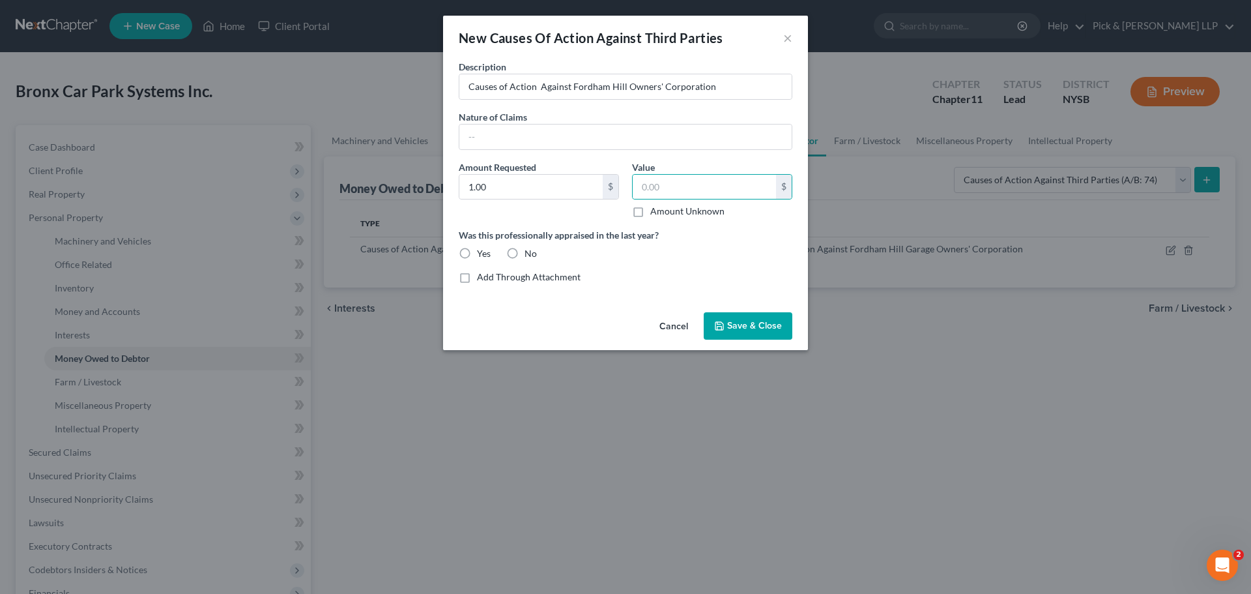
click at [656, 211] on input "Amount Unknown" at bounding box center [660, 209] width 8 height 8
checkbox input "true"
type input "0.00"
click at [525, 252] on label "No" at bounding box center [531, 253] width 12 height 13
click at [530, 252] on input "No" at bounding box center [534, 251] width 8 height 8
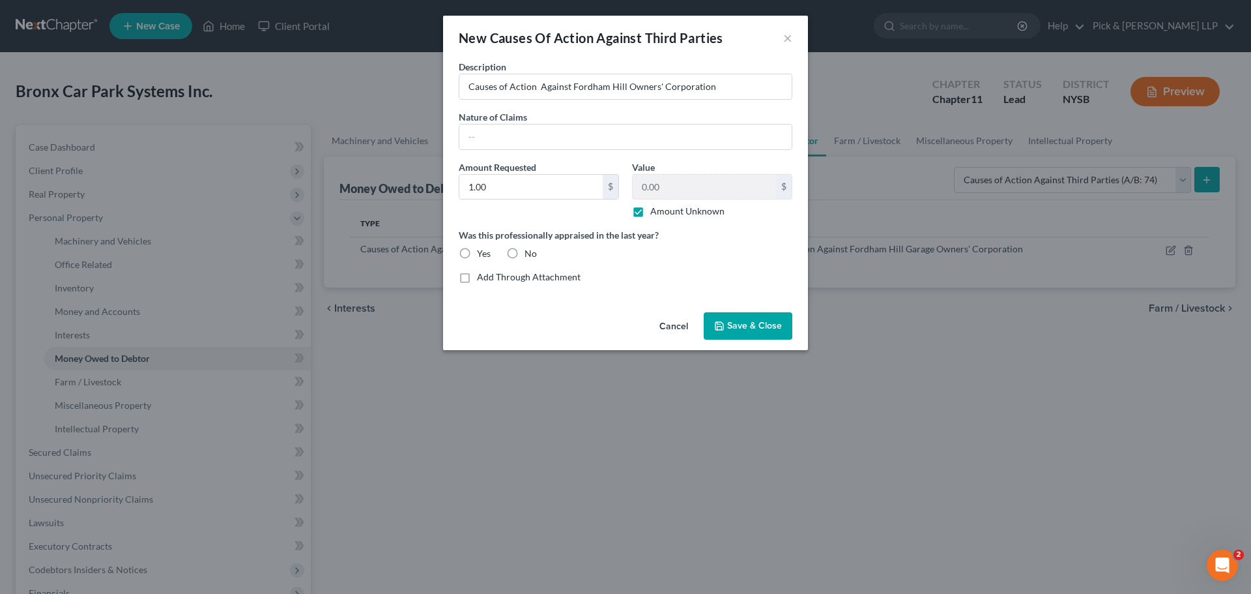
radio input "true"
click at [736, 328] on span "Save & Close" at bounding box center [754, 325] width 55 height 11
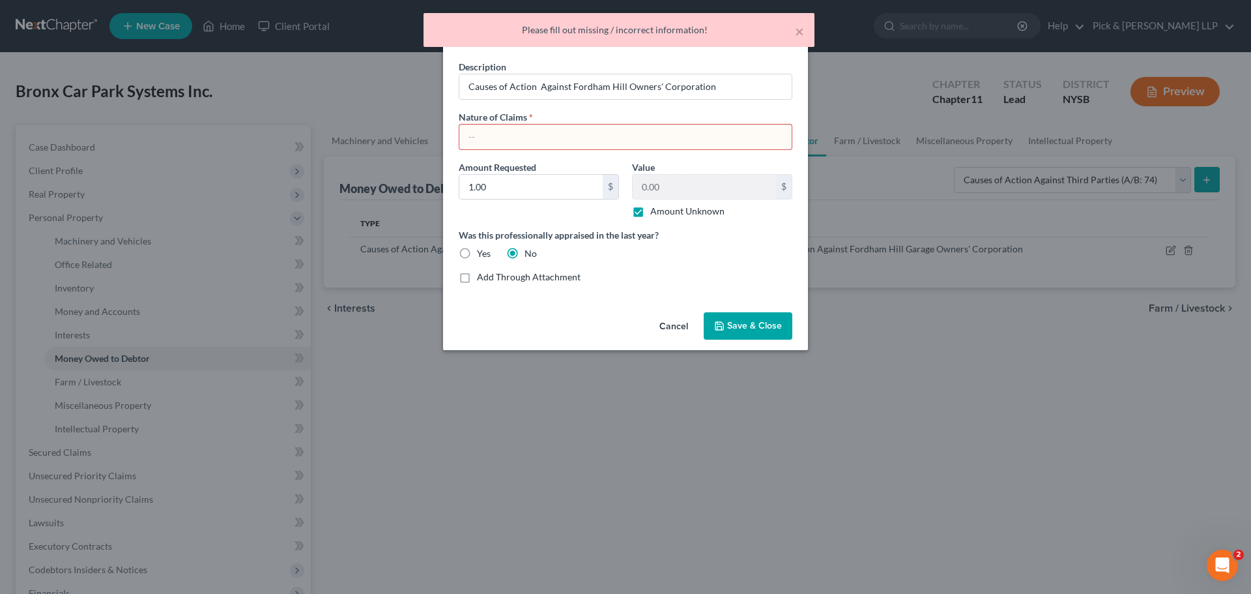
click at [577, 140] on input "text" at bounding box center [626, 136] width 332 height 25
type input "Breach of Contract"
click at [723, 315] on button "Save & Close" at bounding box center [748, 325] width 89 height 27
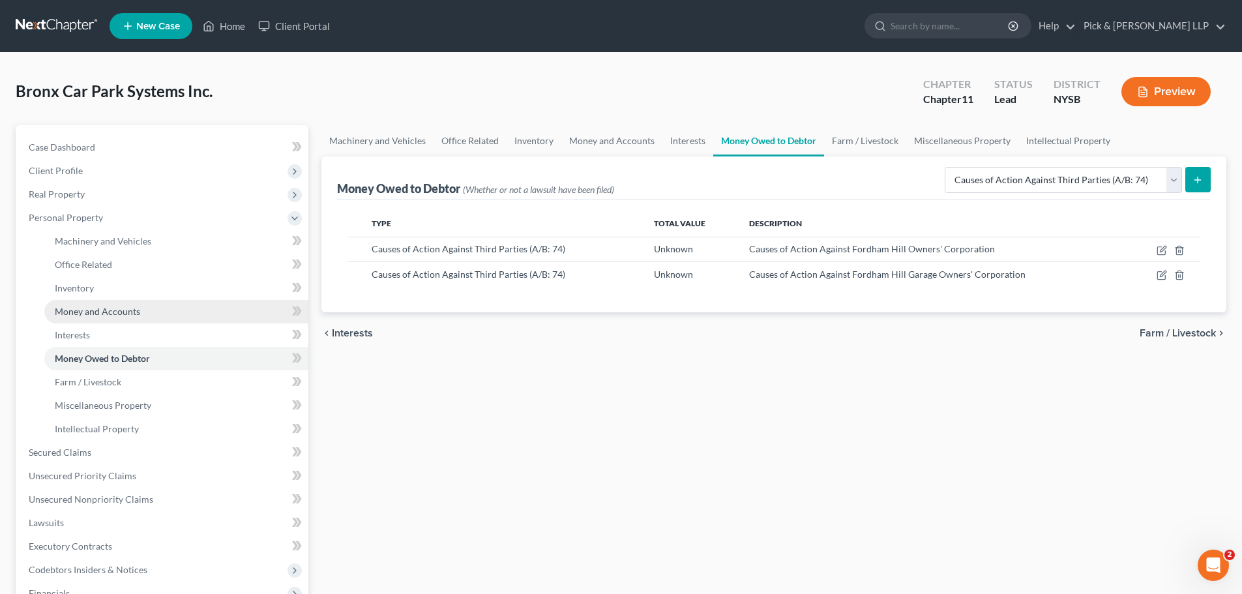
click at [123, 315] on span "Money and Accounts" at bounding box center [97, 311] width 85 height 11
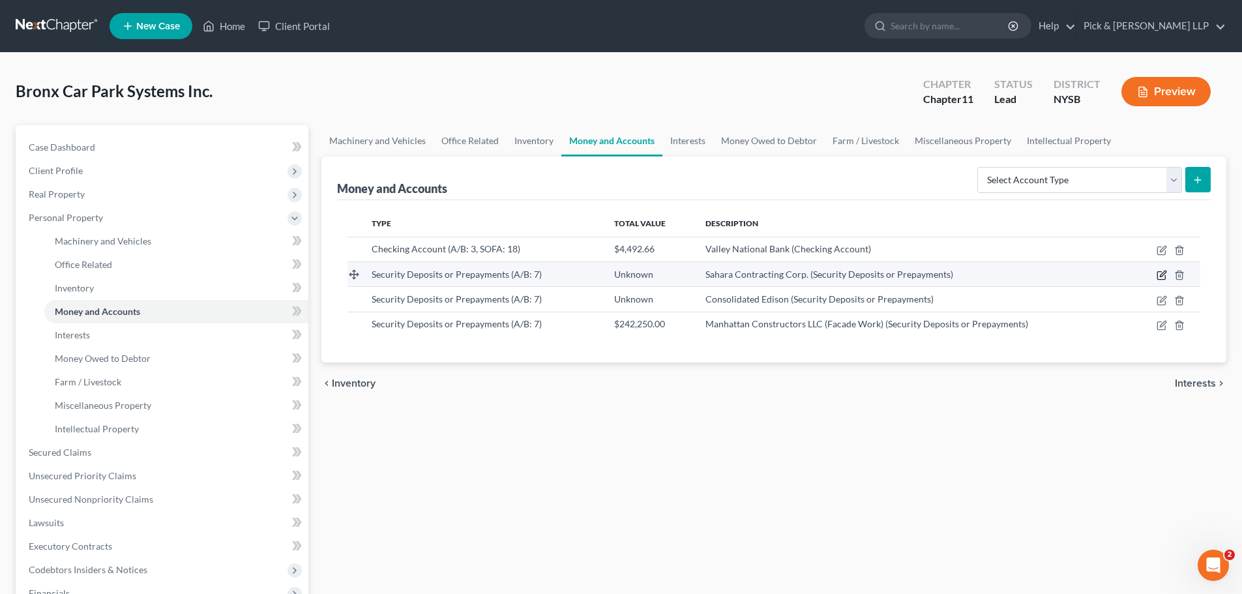
click at [1160, 273] on icon "button" at bounding box center [1161, 275] width 10 height 10
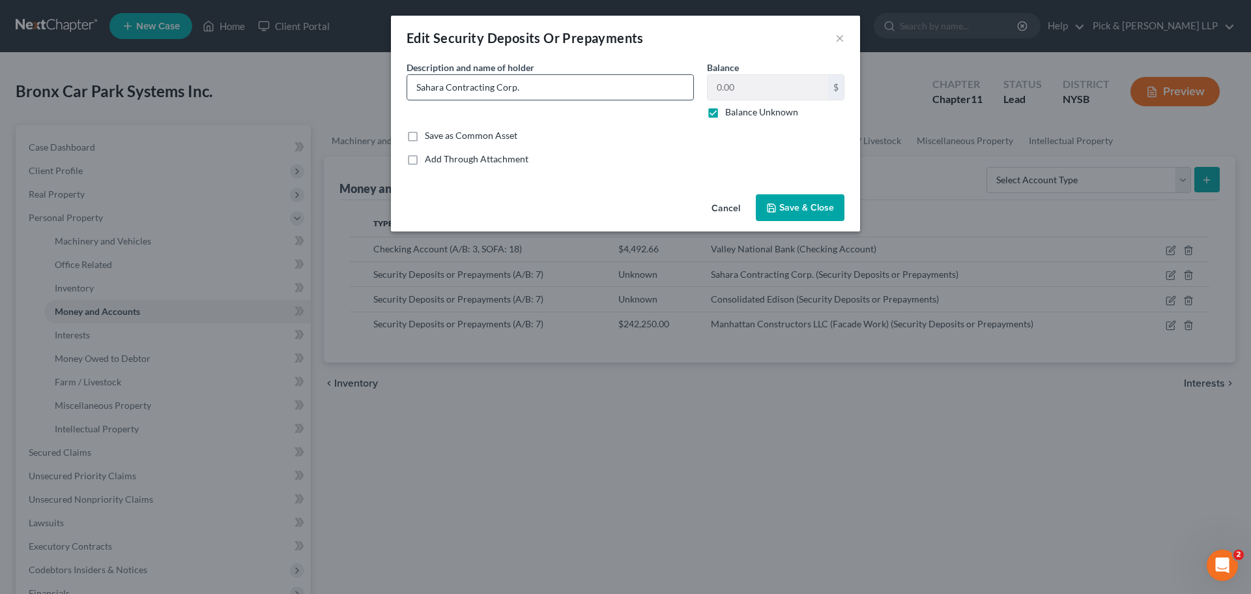
click at [573, 80] on input "Sahara Contracting Corp." at bounding box center [550, 87] width 286 height 25
type input "Sahara Contracting Corp. (Concrete Contract"
click at [731, 106] on input "Balance Unknown" at bounding box center [735, 110] width 8 height 8
checkbox input "false"
click at [724, 77] on input "0.00" at bounding box center [768, 87] width 121 height 25
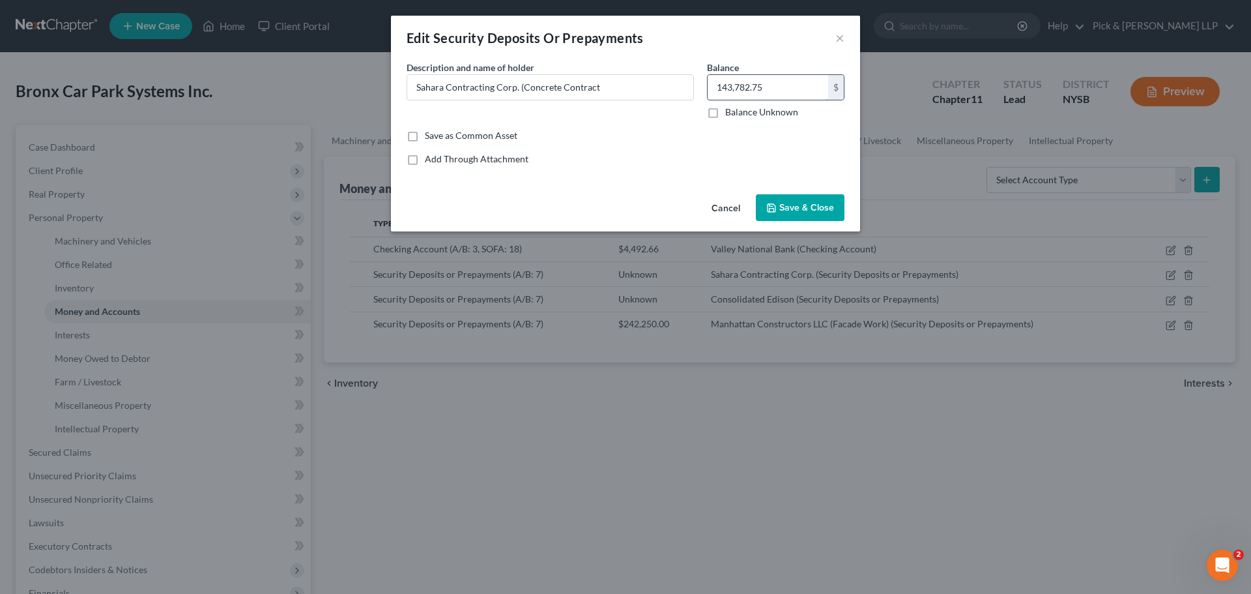
type input "143,782.75"
click at [815, 210] on span "Save & Close" at bounding box center [807, 207] width 55 height 11
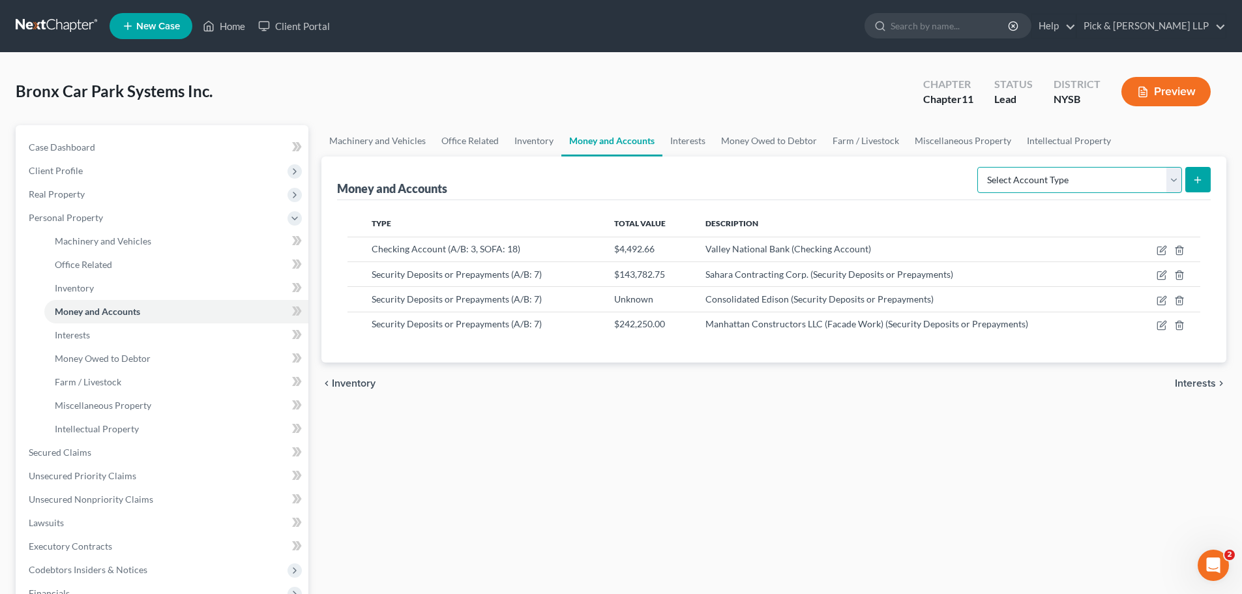
click at [1169, 178] on select "Select Account Type Brokerage (A/B: 3, SOFA: 18) Cash on Hand (A/B: 2) Certific…" at bounding box center [1079, 180] width 205 height 26
select select "security_deposits"
click at [978, 167] on select "Select Account Type Brokerage (A/B: 3, SOFA: 18) Cash on Hand (A/B: 2) Certific…" at bounding box center [1079, 180] width 205 height 26
click at [1190, 181] on button "submit" at bounding box center [1197, 179] width 25 height 25
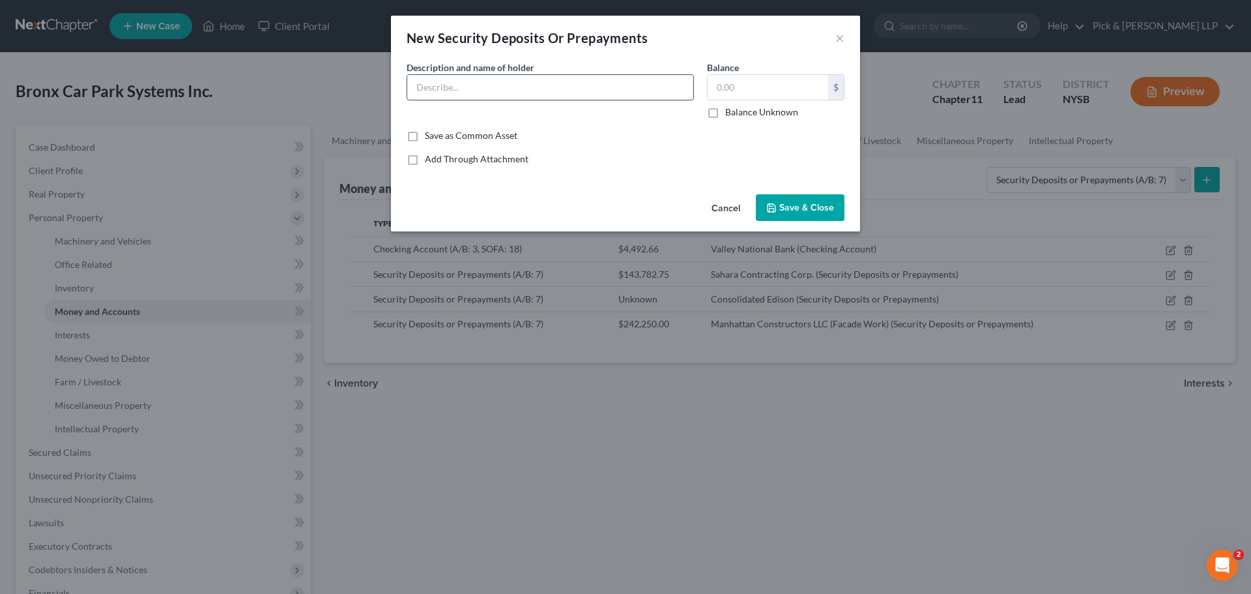
drag, startPoint x: 454, startPoint y: 94, endPoint x: 471, endPoint y: 93, distance: 16.3
click at [454, 94] on input "text" at bounding box center [550, 87] width 286 height 25
type input "Fordham Hill Garage Owners' Corp. (Landlord)"
type input "25,000.00"
click at [776, 207] on icon "button" at bounding box center [772, 208] width 10 height 10
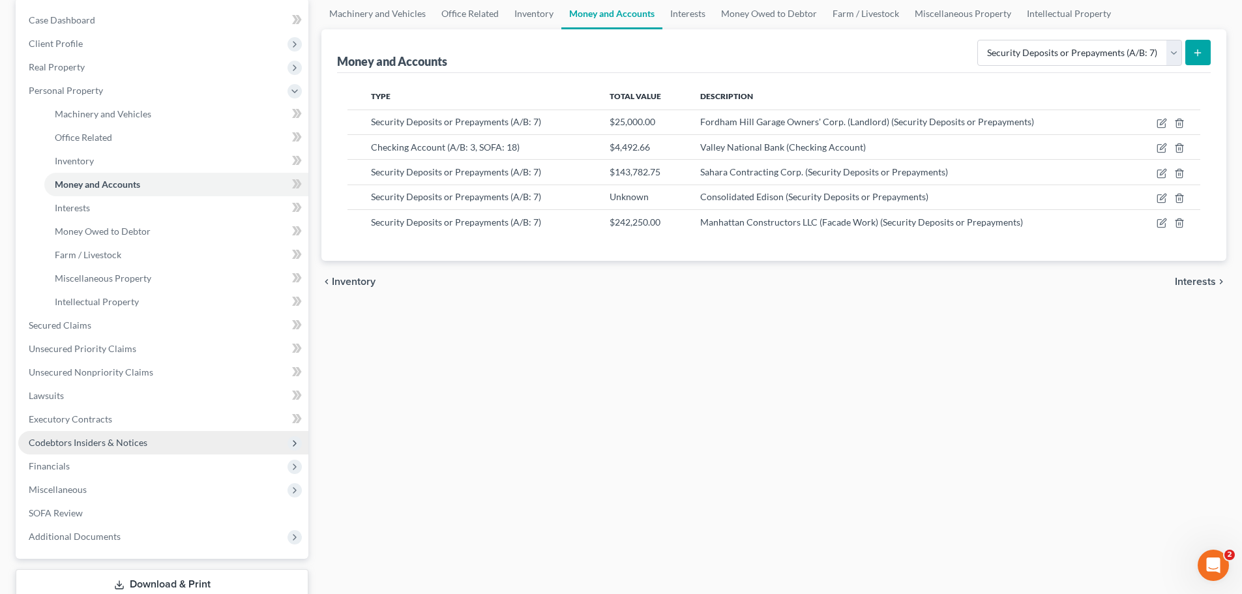
scroll to position [130, 0]
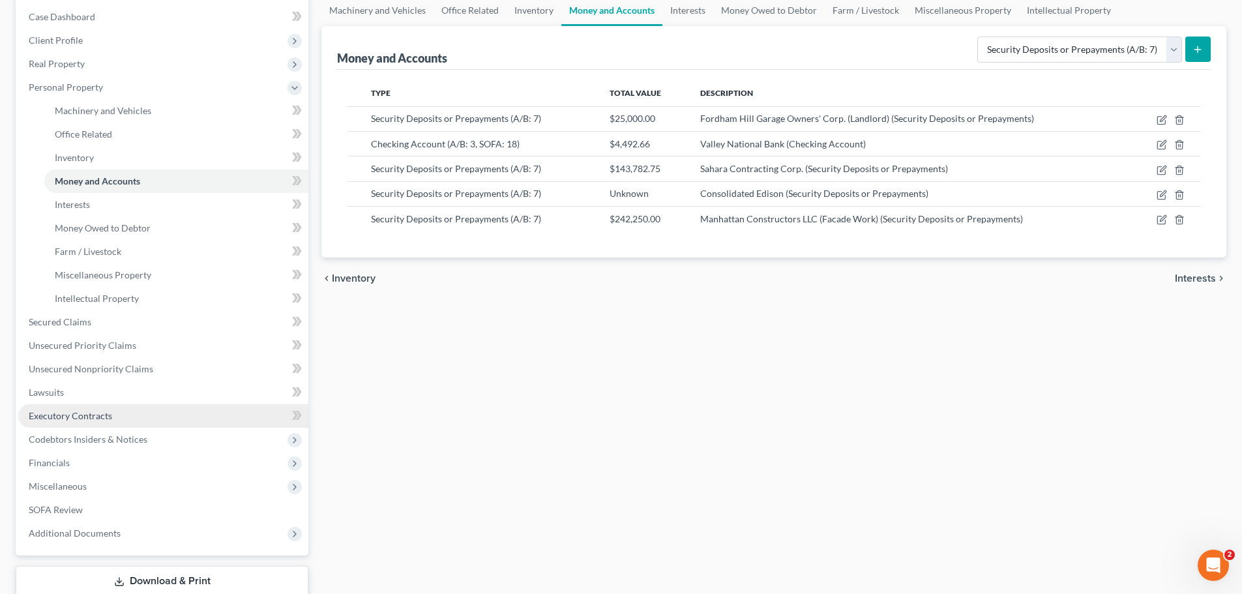
click at [83, 416] on span "Executory Contracts" at bounding box center [70, 415] width 83 height 11
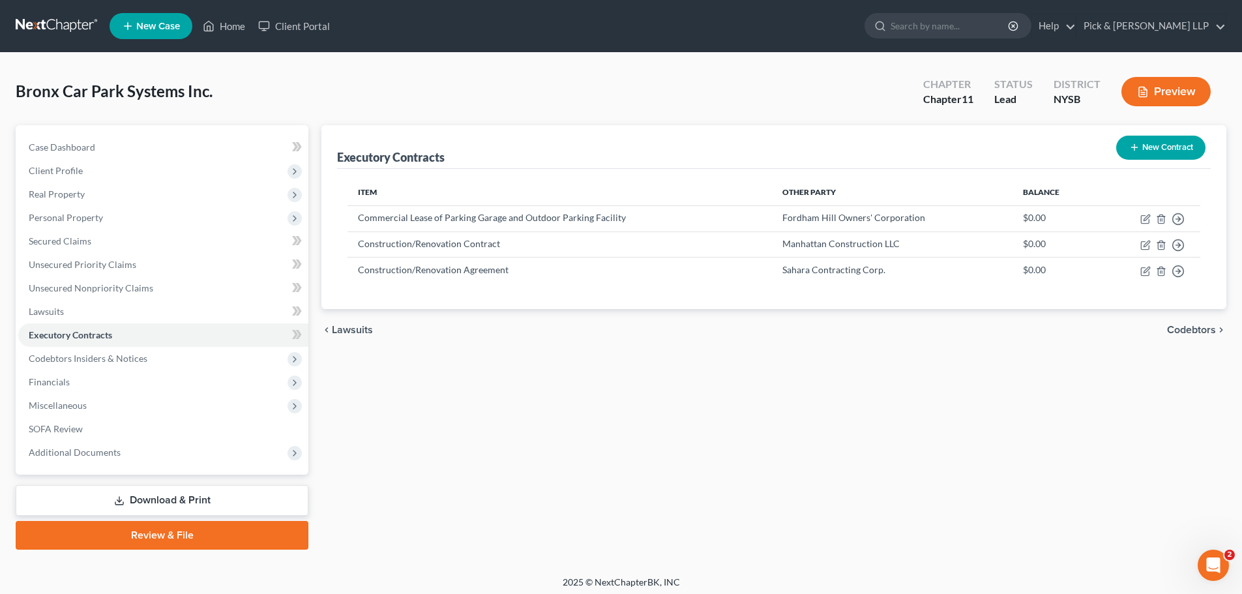
click at [1165, 145] on button "New Contract" at bounding box center [1160, 148] width 89 height 24
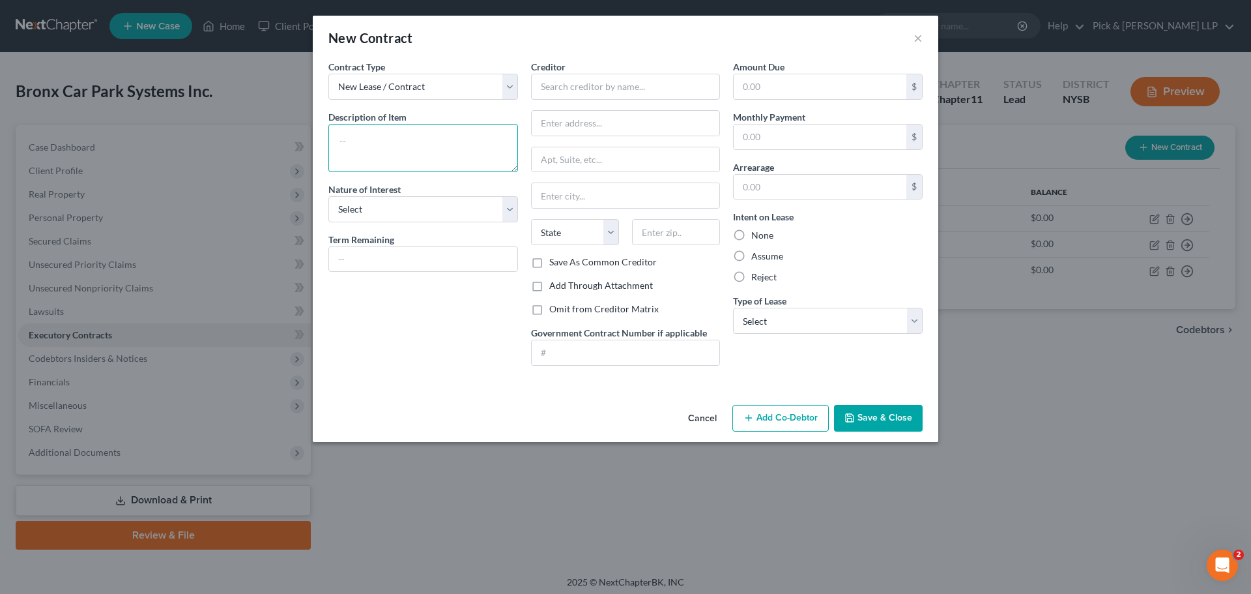
click at [401, 141] on textarea at bounding box center [424, 148] width 190 height 48
type textarea "Construction Representation Agreement"
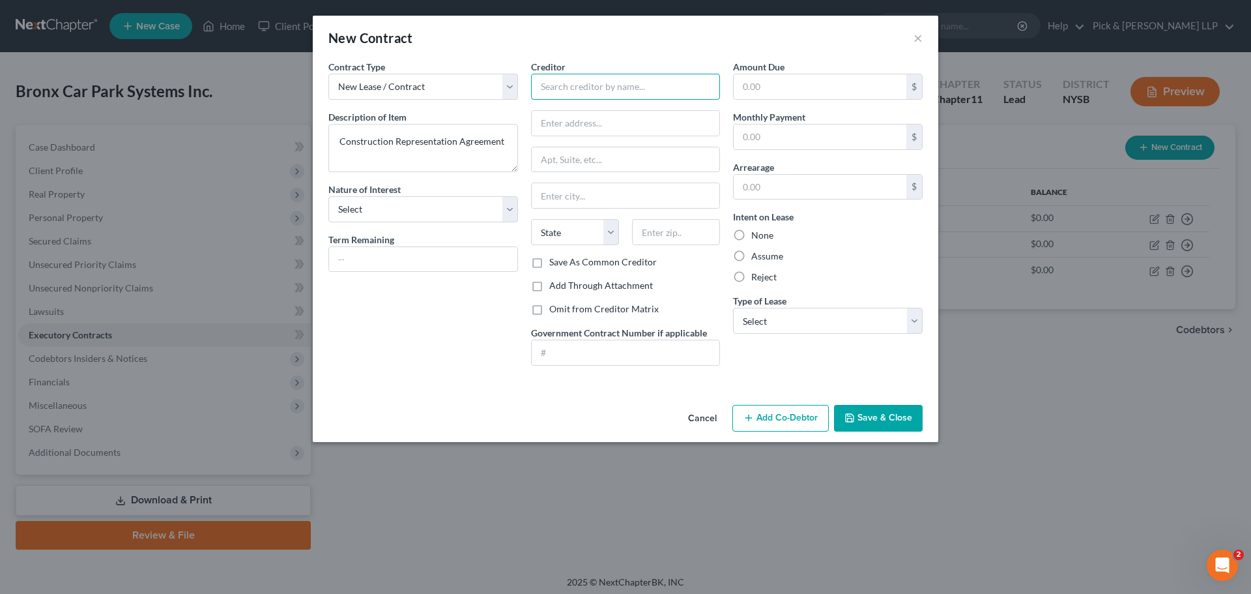
click at [584, 93] on input "text" at bounding box center [626, 87] width 190 height 26
type input "Lil Projects"
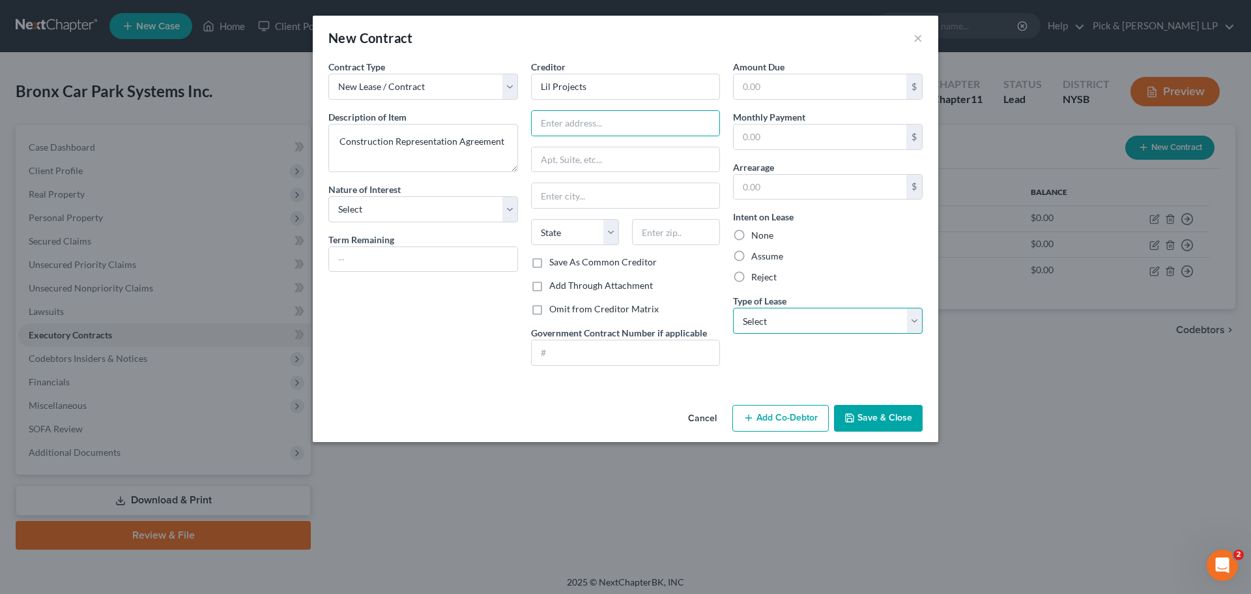
click at [795, 314] on select "Select Real Estate Car Other" at bounding box center [828, 321] width 190 height 26
select select "2"
click at [733, 308] on select "Select Real Estate Car Other" at bounding box center [828, 321] width 190 height 26
click at [858, 418] on button "Save & Close" at bounding box center [878, 418] width 89 height 27
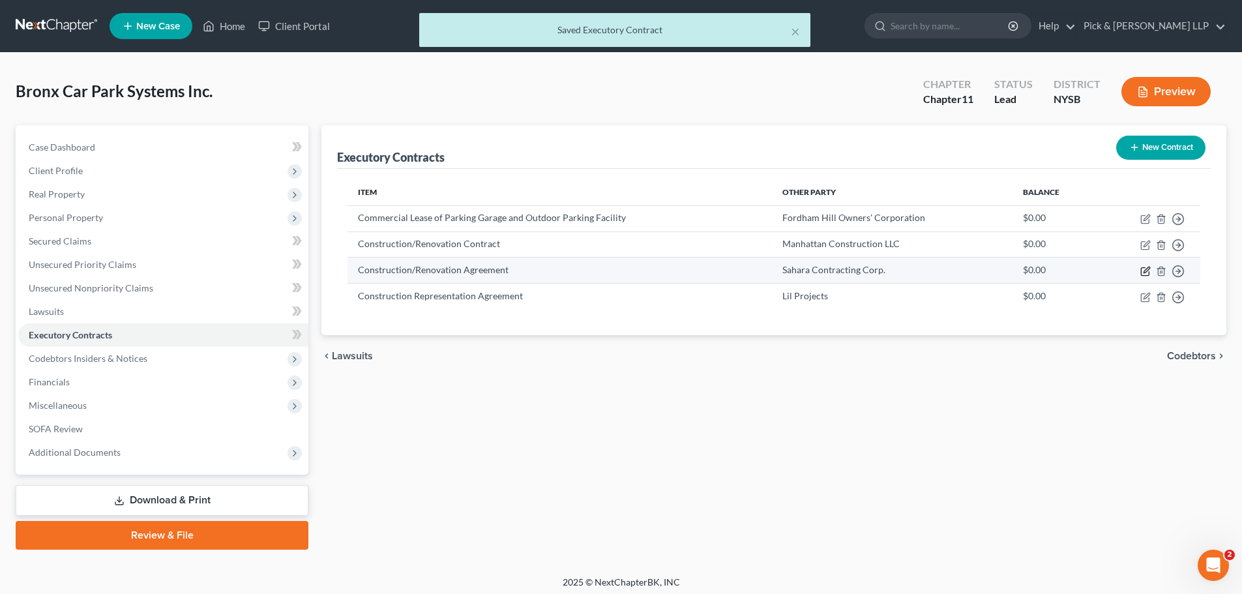
click at [1144, 272] on icon "button" at bounding box center [1146, 270] width 6 height 6
select select "35"
select select "2"
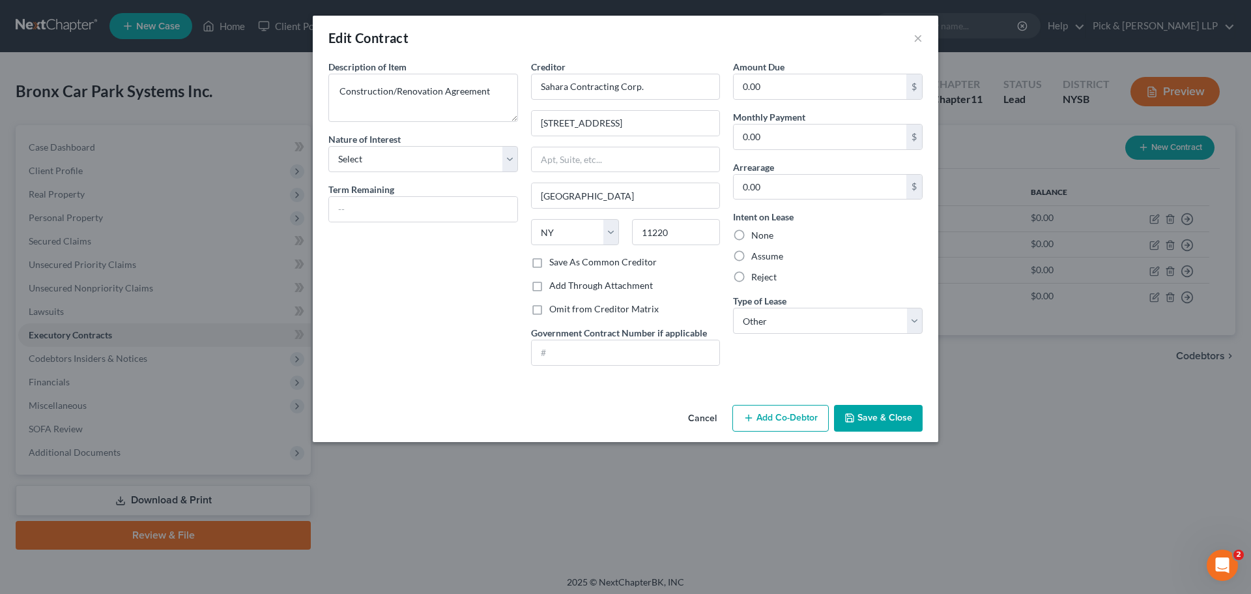
click at [876, 419] on button "Save & Close" at bounding box center [878, 418] width 89 height 27
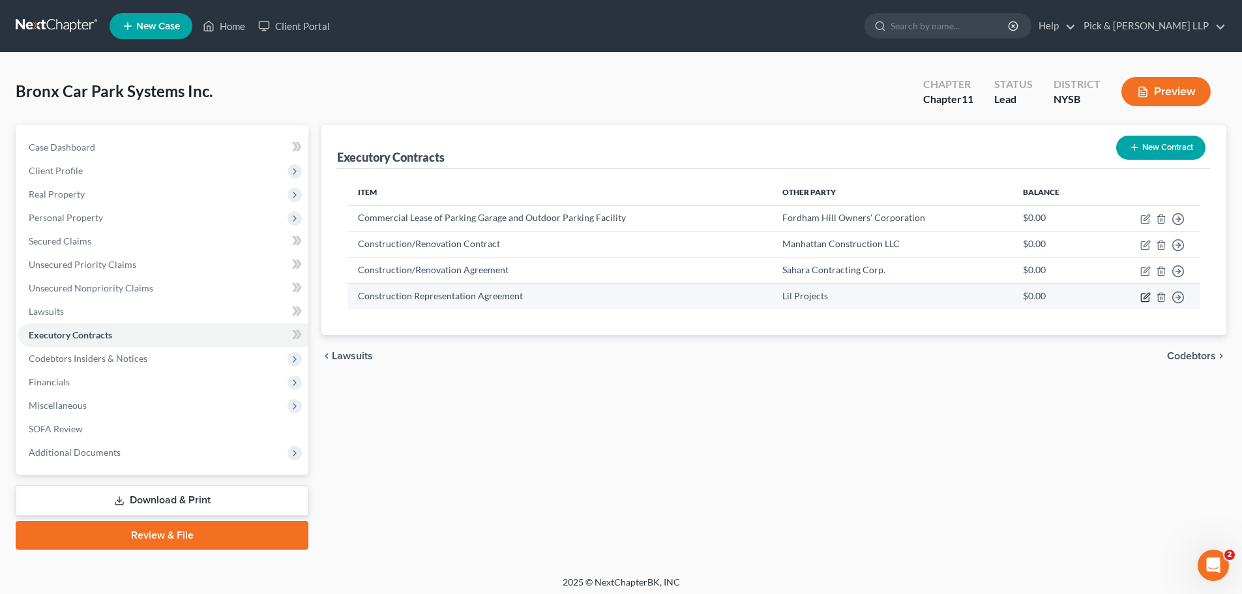
click at [1140, 301] on td "Move to D Move to E Move to F Move to Notice Only" at bounding box center [1148, 296] width 104 height 25
click at [1141, 299] on icon "button" at bounding box center [1145, 297] width 8 height 8
select select "2"
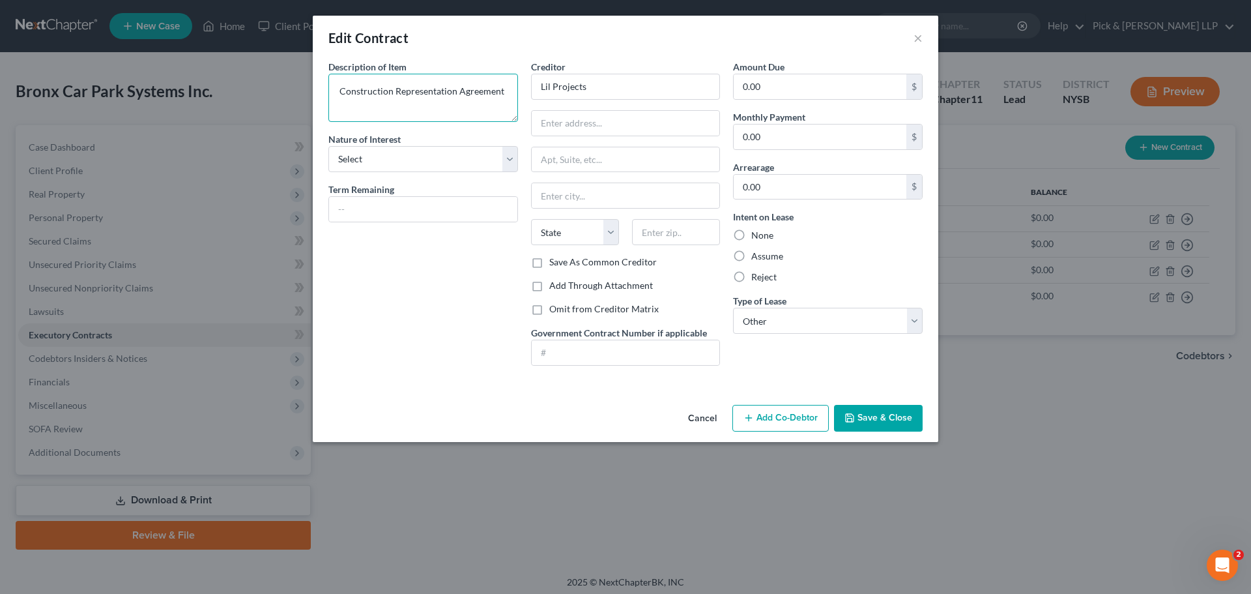
click at [423, 89] on textarea "Construction Representation Agreement" at bounding box center [424, 98] width 190 height 48
click at [433, 101] on textarea "Construction Representative Agreement" at bounding box center [424, 98] width 190 height 48
type textarea "Construction Representative Agreement"
click at [882, 422] on button "Save & Close" at bounding box center [878, 418] width 89 height 27
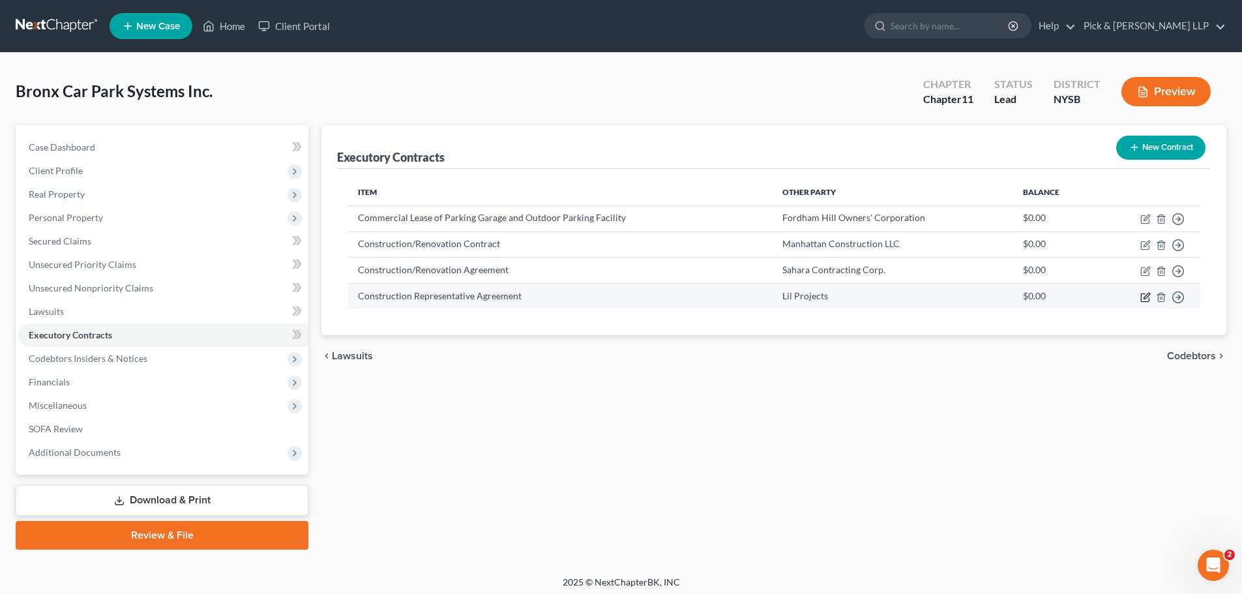
click at [1143, 296] on icon "button" at bounding box center [1145, 297] width 10 height 10
select select "2"
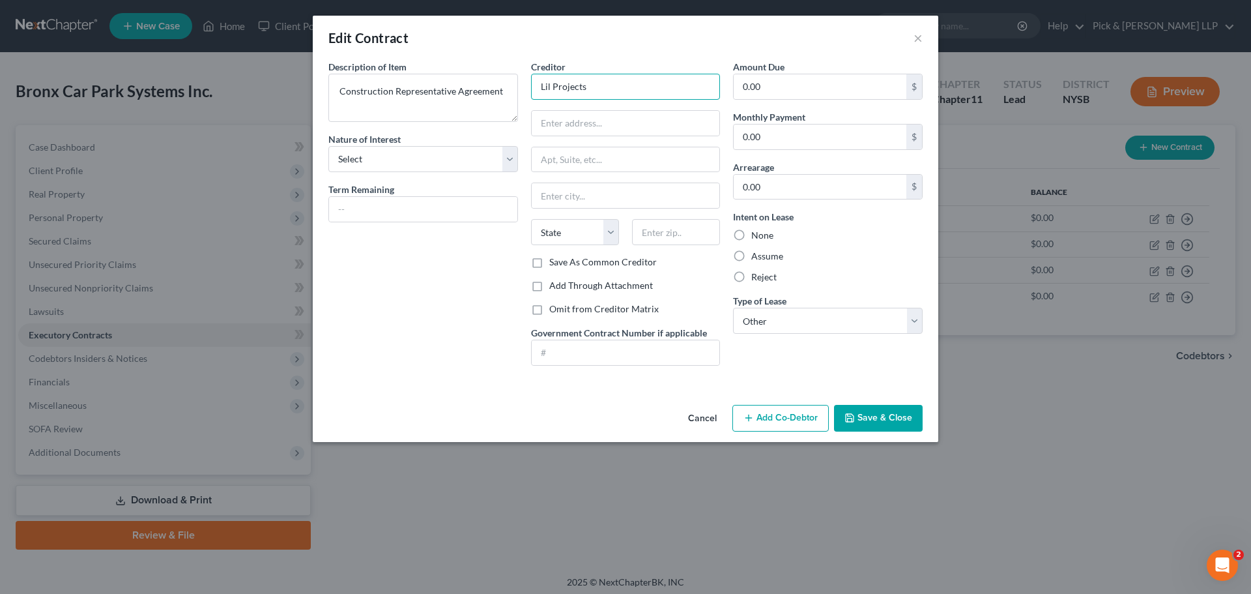
click at [540, 85] on input "Lil Projects" at bounding box center [626, 87] width 190 height 26
type input "LJI Projects"
drag, startPoint x: 561, startPoint y: 128, endPoint x: 571, endPoint y: 128, distance: 9.8
click at [561, 128] on input "text" at bounding box center [626, 123] width 188 height 25
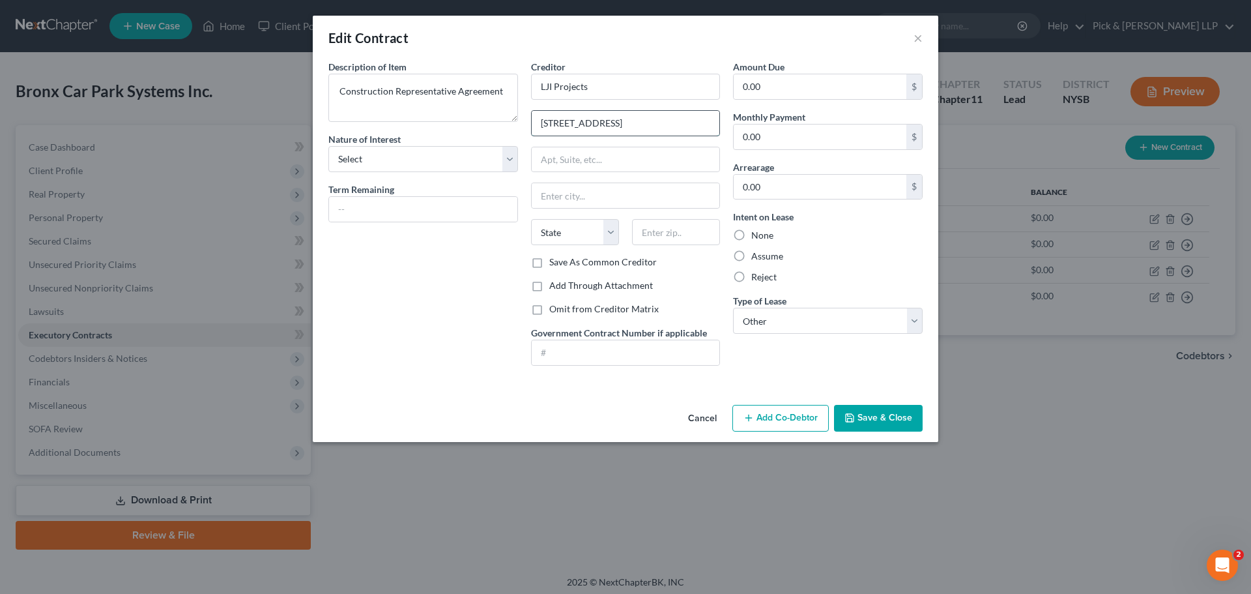
type input "[STREET_ADDRESS]"
click at [652, 239] on input "text" at bounding box center [676, 232] width 88 height 26
type input "11249"
type input "[GEOGRAPHIC_DATA]"
select select "35"
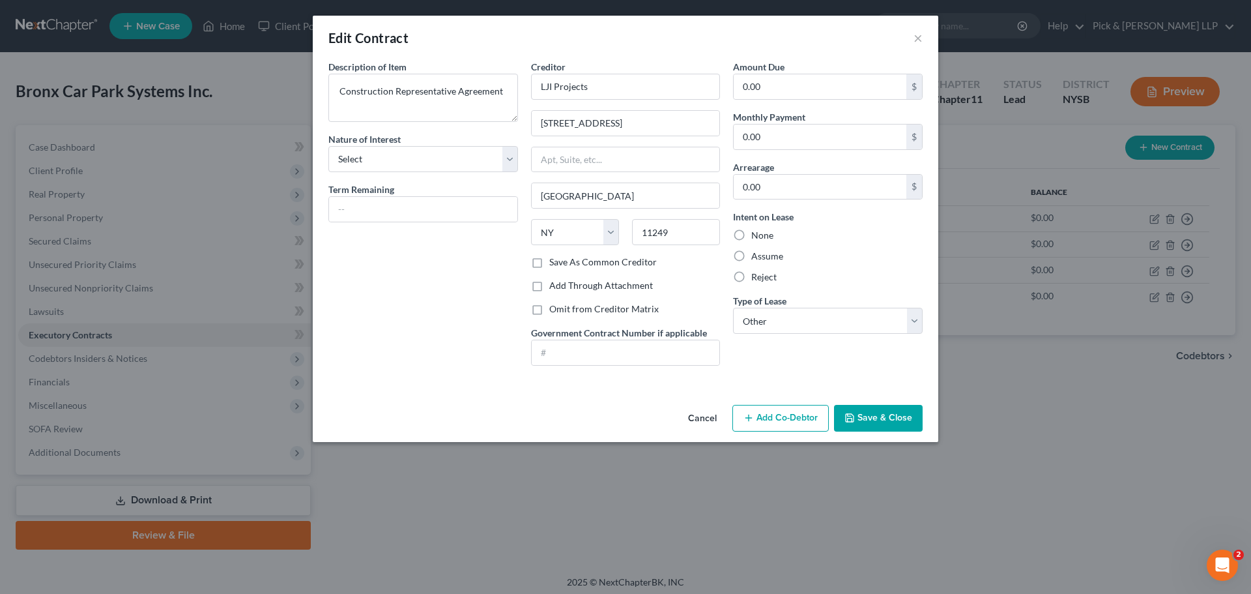
click at [877, 422] on button "Save & Close" at bounding box center [878, 418] width 89 height 27
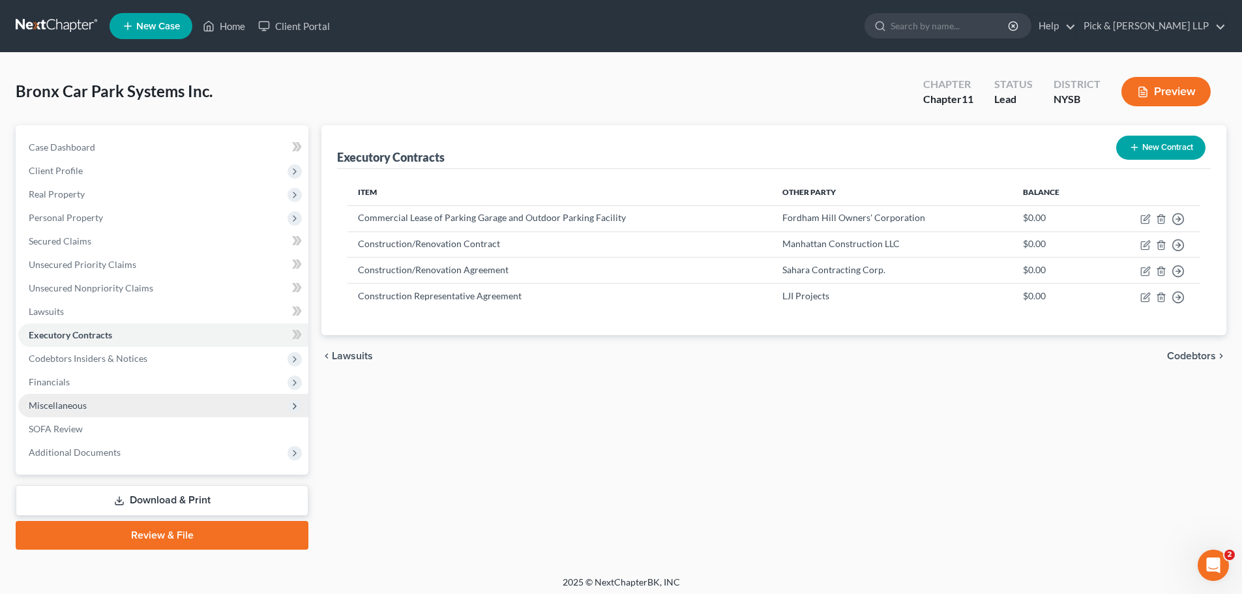
click at [72, 406] on span "Miscellaneous" at bounding box center [58, 405] width 58 height 11
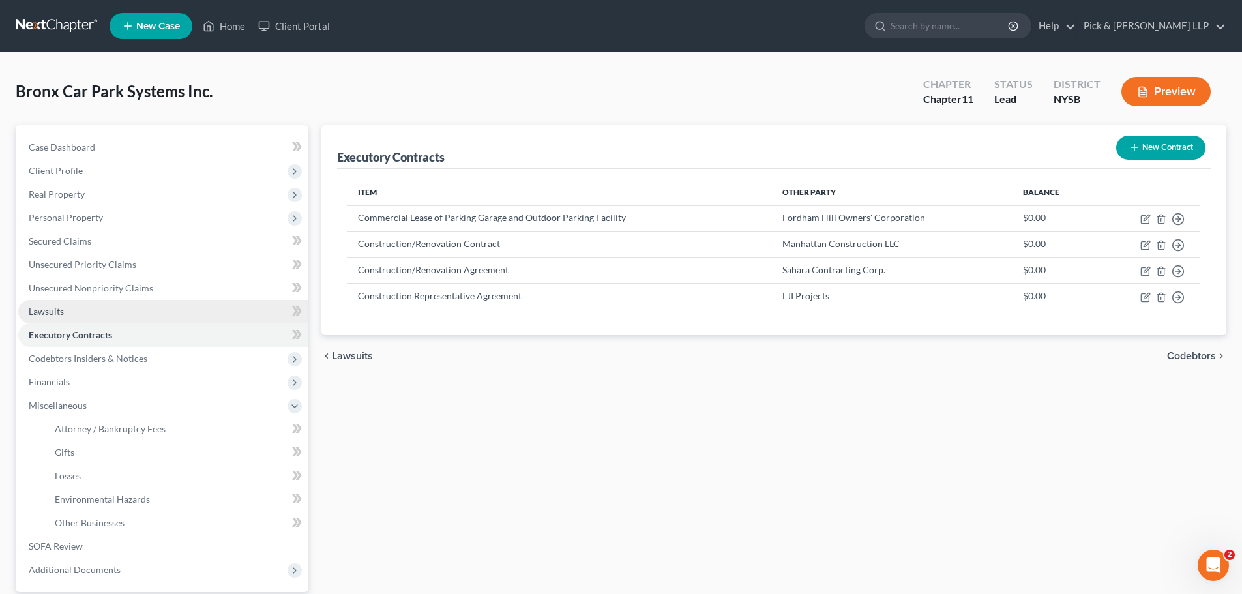
click at [66, 317] on link "Lawsuits" at bounding box center [163, 311] width 290 height 23
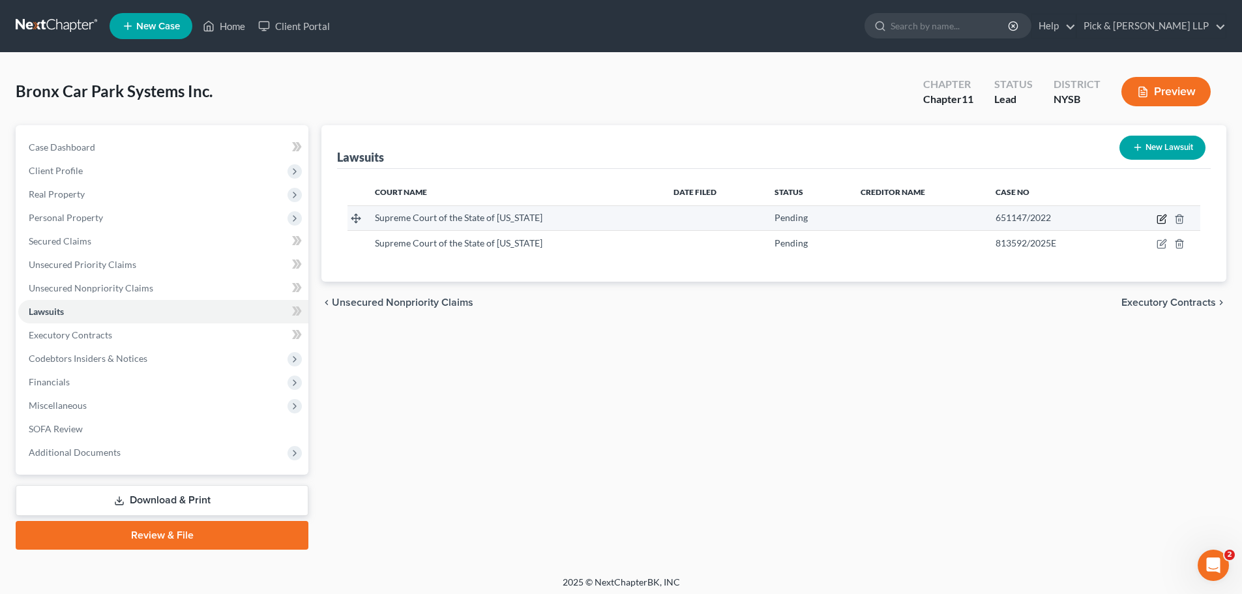
click at [1163, 217] on icon "button" at bounding box center [1163, 217] width 6 height 6
select select "0"
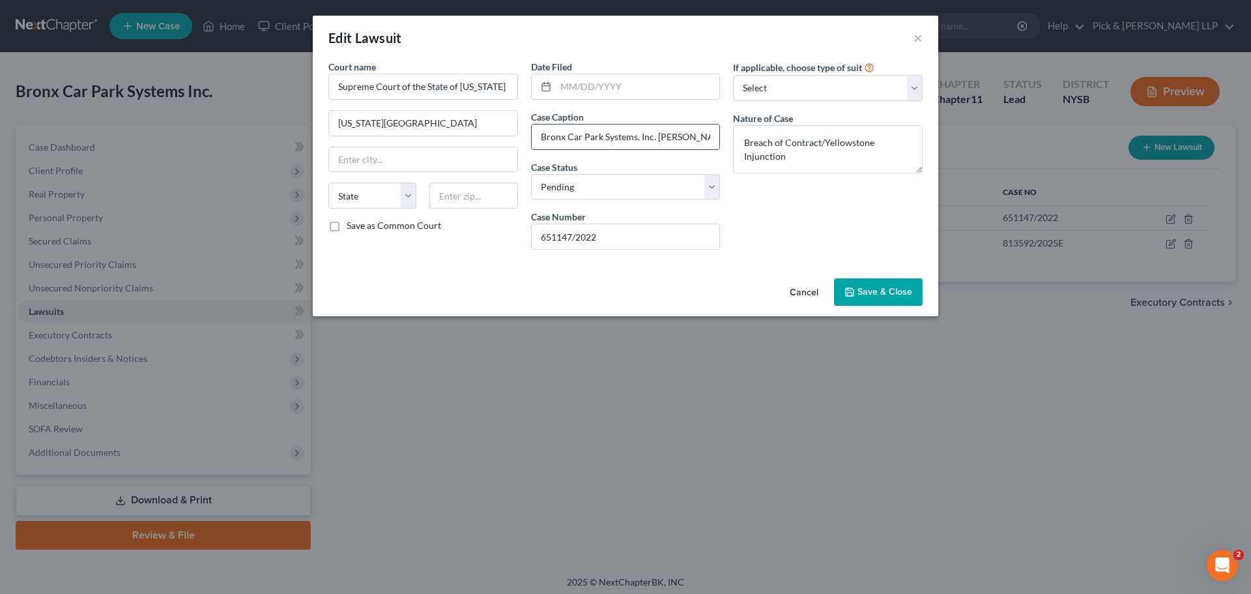
click at [656, 141] on input "Bronx Car Park Systems, Inc. [PERSON_NAME] [PERSON_NAME] Owners' Corporation" at bounding box center [626, 136] width 188 height 25
click at [676, 145] on input "Bronx Car Park Systems, Inc. f/k/a Bronx Parking Systems, Inc.[PERSON_NAME] [PE…" at bounding box center [626, 136] width 188 height 25
type input "Bronx Car Park Systems, Inc. f/k/a Bronx Parking Systems, Inc. [PERSON_NAME] [P…"
click at [901, 292] on span "Save & Close" at bounding box center [885, 291] width 55 height 11
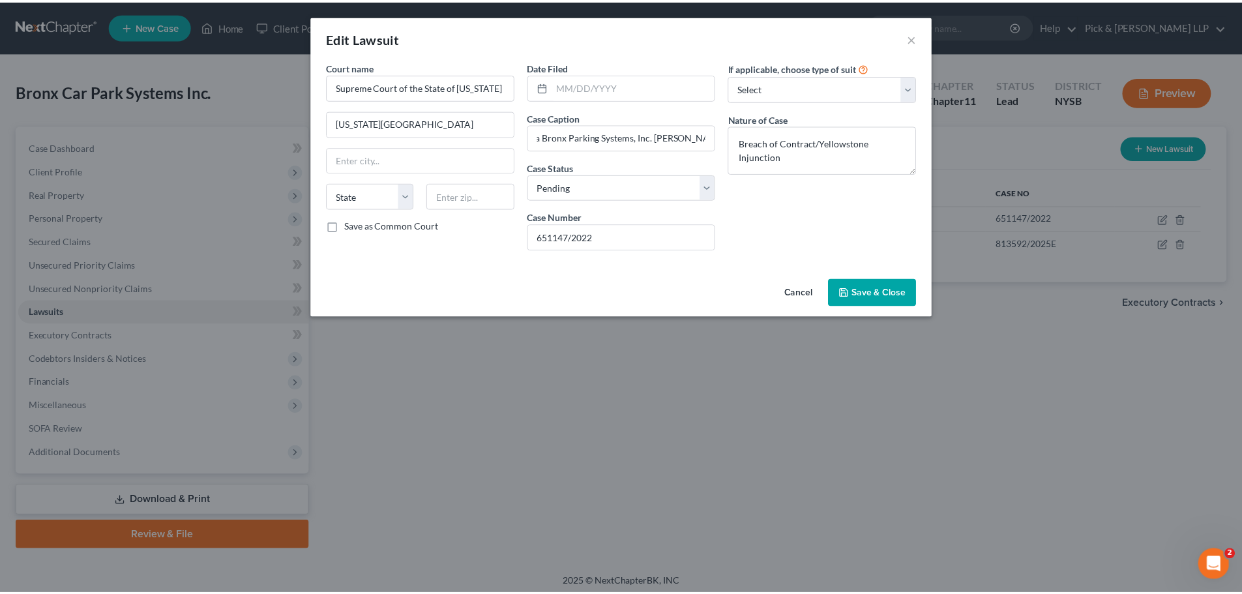
scroll to position [0, 0]
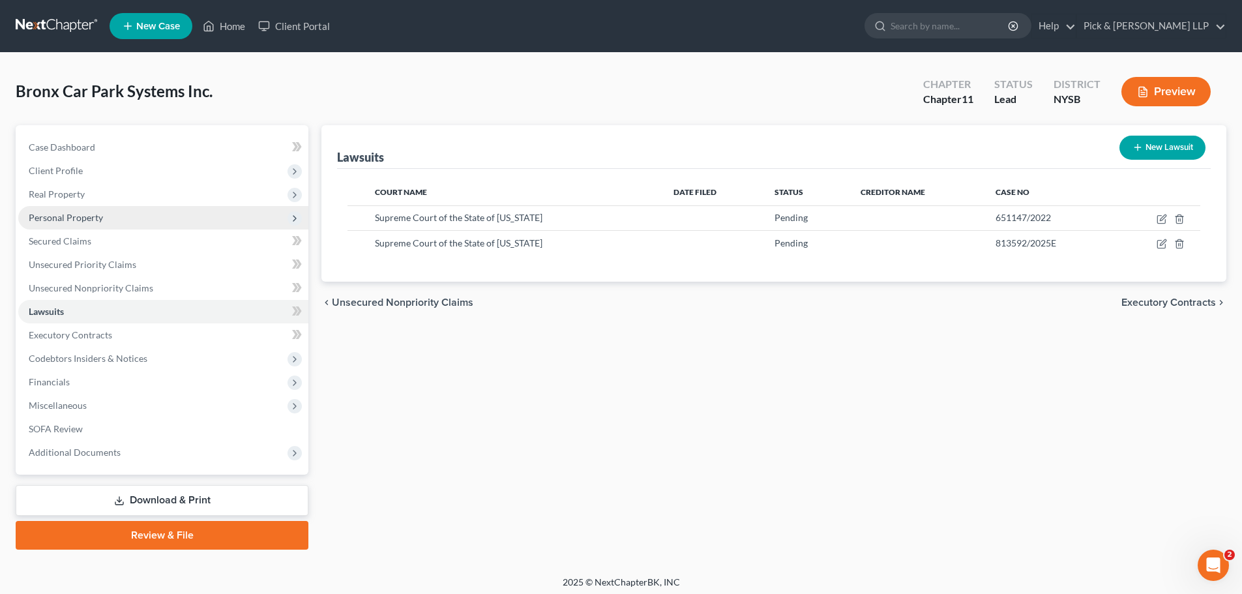
click at [85, 221] on span "Personal Property" at bounding box center [66, 217] width 74 height 11
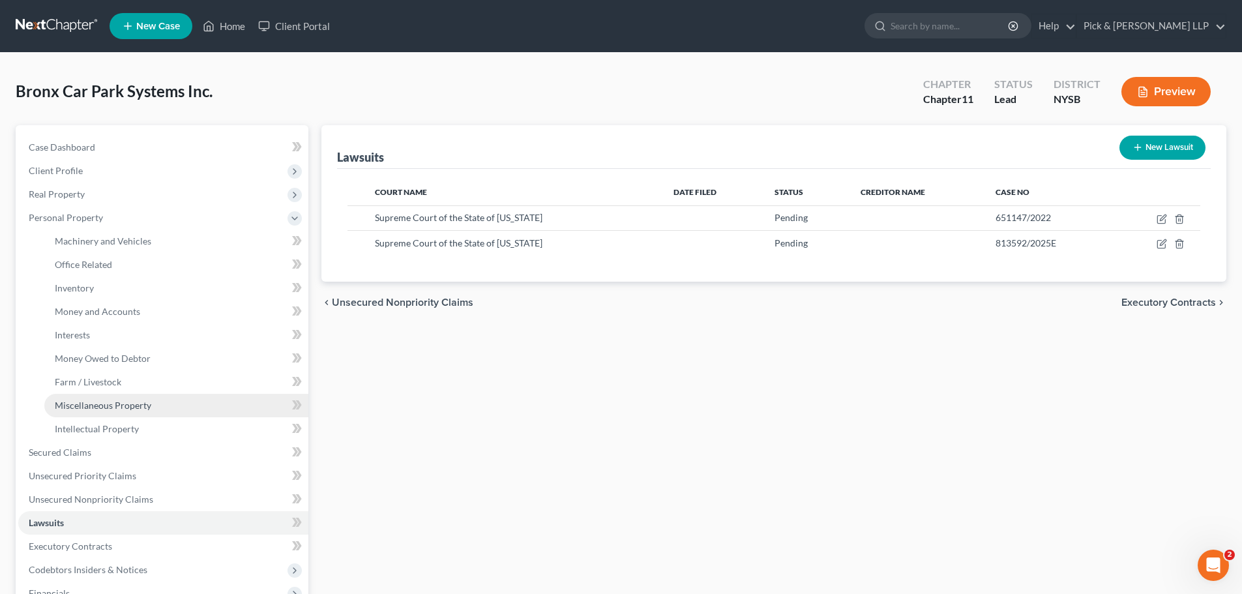
click at [111, 407] on span "Miscellaneous Property" at bounding box center [103, 405] width 96 height 11
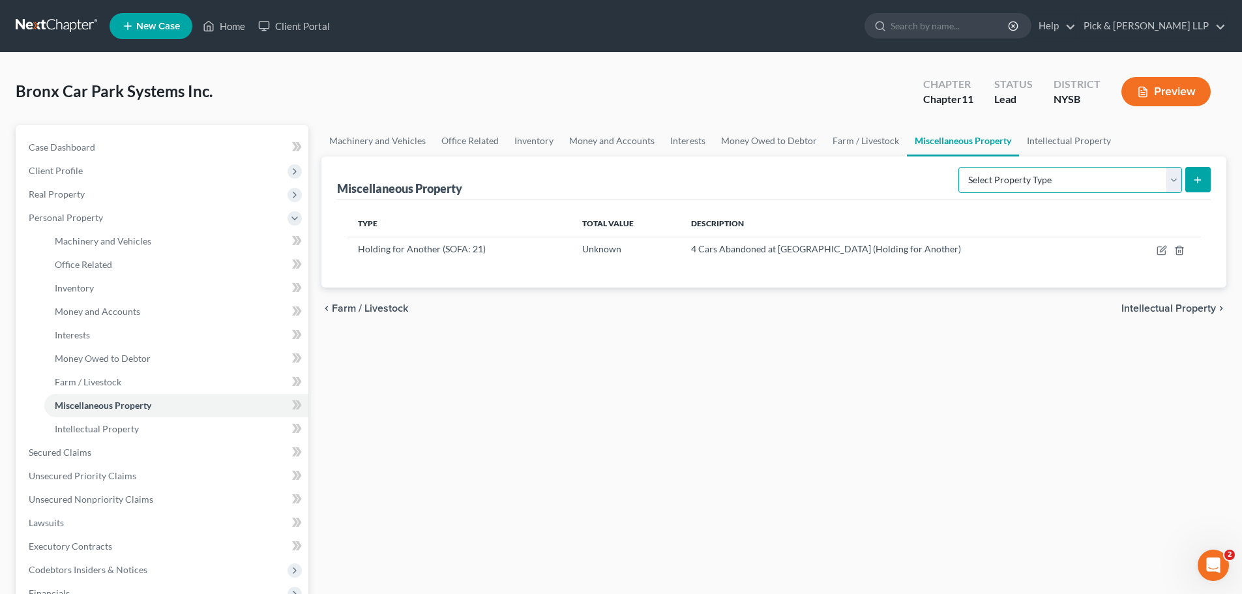
click at [1173, 180] on select "Select Property Type Assigned for Creditor Benefit [DATE] (SOFA: 8) Assigned to…" at bounding box center [1070, 180] width 224 height 26
select select "not_yet_listed"
click at [958, 167] on select "Select Property Type Assigned for Creditor Benefit [DATE] (SOFA: 8) Assigned to…" at bounding box center [1070, 180] width 224 height 26
click at [1176, 250] on icon "button" at bounding box center [1179, 250] width 6 height 8
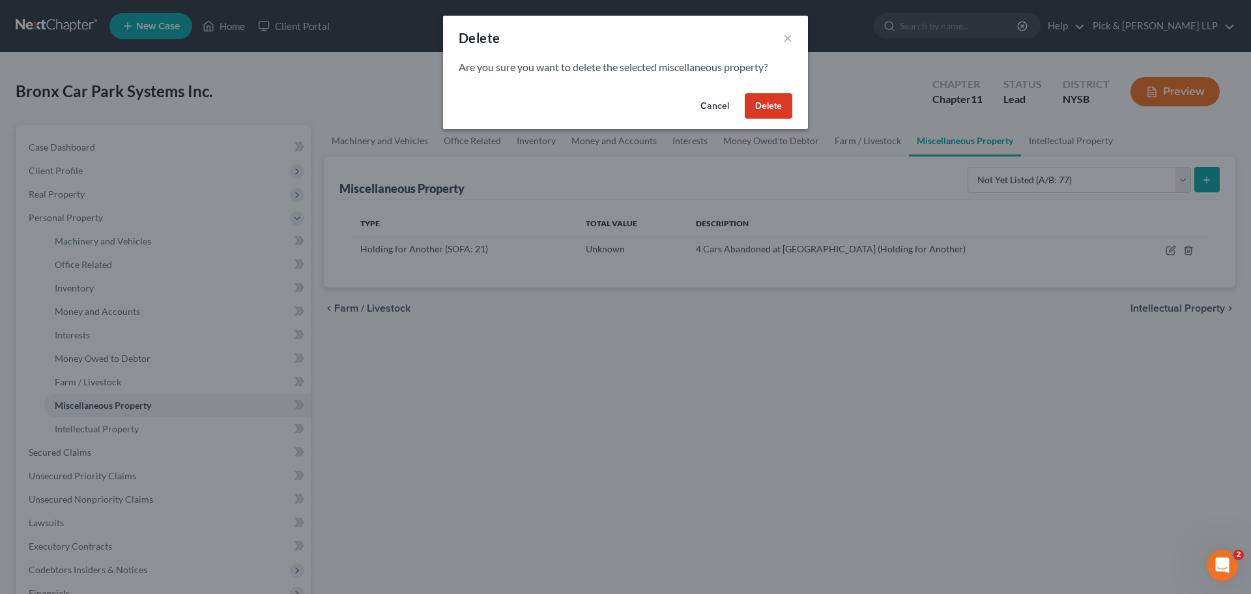
click at [768, 103] on button "Delete" at bounding box center [769, 106] width 48 height 26
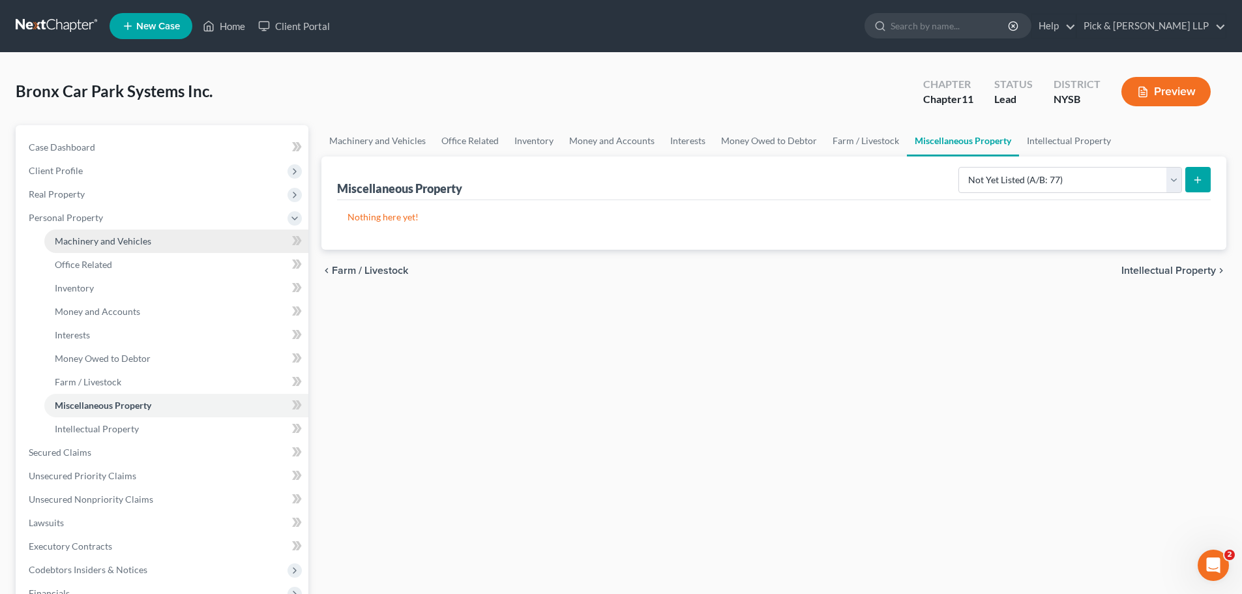
click at [119, 245] on span "Machinery and Vehicles" at bounding box center [103, 240] width 96 height 11
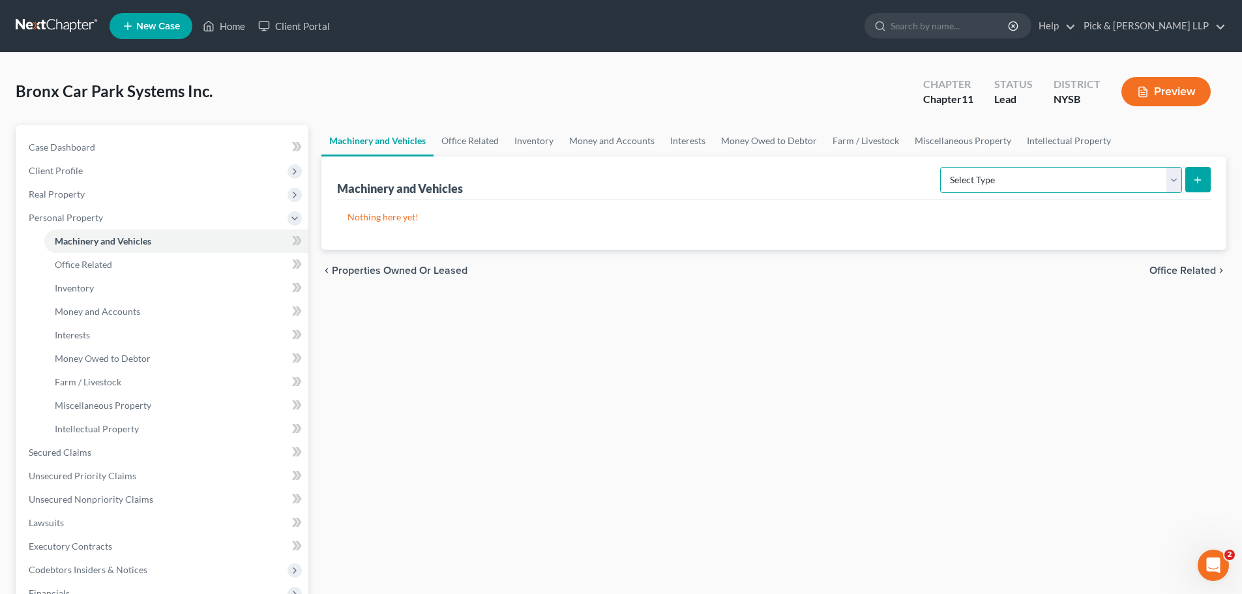
click at [1177, 181] on select "Select Type Aircraft (A/B: 49) Other Machinery, Fixtures and Equipment (A/B: 50…" at bounding box center [1061, 180] width 242 height 26
select select "vehicle"
click at [942, 167] on select "Select Type Aircraft (A/B: 49) Other Machinery, Fixtures and Equipment (A/B: 50…" at bounding box center [1061, 180] width 242 height 26
click at [1195, 177] on icon "submit" at bounding box center [1197, 180] width 10 height 10
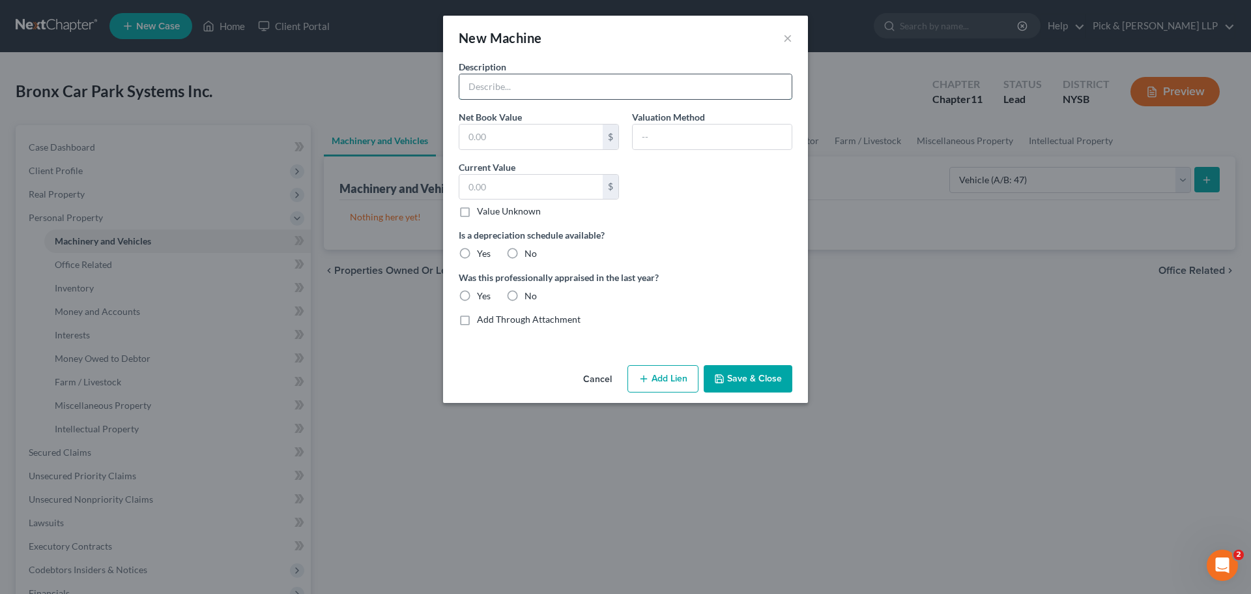
click at [553, 95] on input "text" at bounding box center [626, 86] width 332 height 25
type input "4 Cars Abandoned at [GEOGRAPHIC_DATA]"
type input "5,000.00"
click at [525, 250] on label "No" at bounding box center [531, 253] width 12 height 13
click at [530, 250] on input "No" at bounding box center [534, 251] width 8 height 8
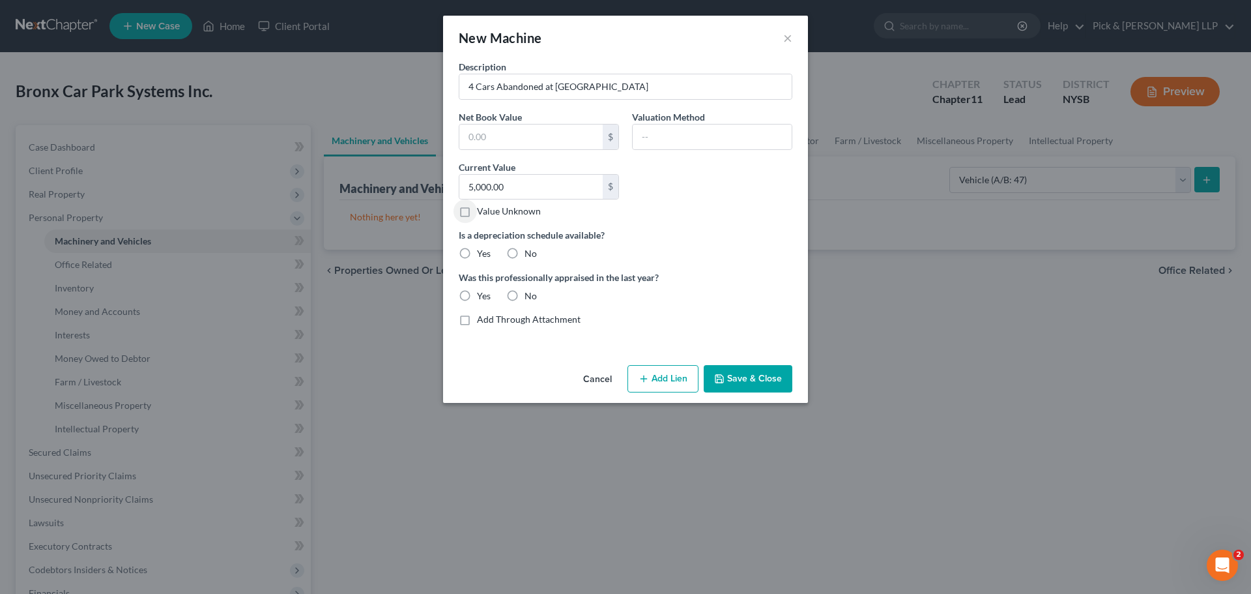
radio input "true"
click at [525, 298] on label "No" at bounding box center [531, 295] width 12 height 13
click at [530, 298] on input "No" at bounding box center [534, 293] width 8 height 8
radio input "true"
click at [662, 86] on input "4 Cars Abandoned at [GEOGRAPHIC_DATA]" at bounding box center [626, 86] width 332 height 25
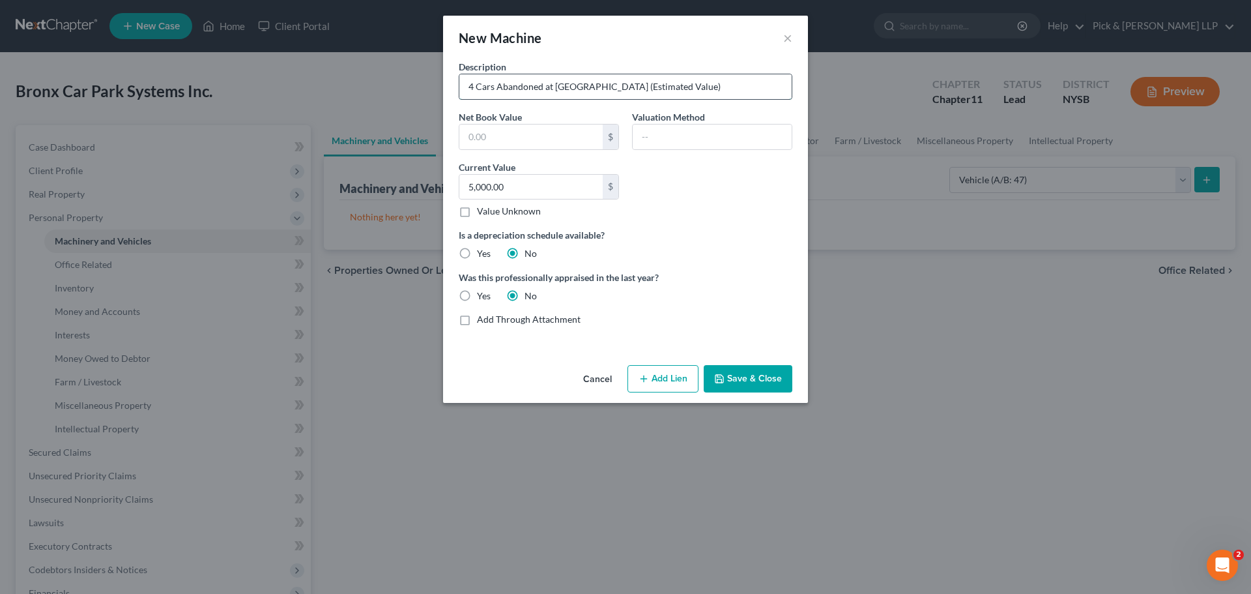
type input "4 Cars Abandoned at [GEOGRAPHIC_DATA] (Estimated Value)"
click at [735, 369] on button "Save & Close" at bounding box center [748, 378] width 89 height 27
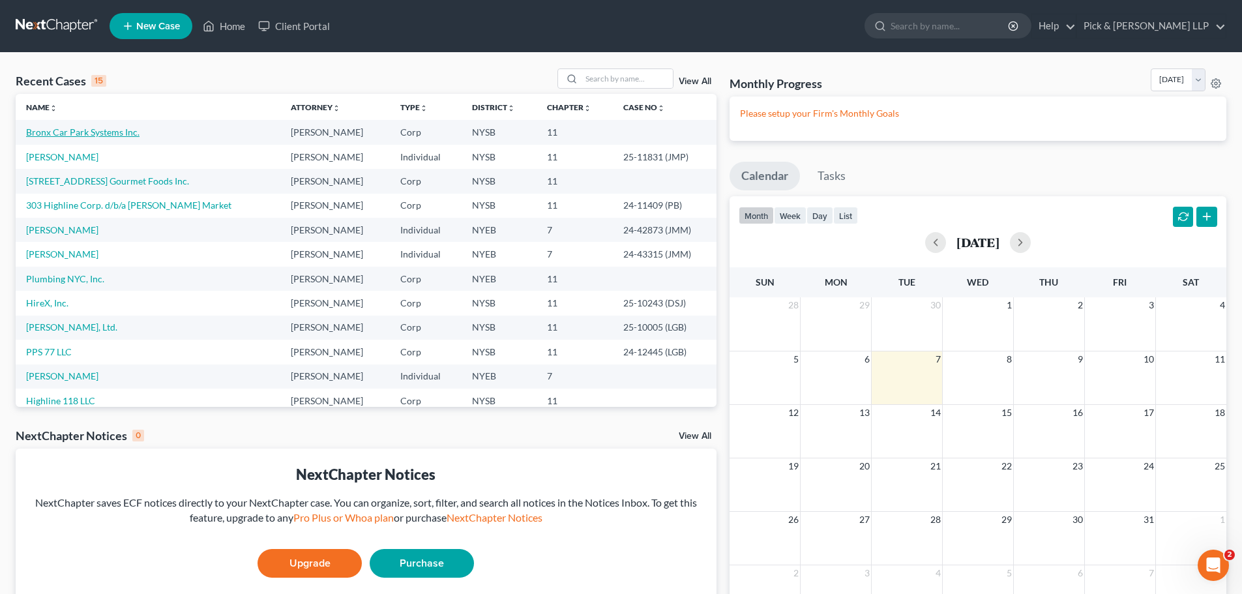
click at [73, 127] on link "Bronx Car Park Systems Inc." at bounding box center [82, 131] width 113 height 11
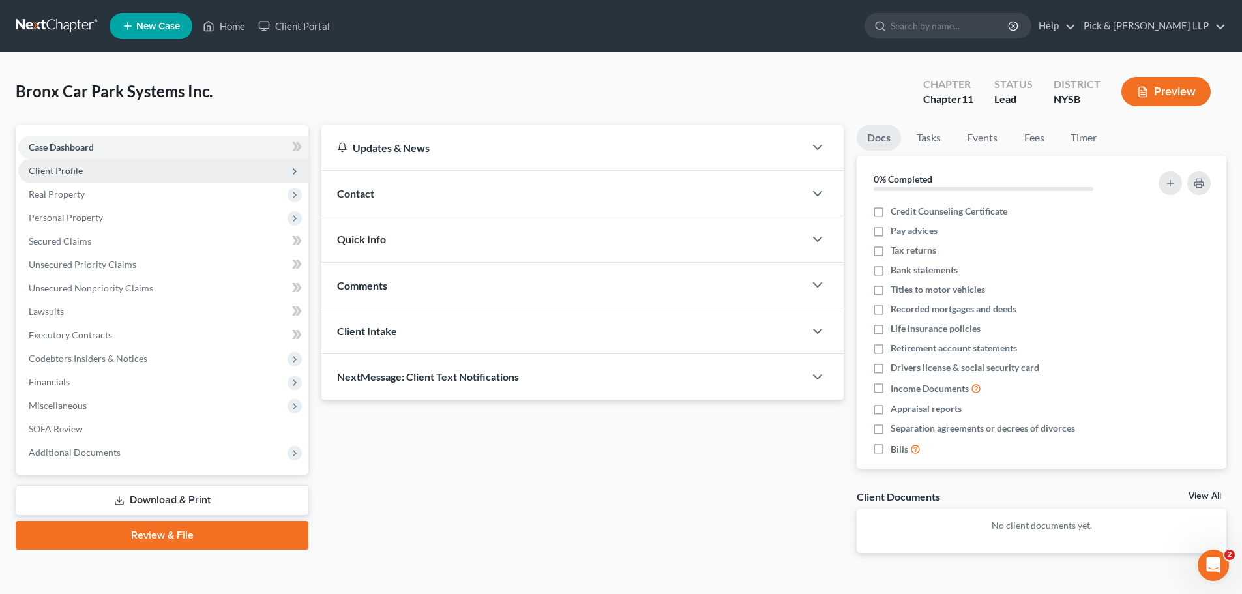
click at [59, 169] on span "Client Profile" at bounding box center [56, 170] width 54 height 11
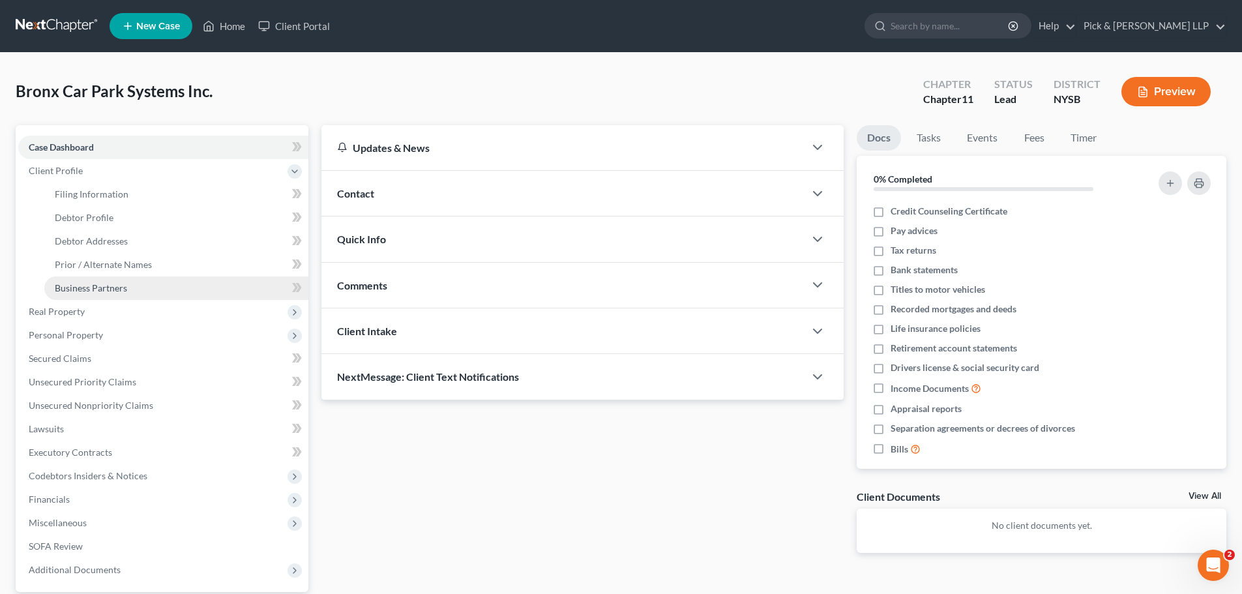
click at [100, 287] on span "Business Partners" at bounding box center [91, 287] width 72 height 11
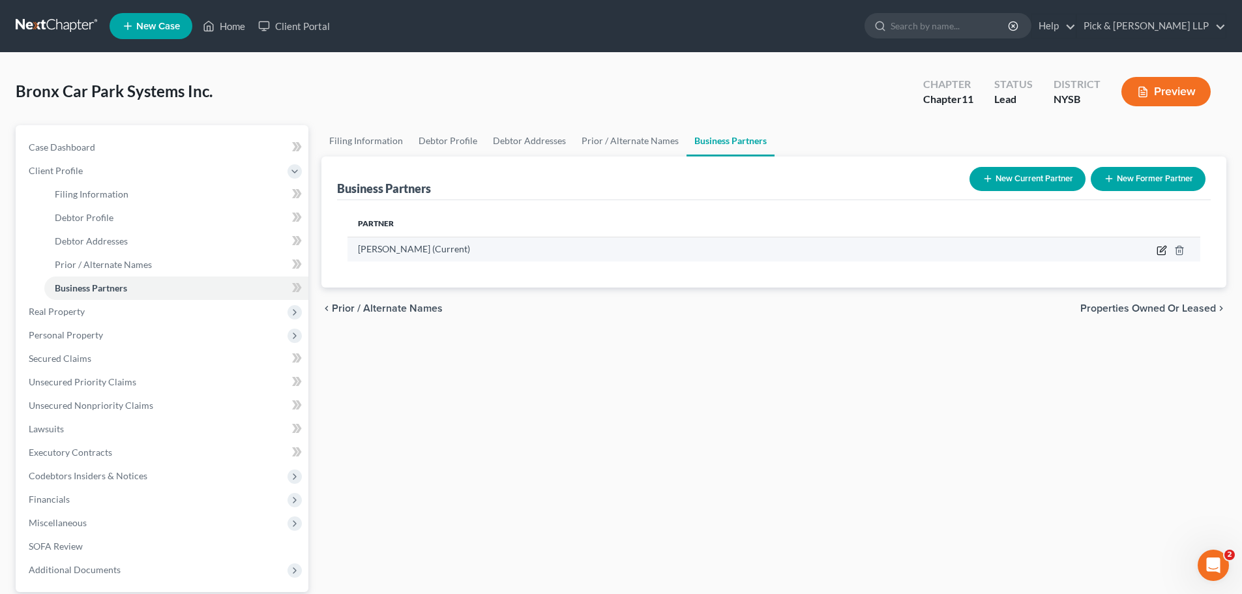
click at [1160, 254] on icon "button" at bounding box center [1161, 250] width 10 height 10
select select "35"
select select "0"
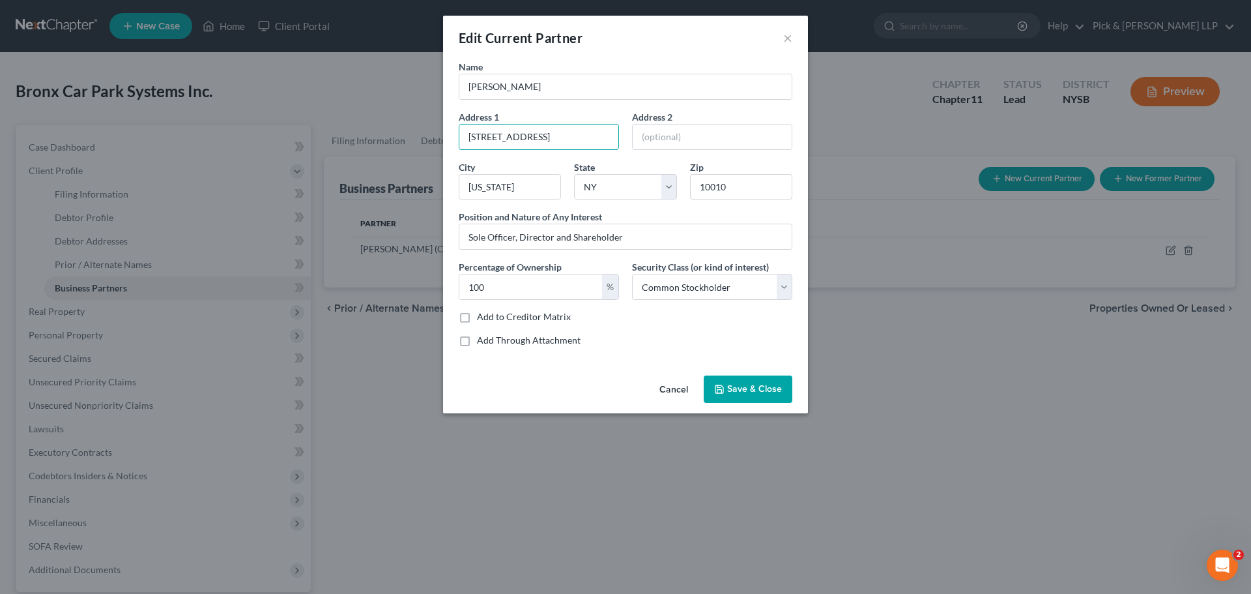
drag, startPoint x: 571, startPoint y: 130, endPoint x: 302, endPoint y: 102, distance: 270.0
click at [303, 102] on div "Edit Current Partner × Name Wendy Ull Address 1 45 East 22nd Street Address 2 C…" at bounding box center [625, 297] width 1251 height 594
type input "[STREET_ADDRESS]"
click at [757, 385] on span "Save & Close" at bounding box center [754, 388] width 55 height 11
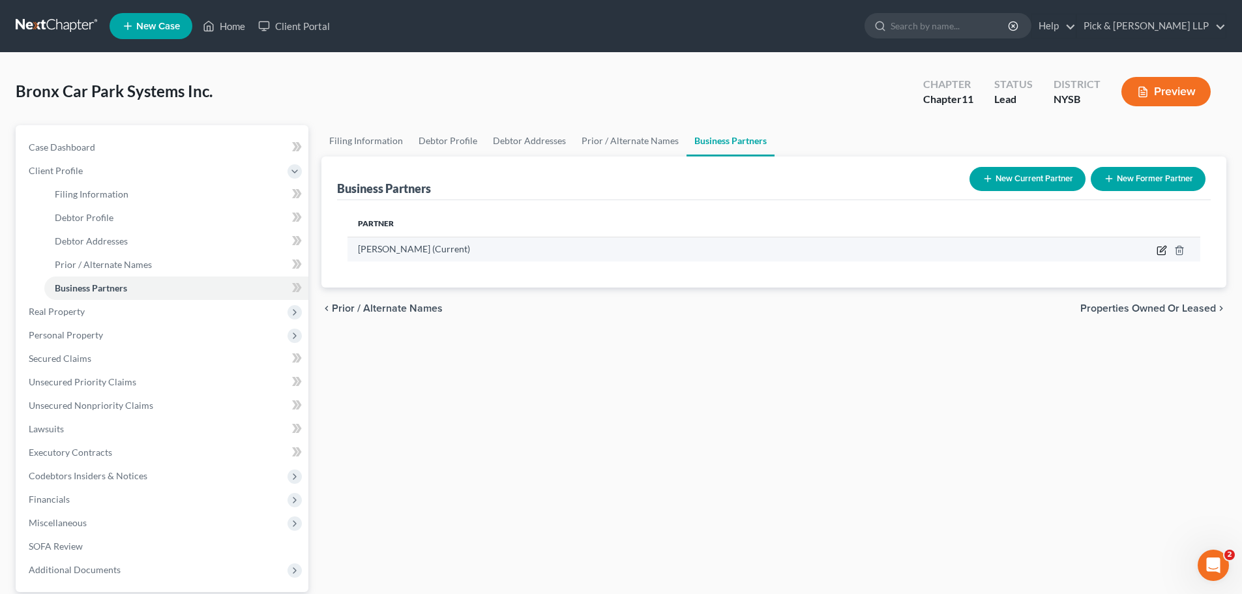
click at [1163, 252] on icon "button" at bounding box center [1161, 250] width 10 height 10
select select "35"
select select "0"
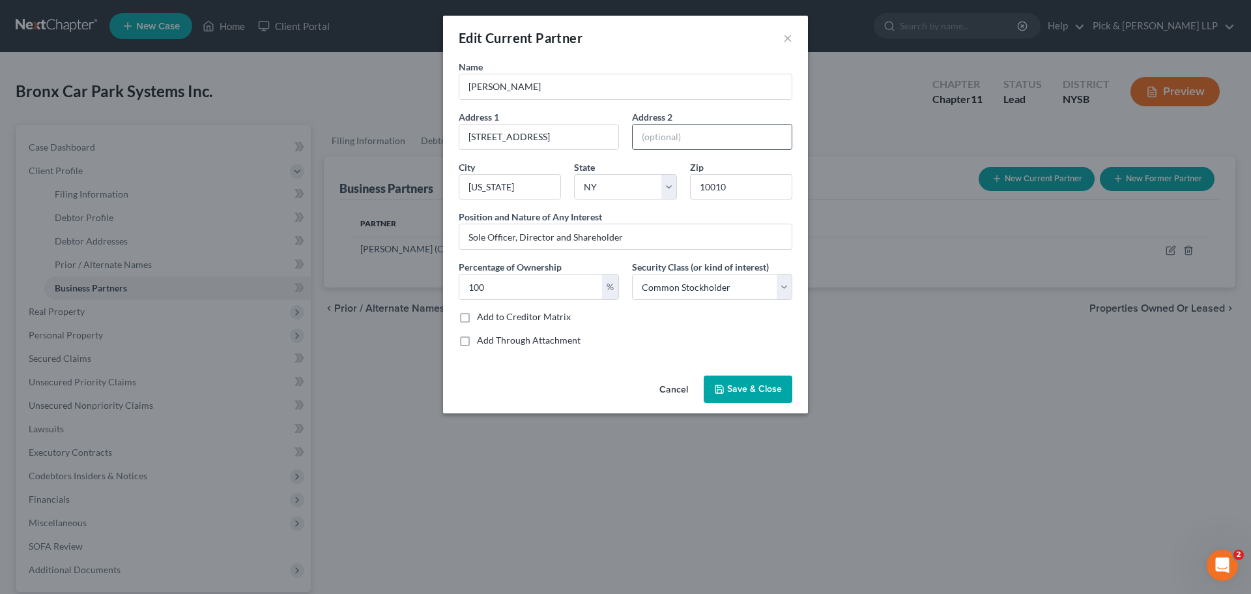
click at [662, 138] on input "text" at bounding box center [712, 136] width 159 height 25
type input "5th Floor"
click at [750, 377] on button "Save & Close" at bounding box center [748, 388] width 89 height 27
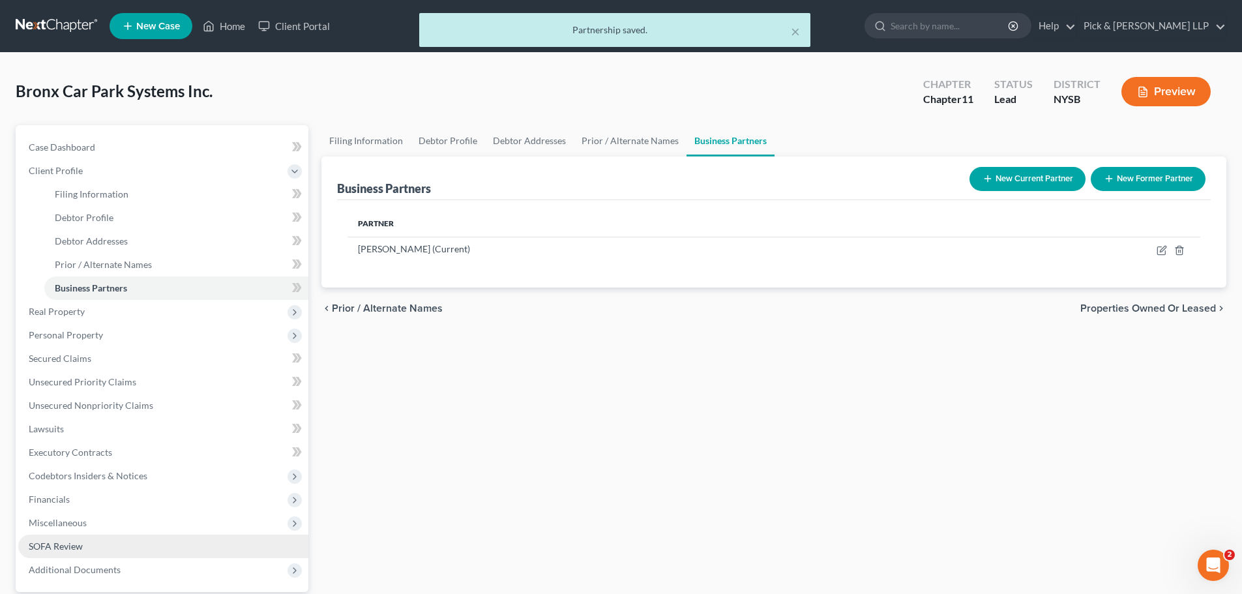
click at [123, 544] on link "SOFA Review" at bounding box center [163, 545] width 290 height 23
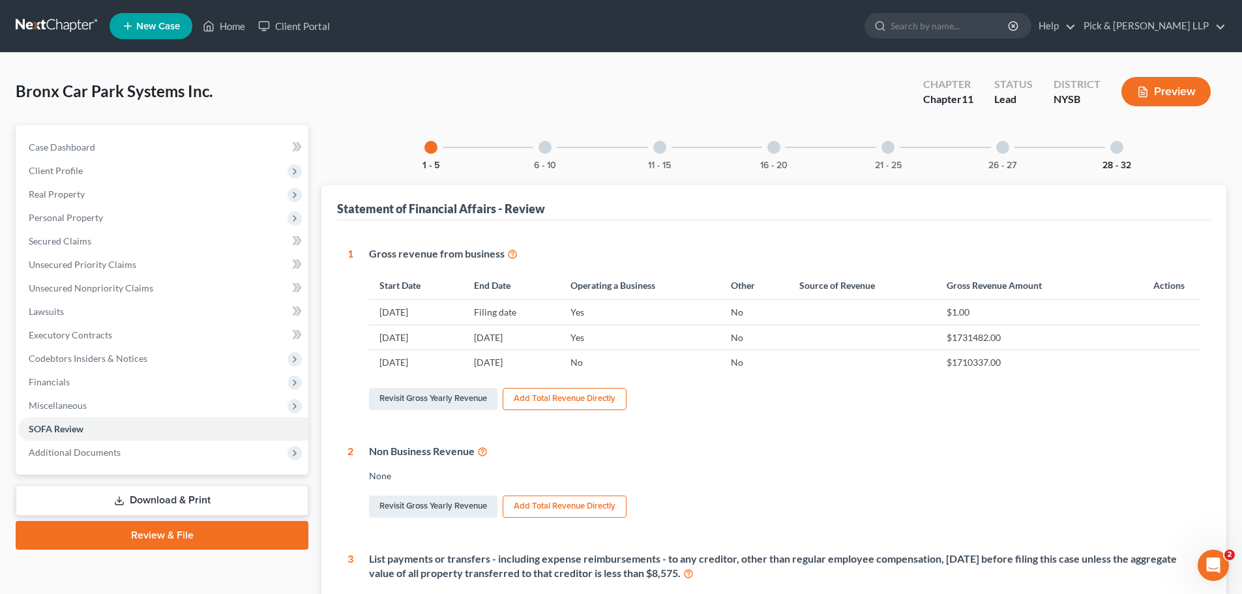
click at [1122, 161] on button "28 - 32" at bounding box center [1116, 165] width 29 height 9
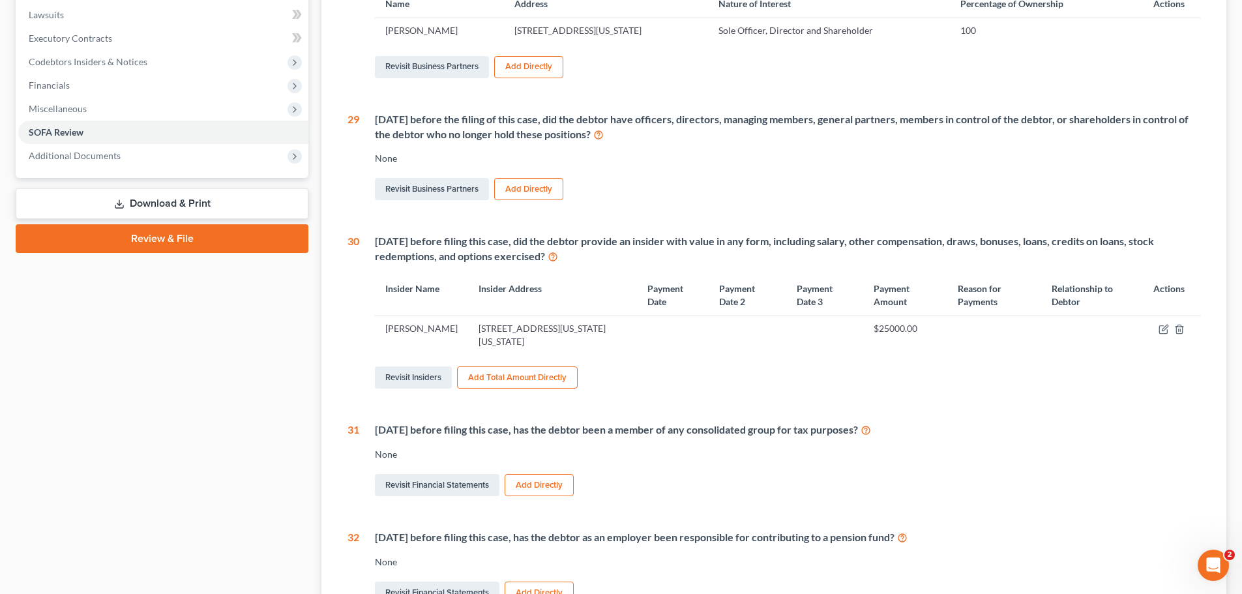
scroll to position [326, 0]
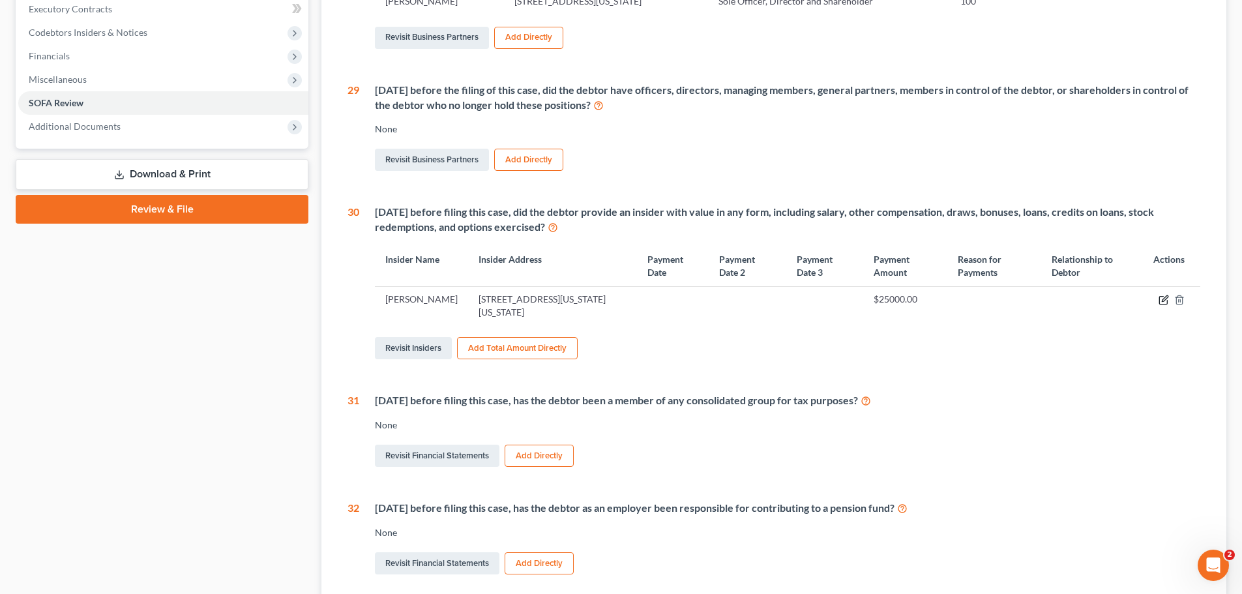
click at [1159, 295] on icon "button" at bounding box center [1163, 300] width 10 height 10
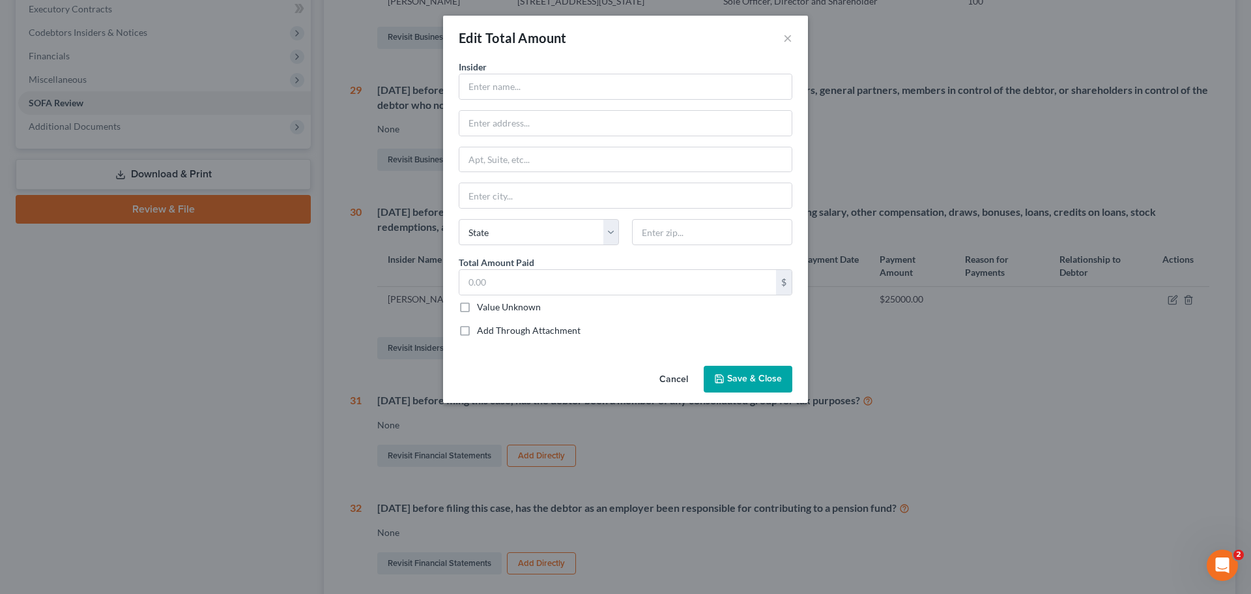
click at [678, 375] on button "Cancel" at bounding box center [674, 380] width 50 height 26
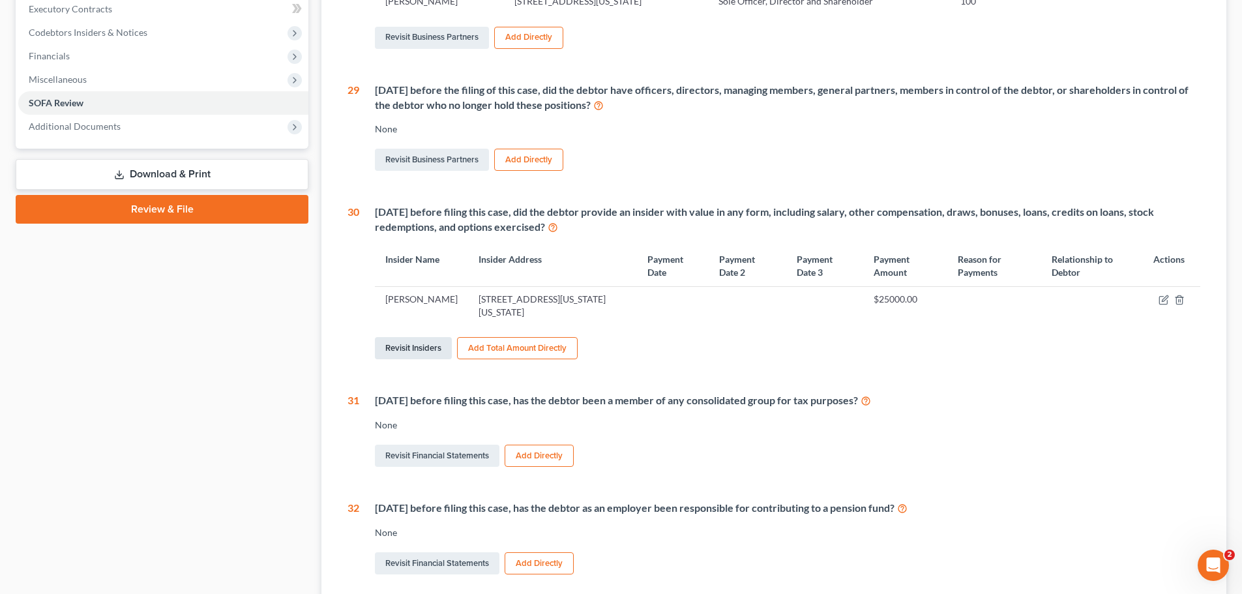
click at [415, 346] on link "Revisit Insiders" at bounding box center [413, 348] width 77 height 22
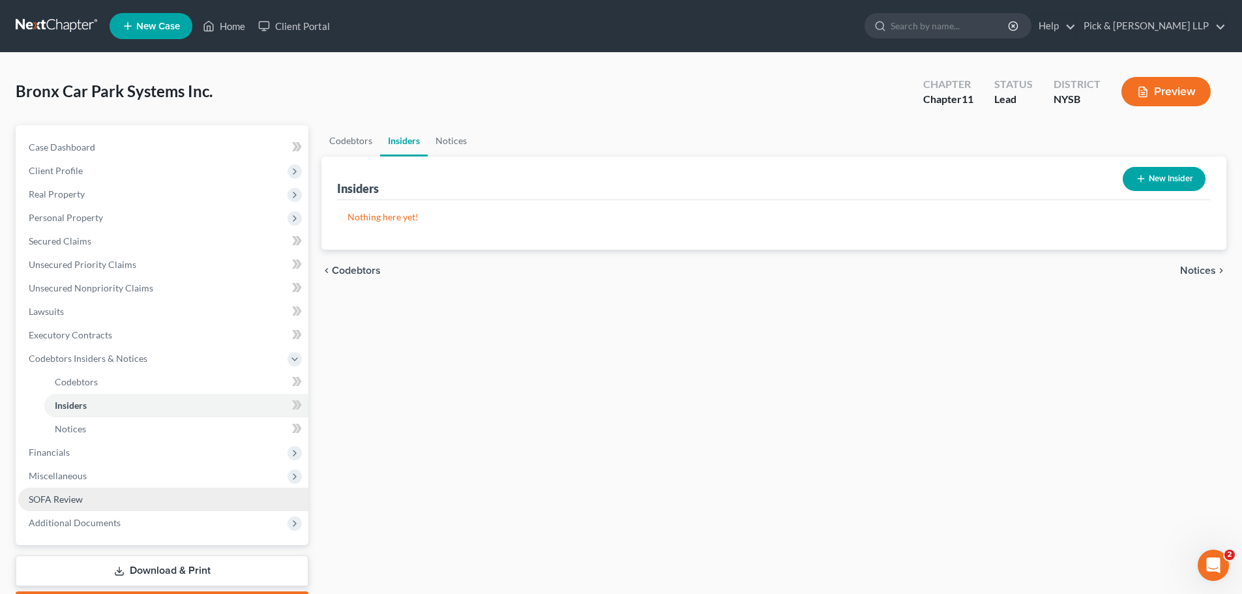
click at [97, 499] on link "SOFA Review" at bounding box center [163, 499] width 290 height 23
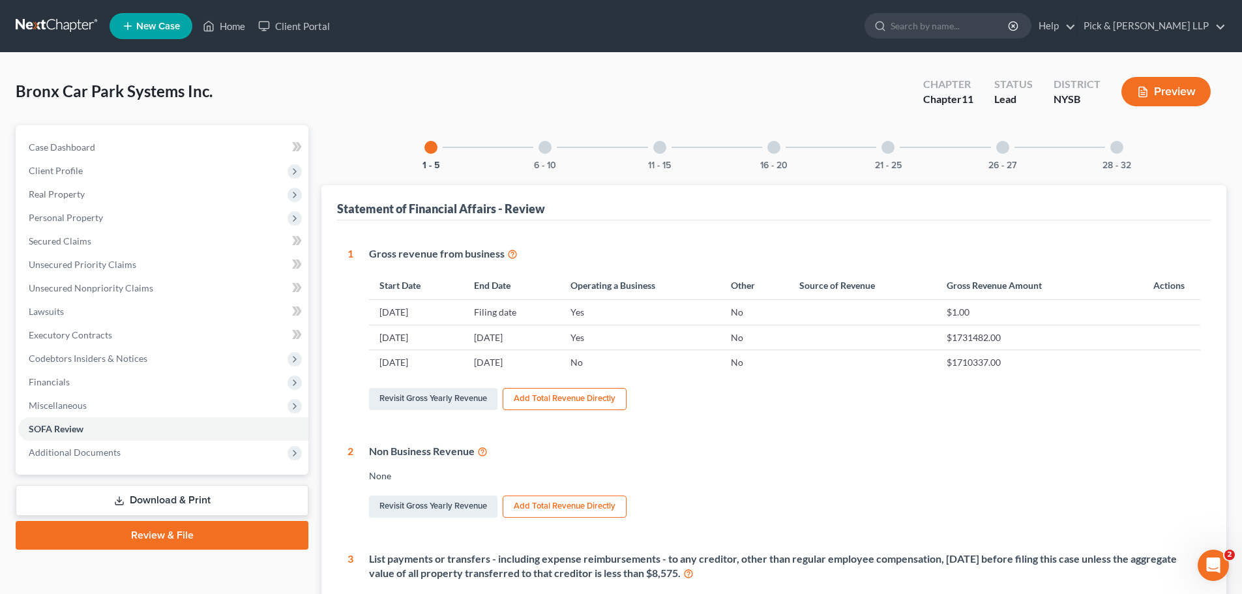
click at [1109, 158] on div "28 - 32" at bounding box center [1116, 147] width 44 height 44
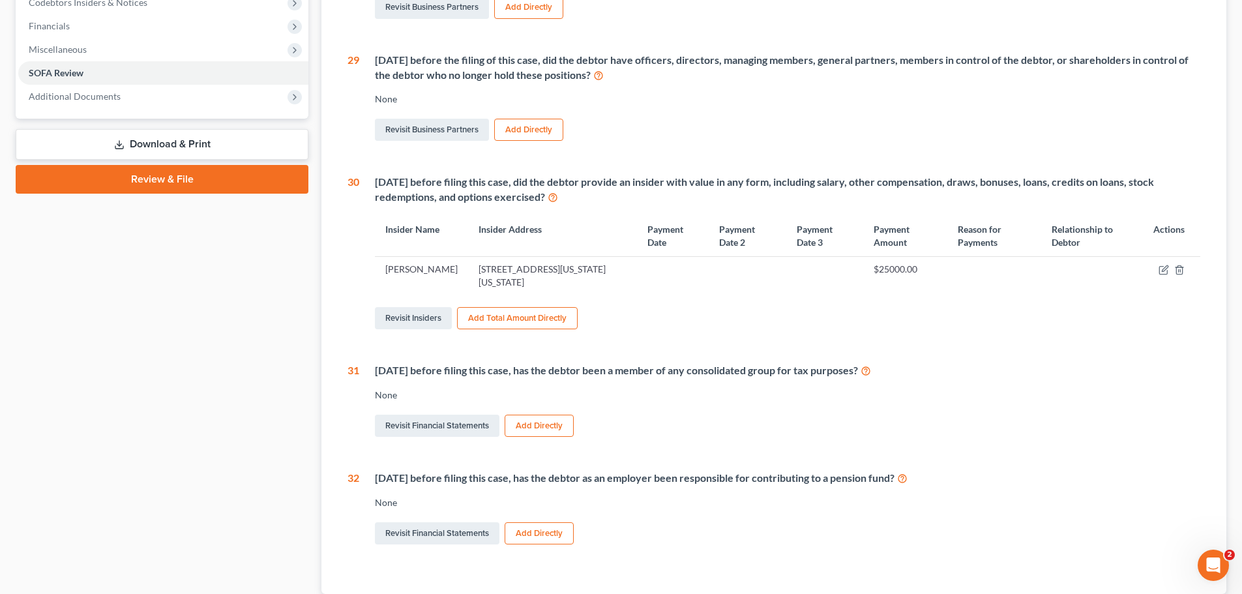
scroll to position [326, 0]
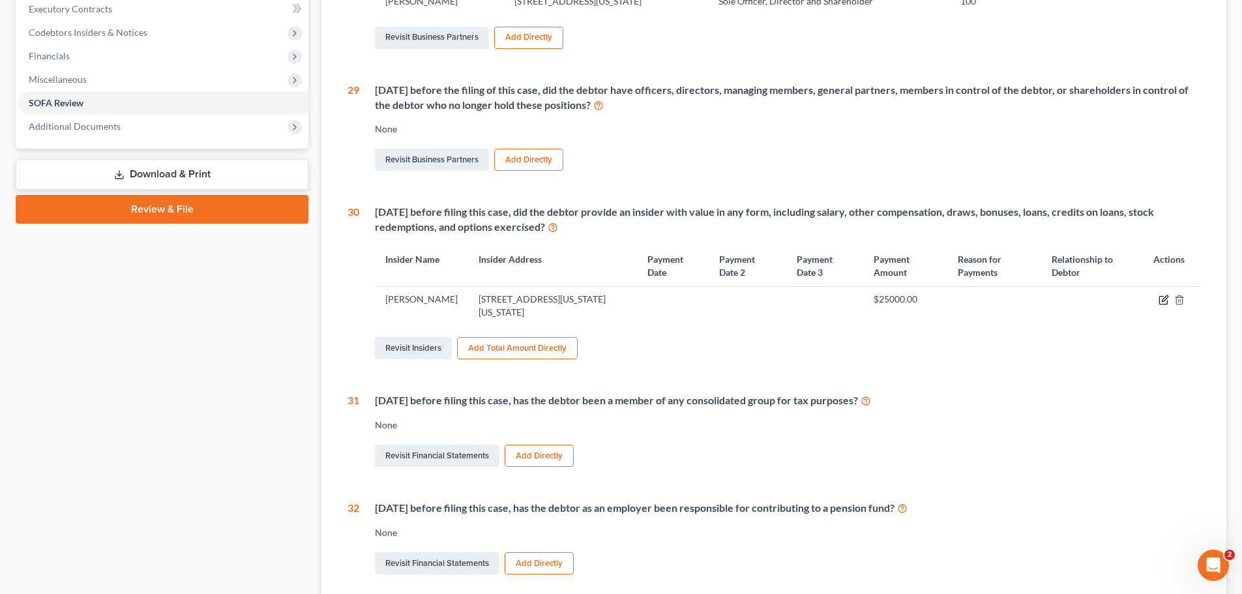
click at [1162, 299] on icon "button" at bounding box center [1163, 300] width 10 height 10
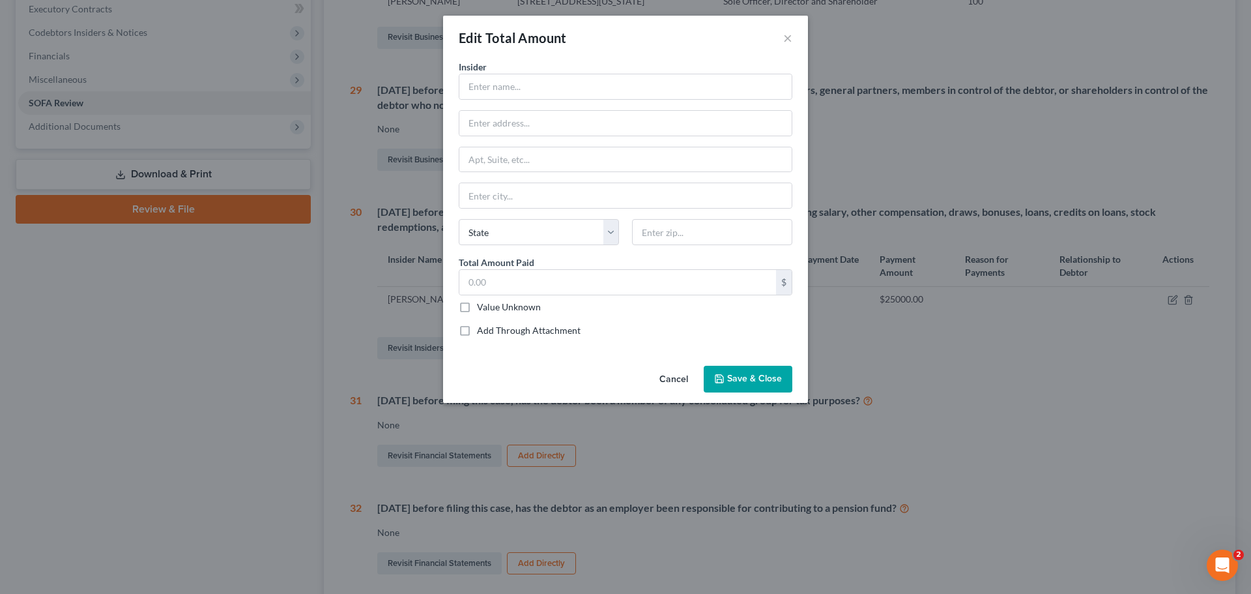
click at [682, 377] on button "Cancel" at bounding box center [674, 380] width 50 height 26
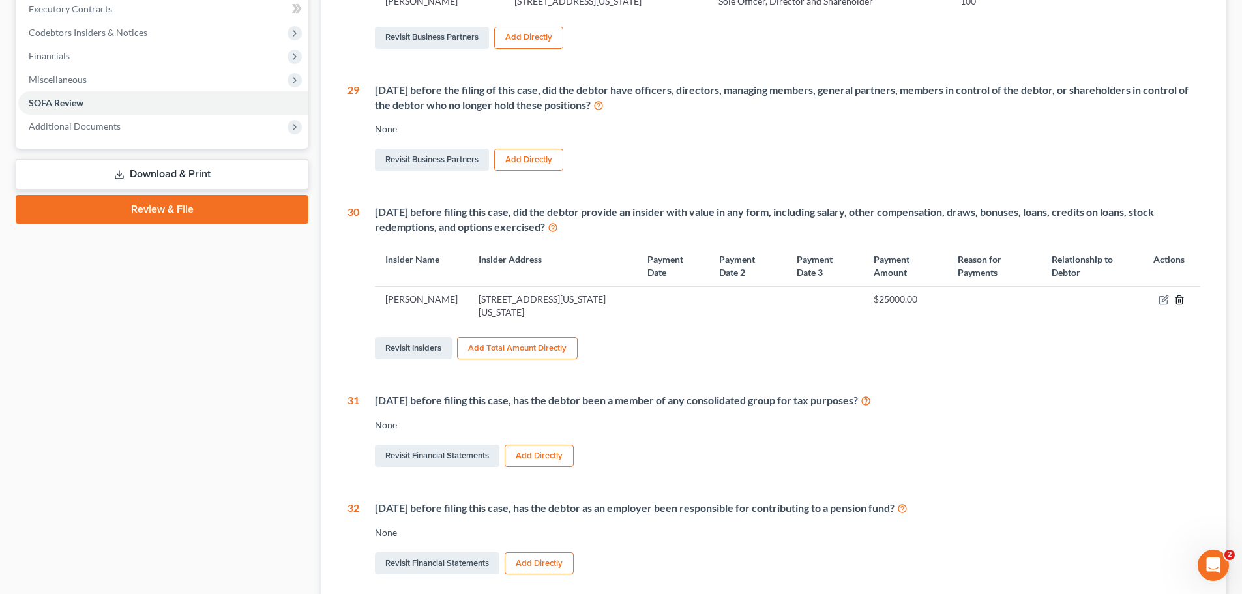
click at [1175, 296] on icon "button" at bounding box center [1179, 300] width 10 height 10
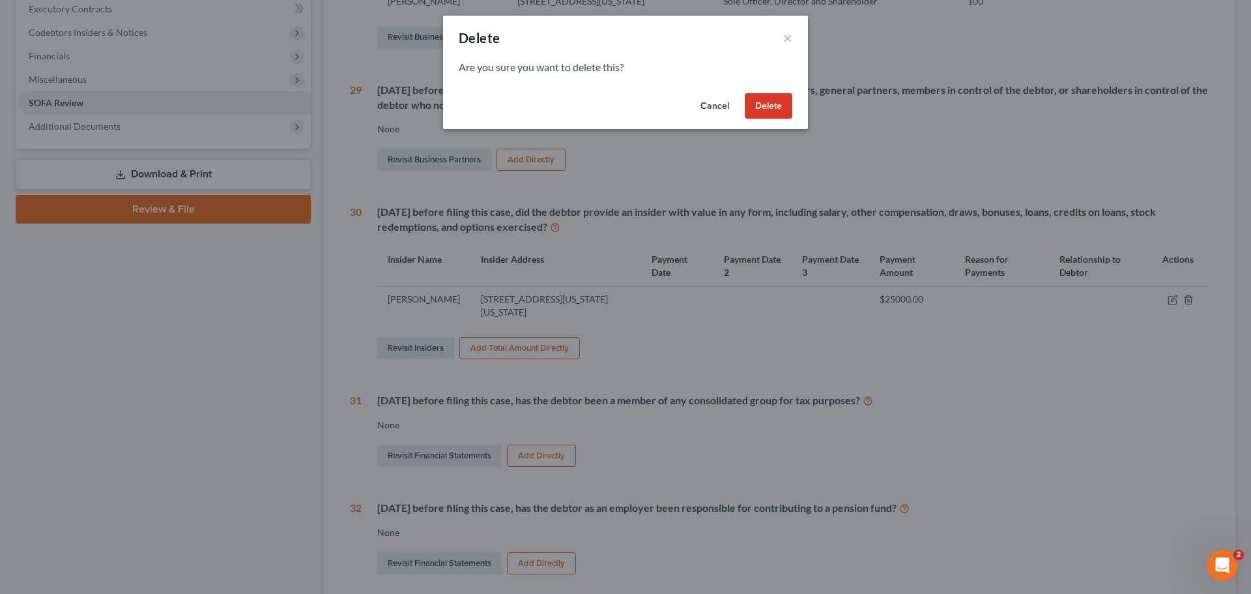
click at [768, 100] on button "Delete" at bounding box center [769, 106] width 48 height 26
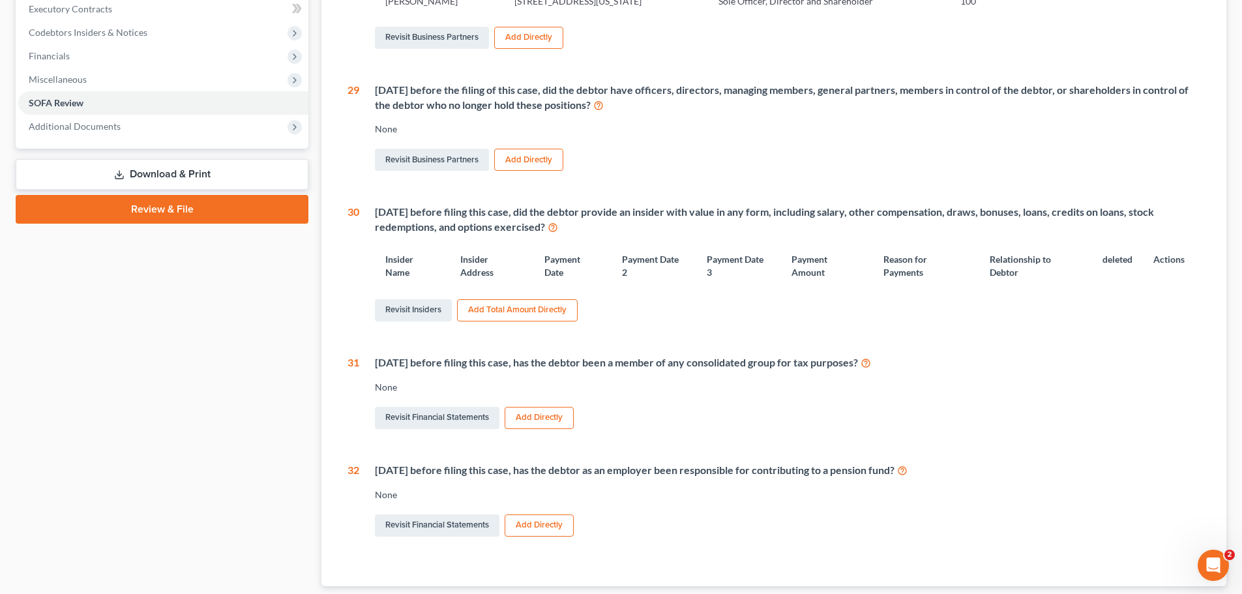
click at [566, 306] on button "Add Total Amount Directly" at bounding box center [517, 310] width 121 height 22
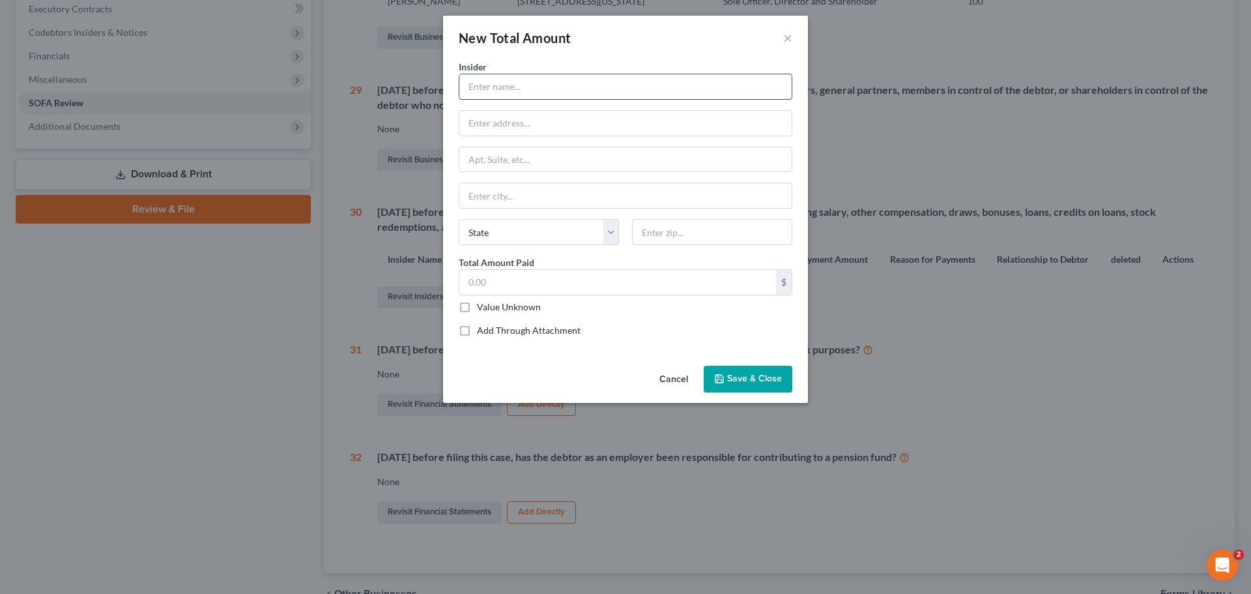
click at [543, 90] on input "text" at bounding box center [626, 86] width 332 height 25
type input "Wendy Ull"
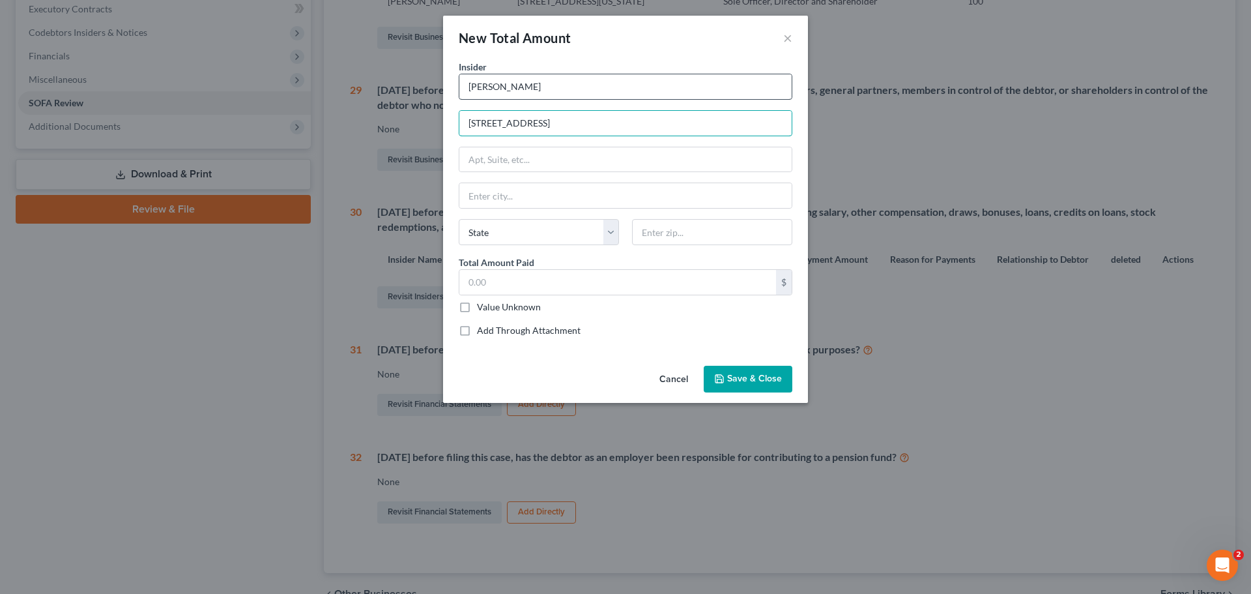
type input "[STREET_ADDRESS]"
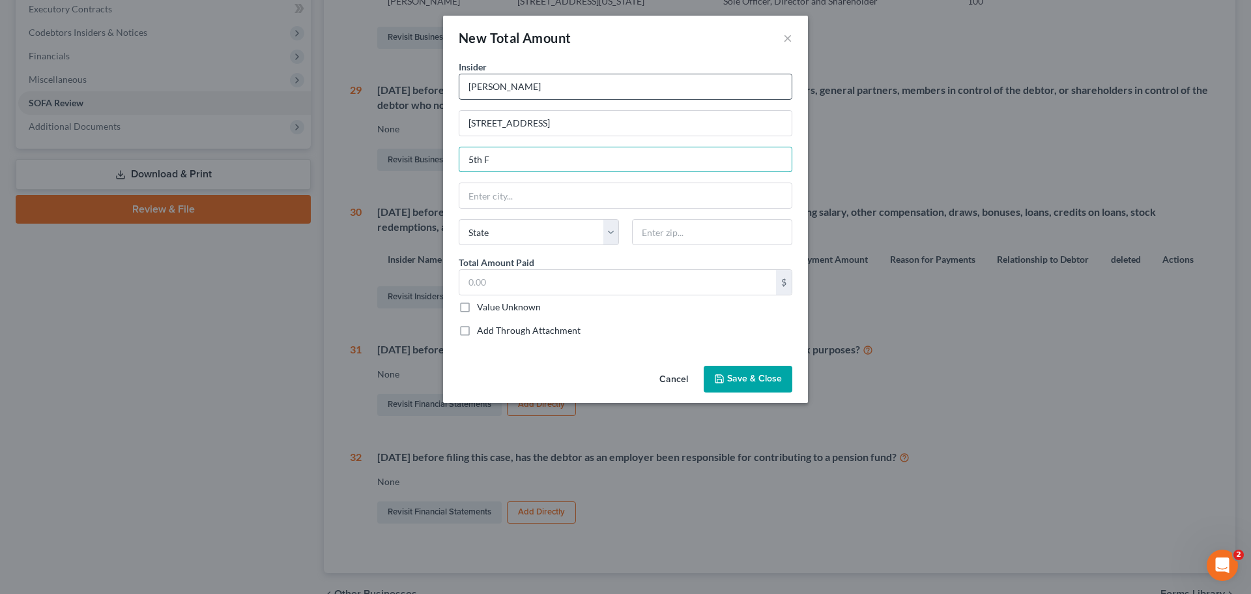
type input "5th Floor"
type input "10010"
type input "[US_STATE]"
select select "35"
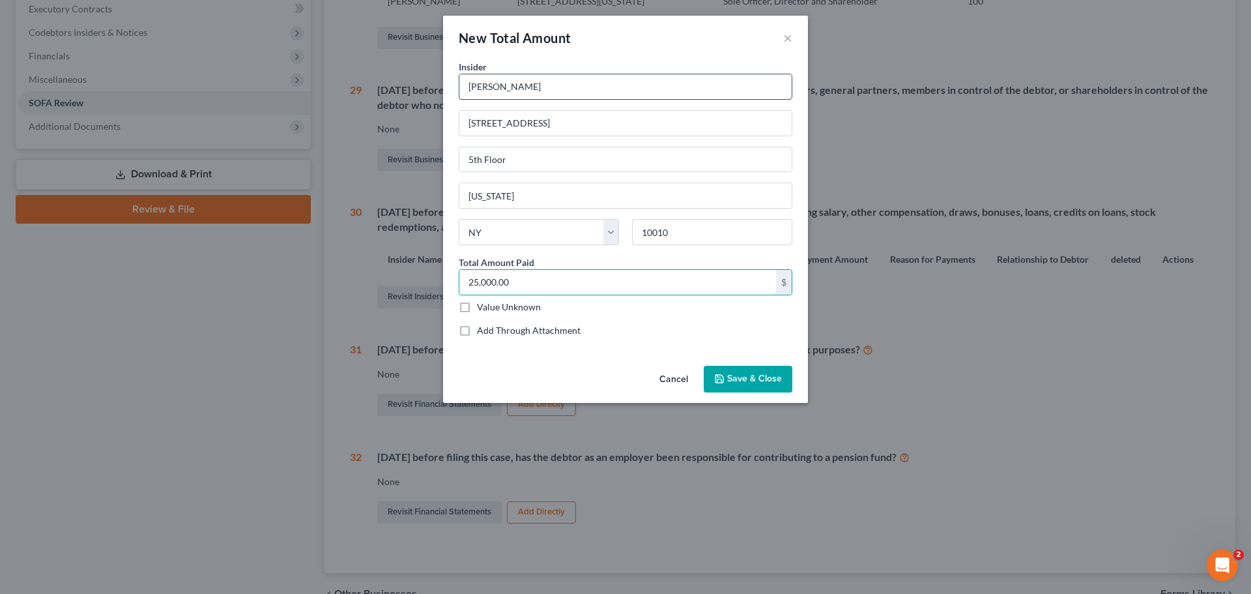
type input "25,000.00"
click at [746, 372] on button "Save & Close" at bounding box center [748, 379] width 89 height 27
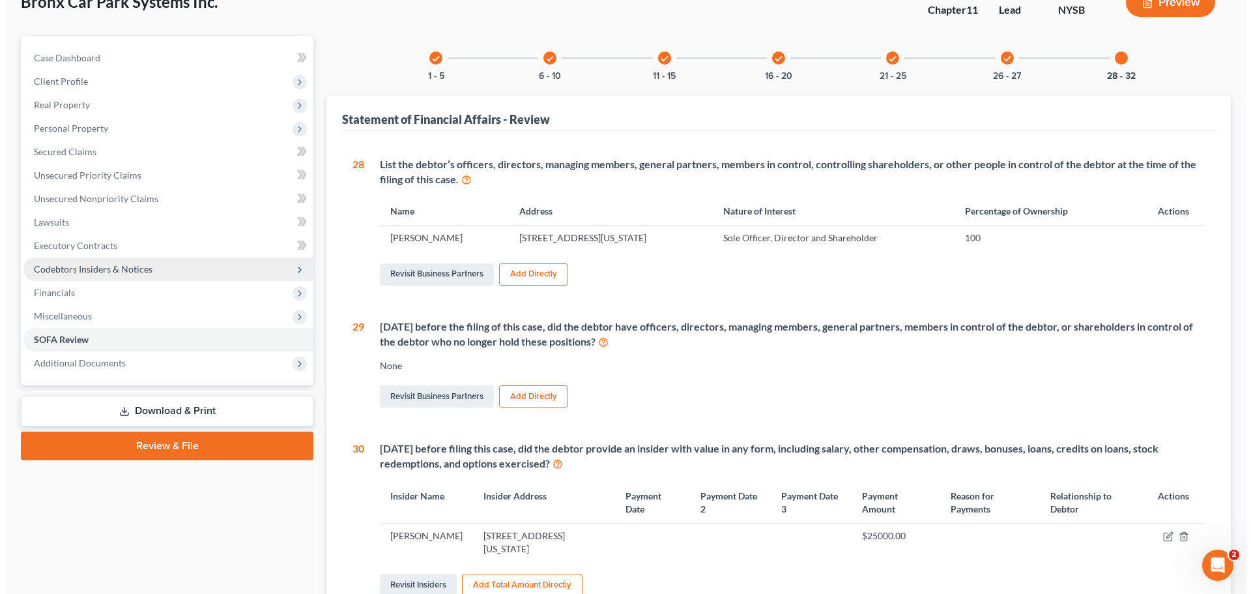
scroll to position [0, 0]
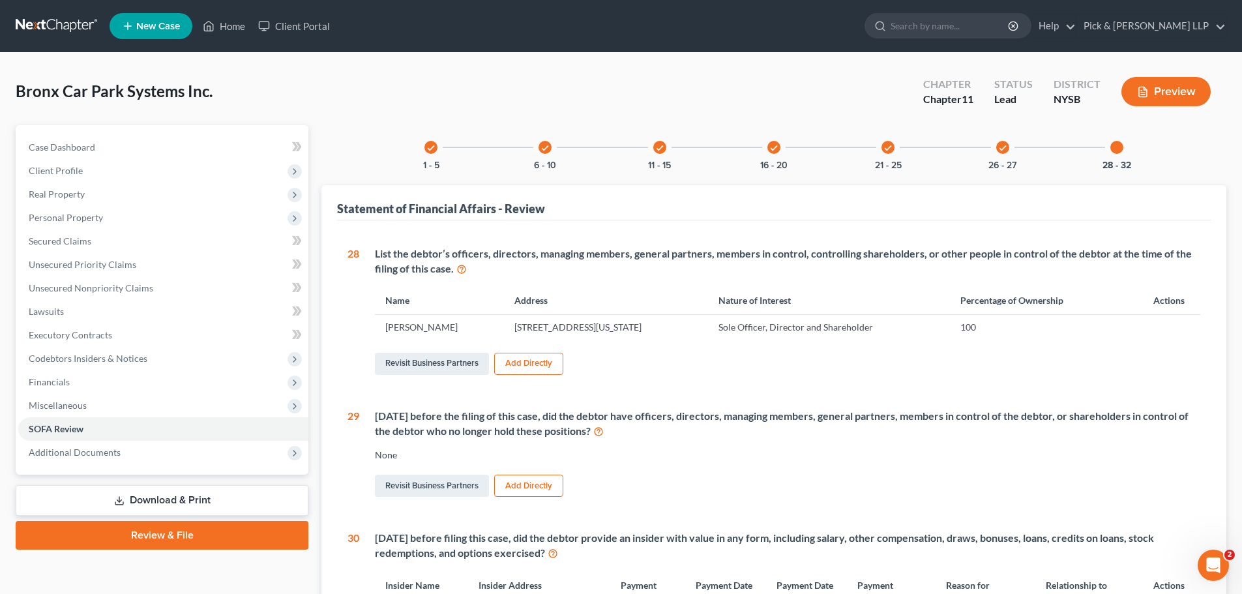
click at [1165, 93] on button "Preview" at bounding box center [1165, 91] width 89 height 29
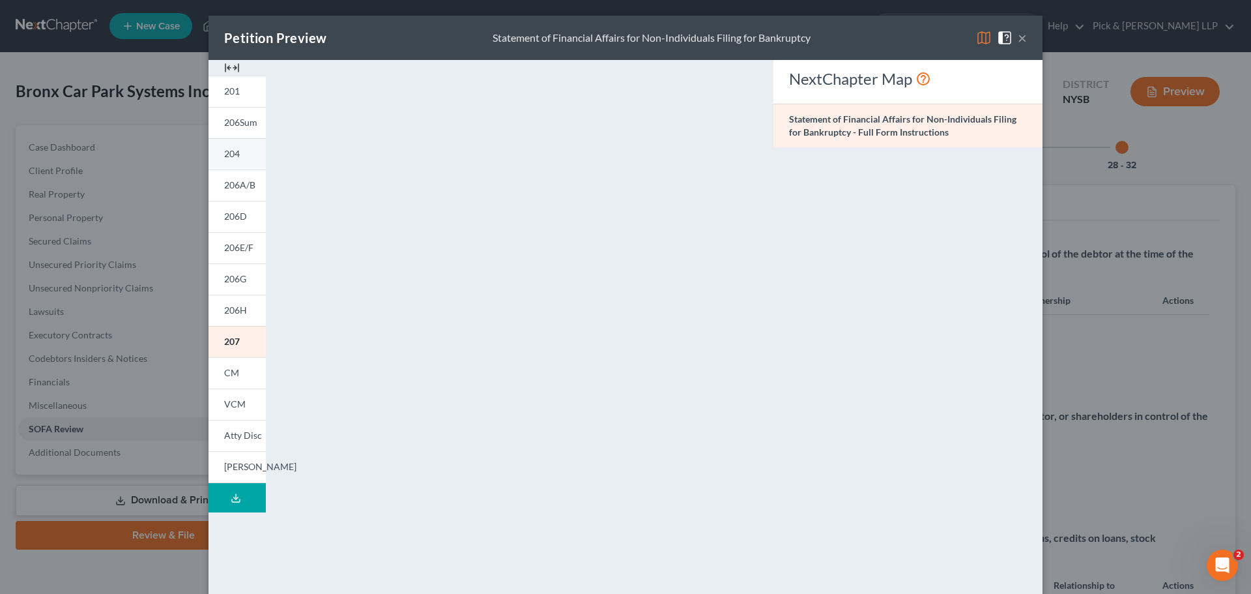
click at [239, 156] on link "204" at bounding box center [237, 153] width 57 height 31
click at [1018, 37] on button "×" at bounding box center [1022, 38] width 9 height 16
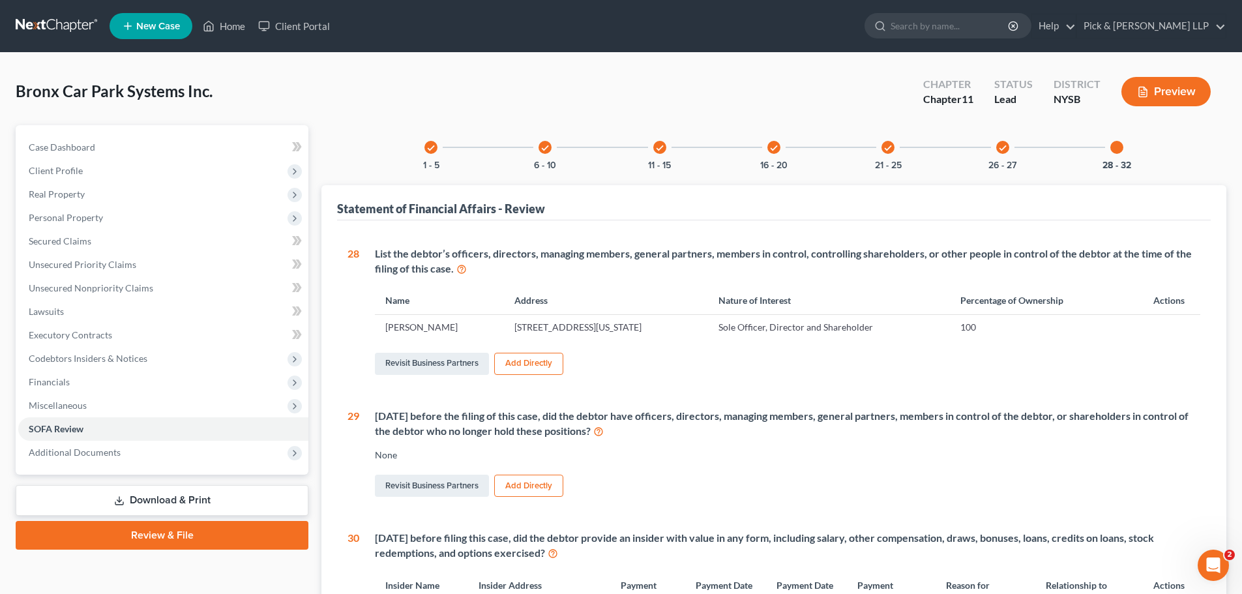
click at [1012, 151] on div "check 26 - 27" at bounding box center [1002, 147] width 44 height 44
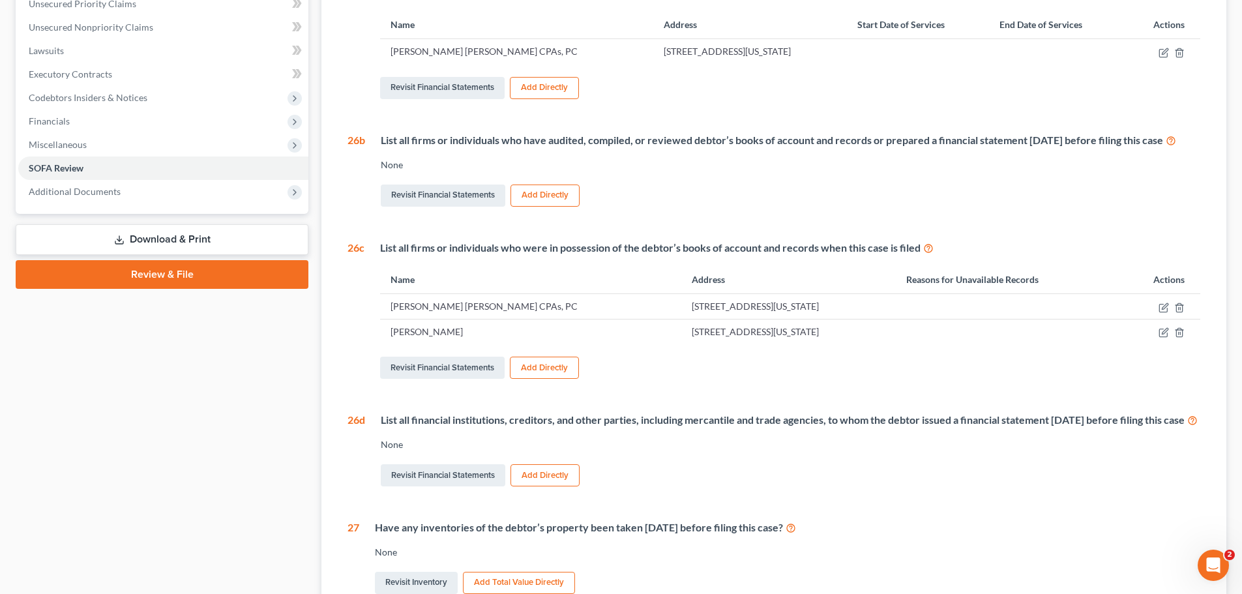
scroll to position [326, 0]
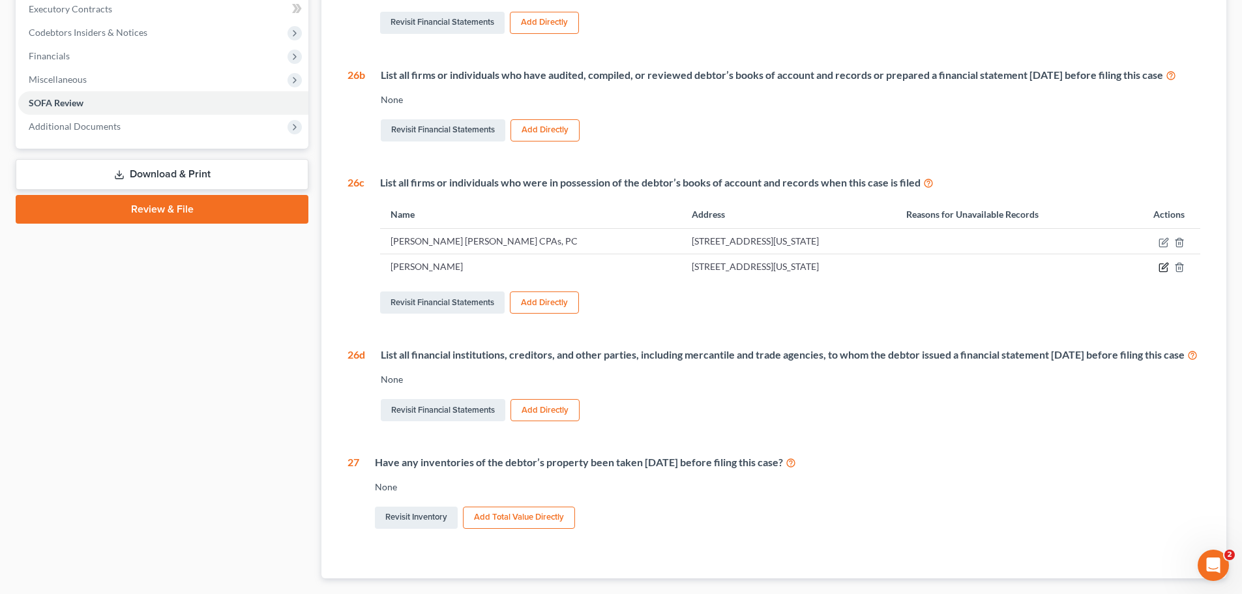
click at [1163, 272] on icon "button" at bounding box center [1163, 267] width 10 height 10
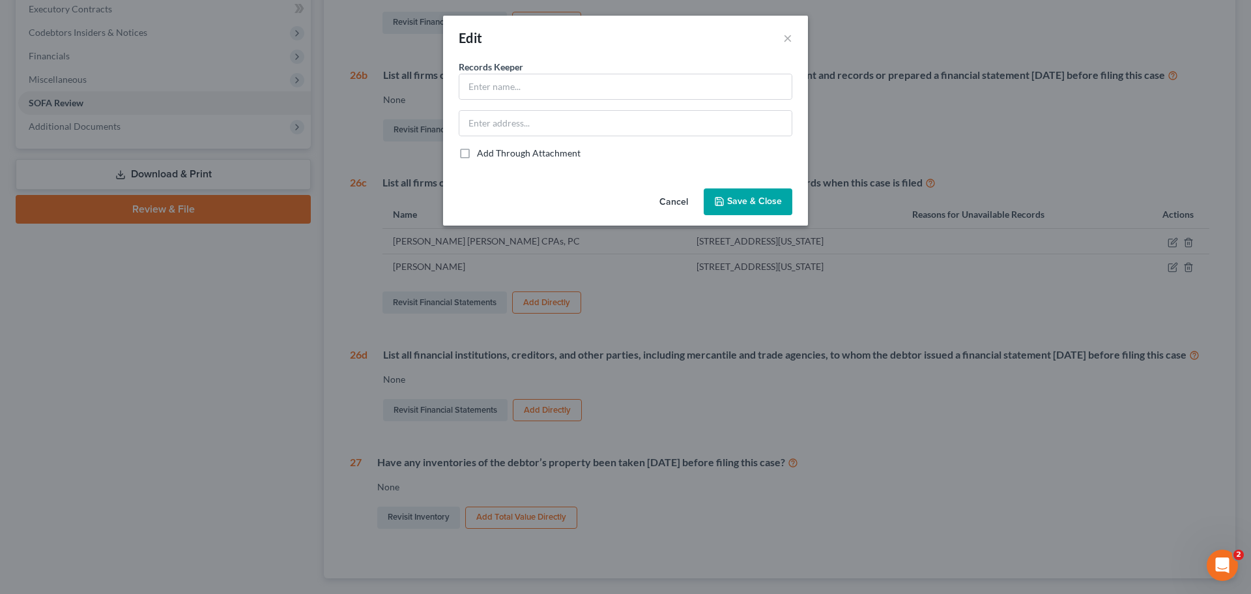
click at [677, 201] on button "Cancel" at bounding box center [674, 203] width 50 height 26
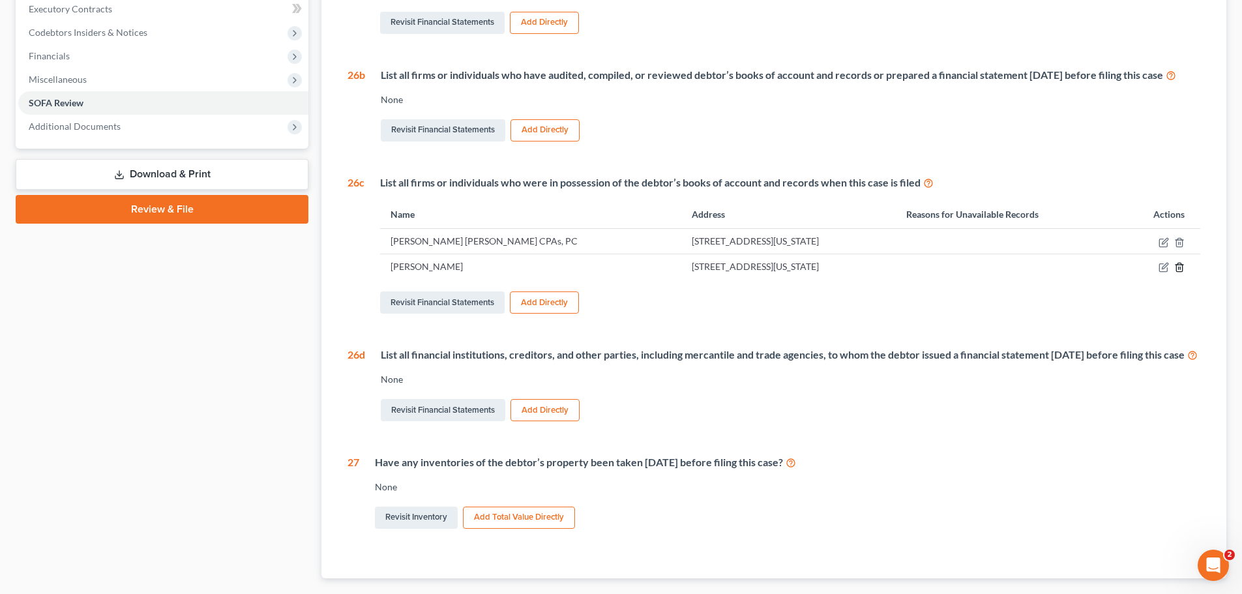
click at [1180, 269] on line "button" at bounding box center [1180, 268] width 0 height 3
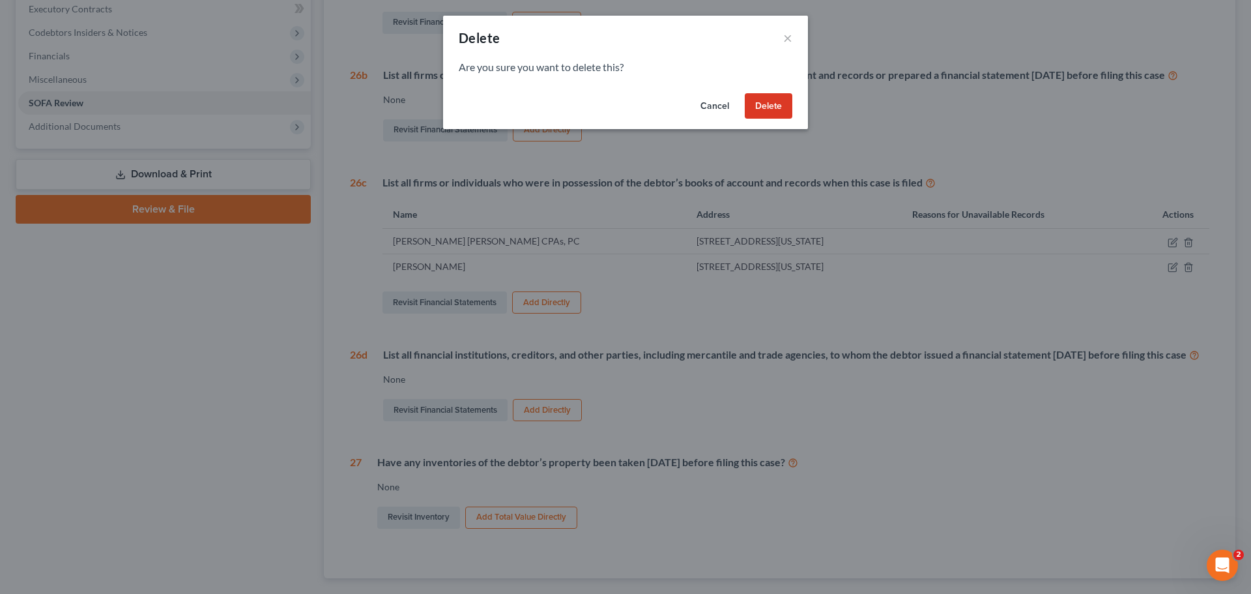
click at [768, 97] on button "Delete" at bounding box center [769, 106] width 48 height 26
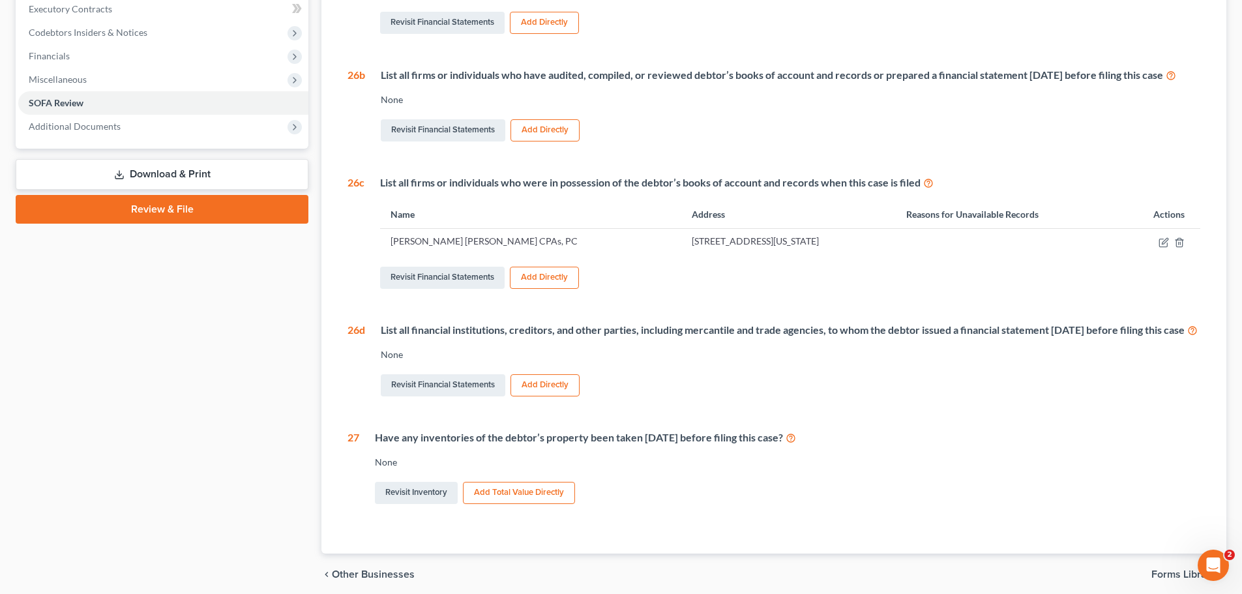
click at [564, 289] on button "Add Directly" at bounding box center [544, 278] width 69 height 22
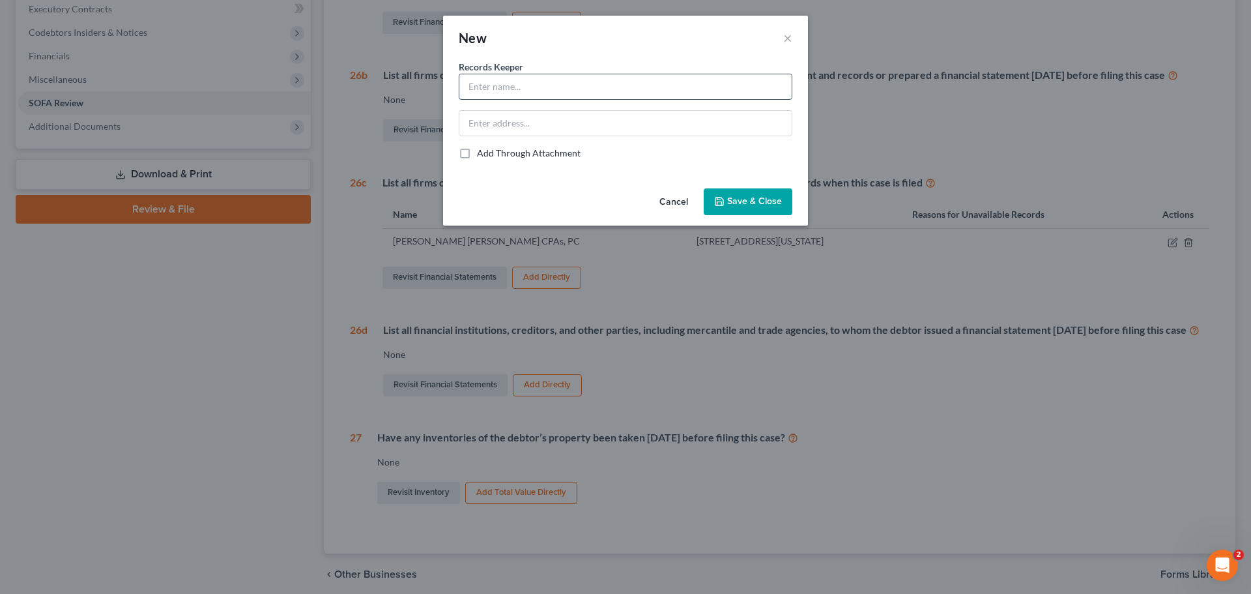
click at [583, 87] on input "text" at bounding box center [626, 86] width 332 height 25
type input "Wendy Ull"
click at [568, 129] on input "text" at bounding box center [626, 123] width 332 height 25
click at [568, 129] on input "184" at bounding box center [626, 123] width 332 height 25
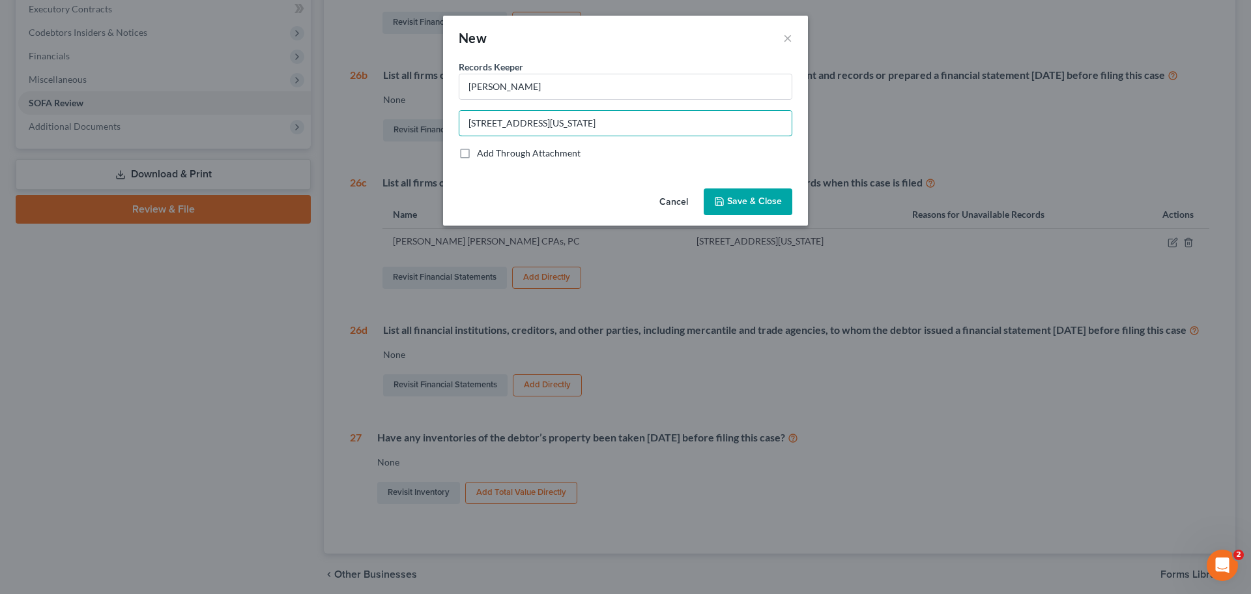
type input "184 Fifth Avenue, 5th Floor, New York, NY"
click at [738, 199] on span "Save & Close" at bounding box center [754, 201] width 55 height 11
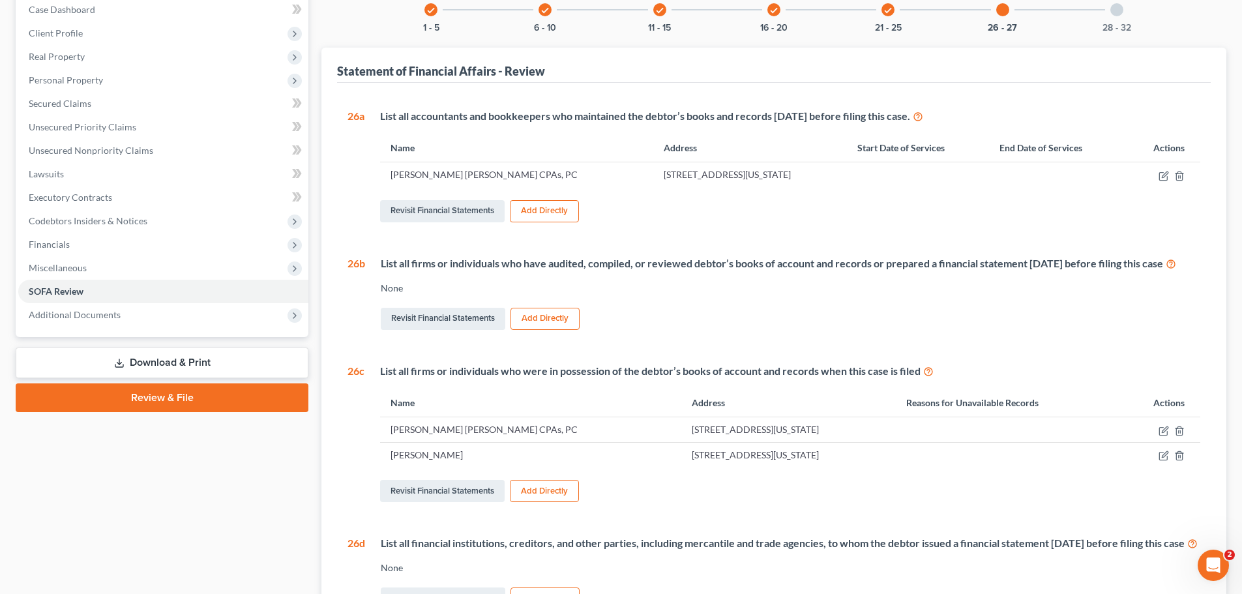
scroll to position [0, 0]
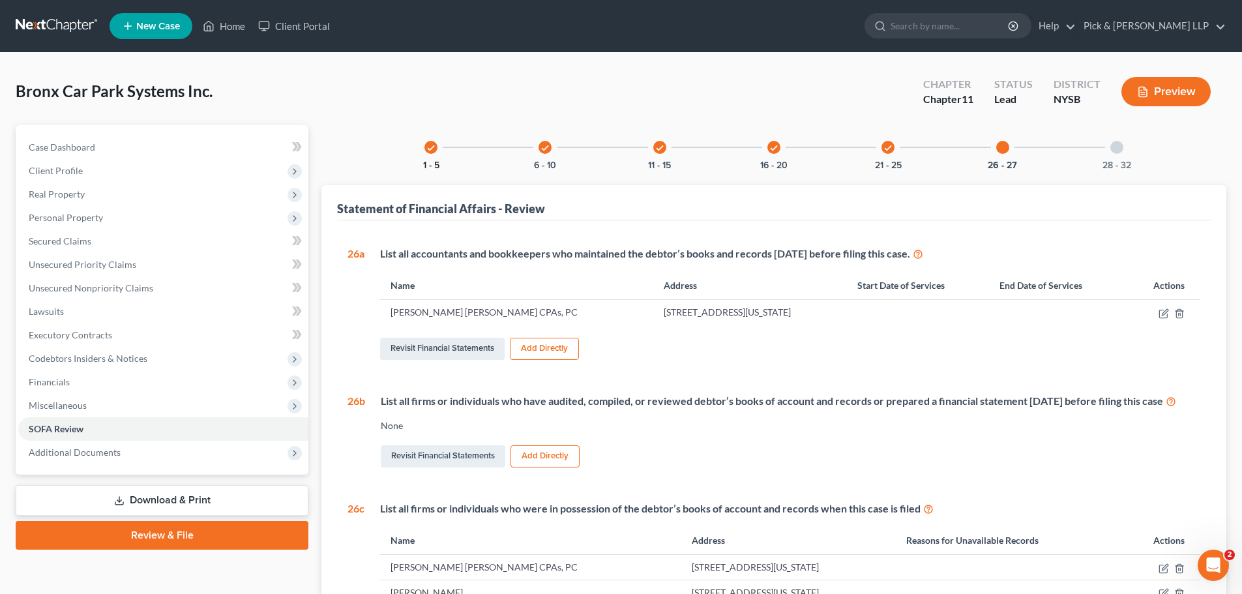
click at [435, 161] on button "1 - 5" at bounding box center [431, 165] width 16 height 9
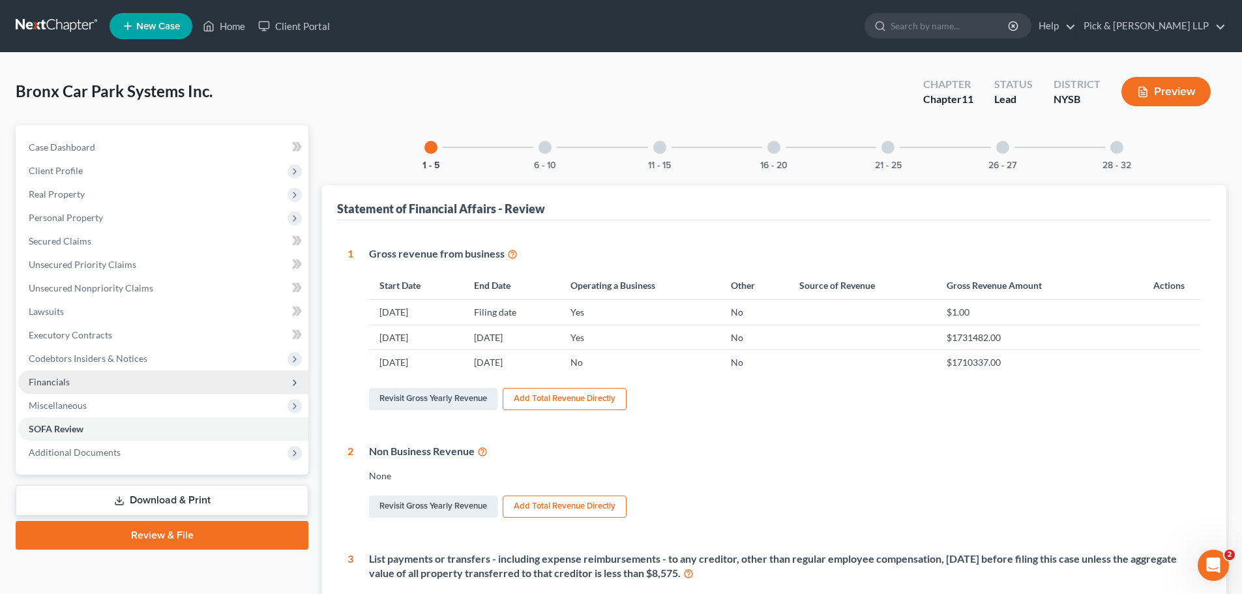
click at [66, 380] on span "Financials" at bounding box center [49, 381] width 41 height 11
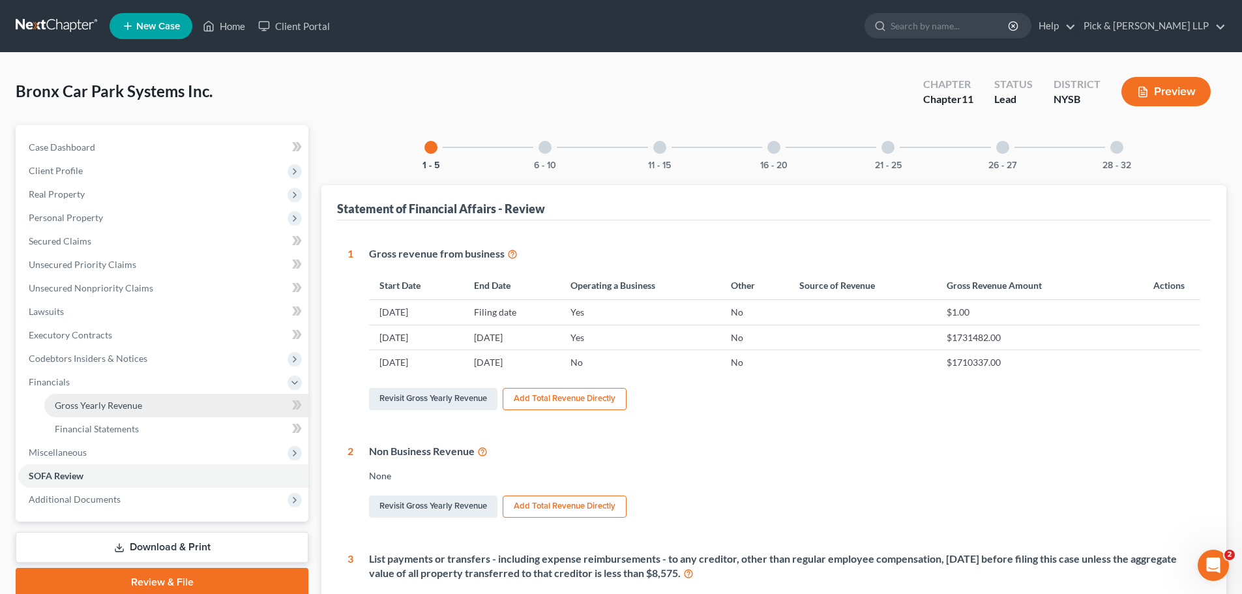
click at [80, 412] on link "Gross Yearly Revenue" at bounding box center [176, 405] width 264 height 23
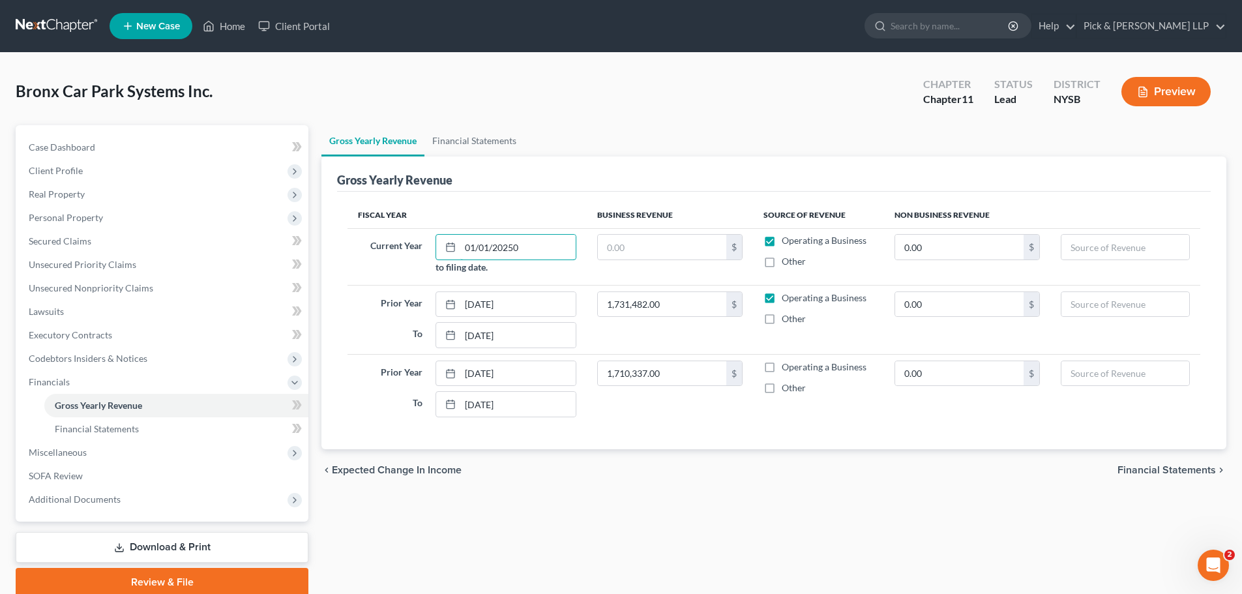
type input "01/01/2025"
type input "0.00"
click at [1181, 78] on button "Preview" at bounding box center [1165, 91] width 89 height 29
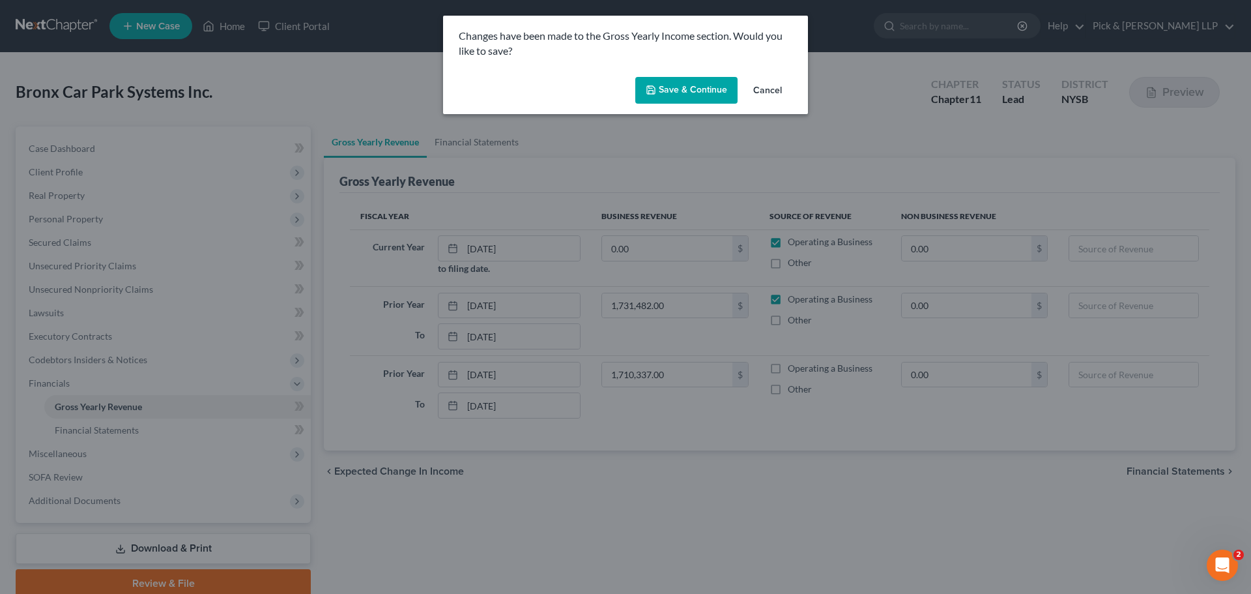
click at [677, 91] on button "Save & Continue" at bounding box center [686, 90] width 102 height 27
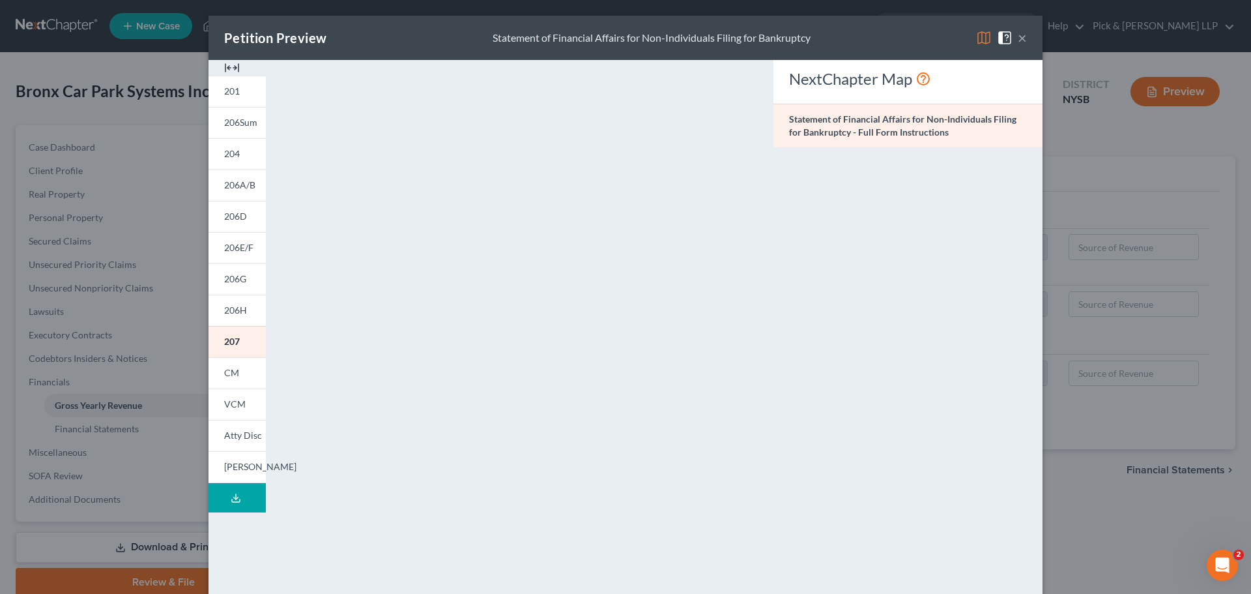
click at [1018, 35] on button "×" at bounding box center [1022, 38] width 9 height 16
